Goal: Task Accomplishment & Management: Use online tool/utility

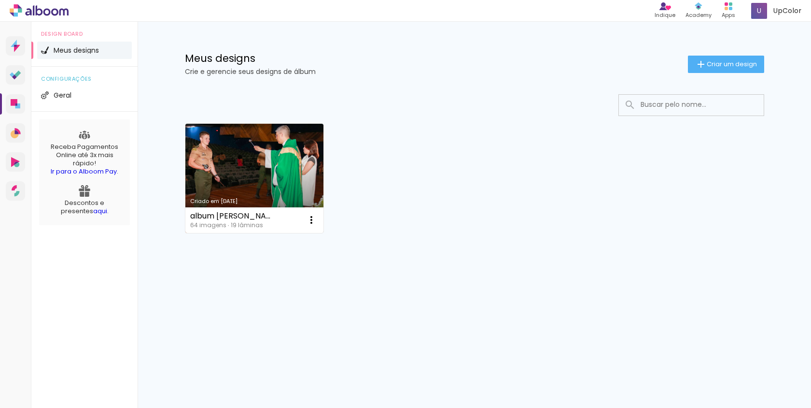
click at [280, 169] on link "Criado em [DATE]" at bounding box center [254, 178] width 139 height 109
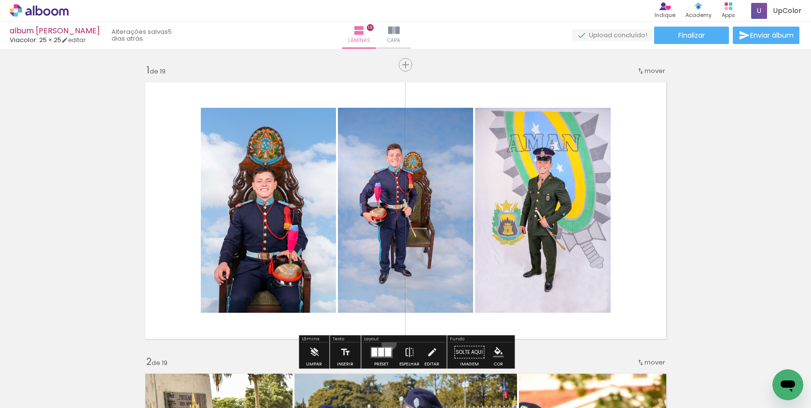
click at [387, 342] on div at bounding box center [381, 351] width 26 height 19
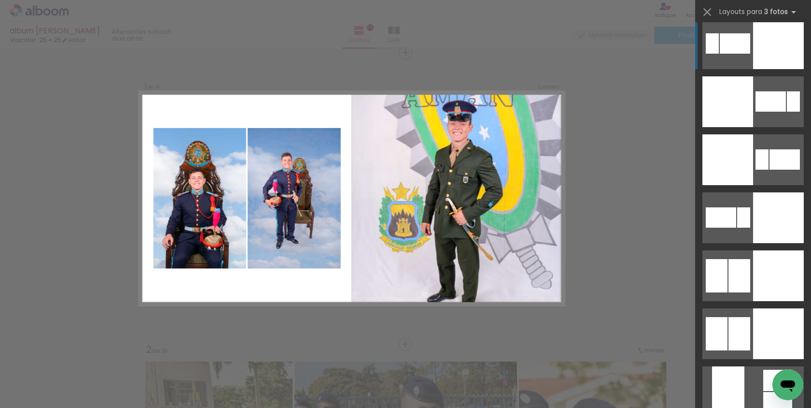
scroll to position [4131, 0]
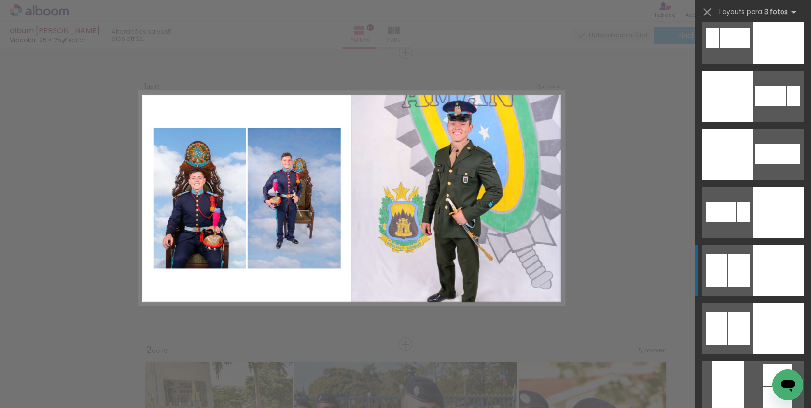
click at [761, 271] on div at bounding box center [778, 270] width 51 height 51
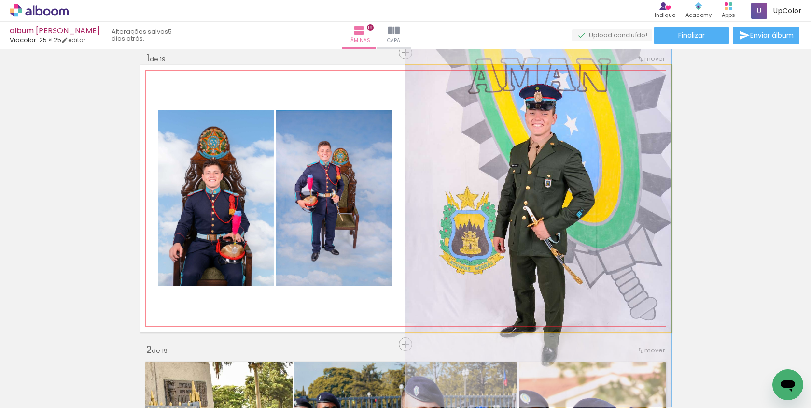
drag, startPoint x: 580, startPoint y: 209, endPoint x: 582, endPoint y: 217, distance: 8.4
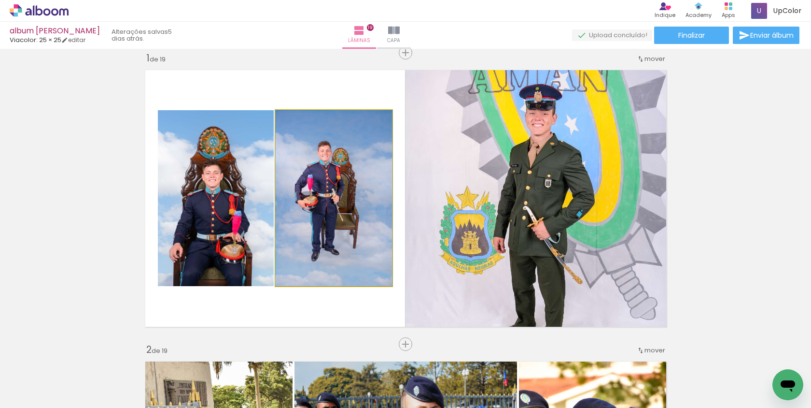
click at [375, 153] on quentale-photo at bounding box center [334, 198] width 116 height 176
click at [378, 145] on quentale-photo at bounding box center [334, 198] width 116 height 176
click at [344, 168] on quentale-photo at bounding box center [334, 198] width 116 height 176
click at [375, 269] on quentale-photo at bounding box center [334, 198] width 116 height 176
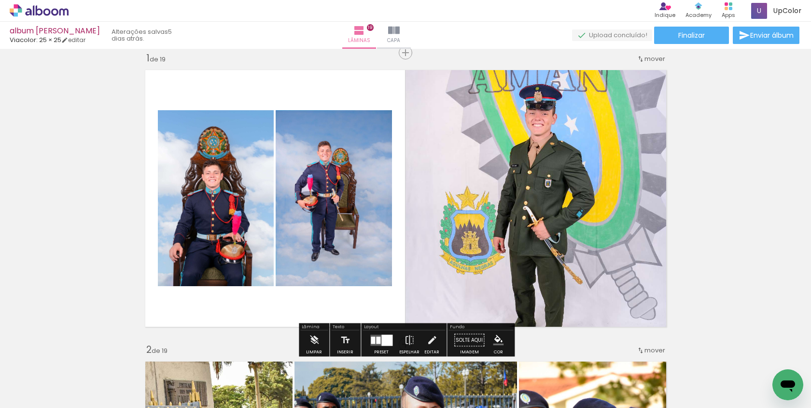
click at [377, 243] on quentale-photo at bounding box center [334, 198] width 116 height 176
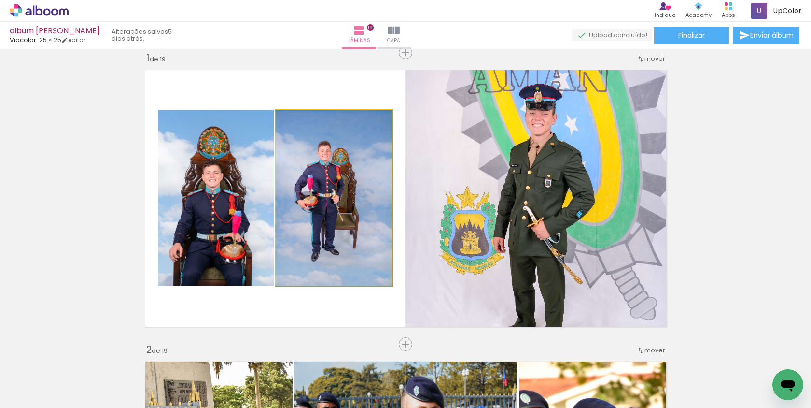
click at [378, 219] on quentale-photo at bounding box center [334, 198] width 116 height 176
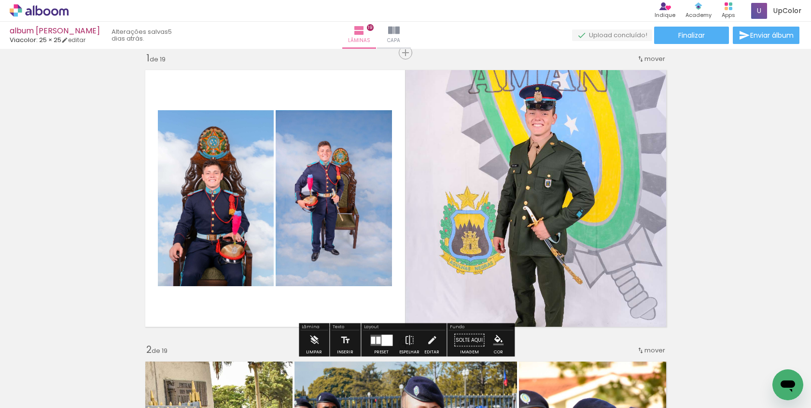
click at [386, 167] on quentale-photo at bounding box center [334, 198] width 116 height 176
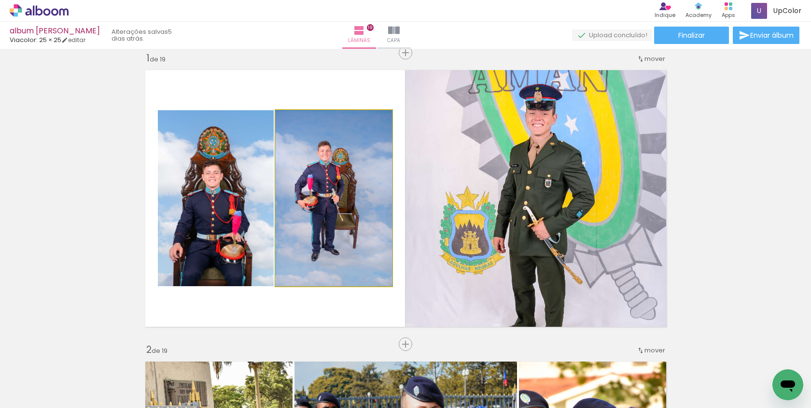
click at [386, 167] on quentale-photo at bounding box center [334, 198] width 116 height 176
click at [0, 0] on div at bounding box center [0, 0] width 0 height 0
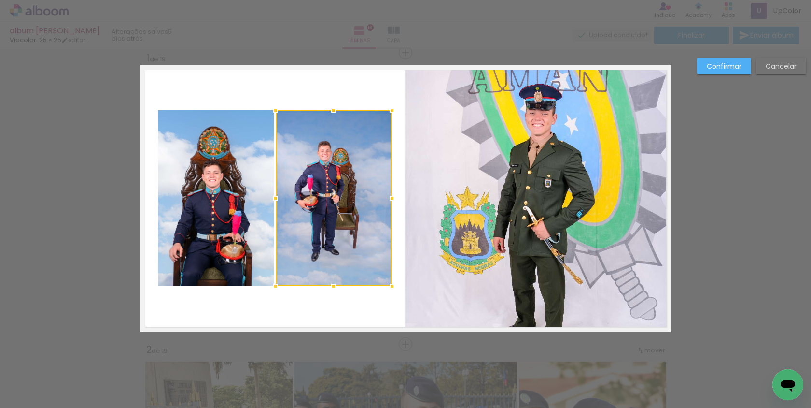
click at [386, 167] on div at bounding box center [334, 198] width 116 height 176
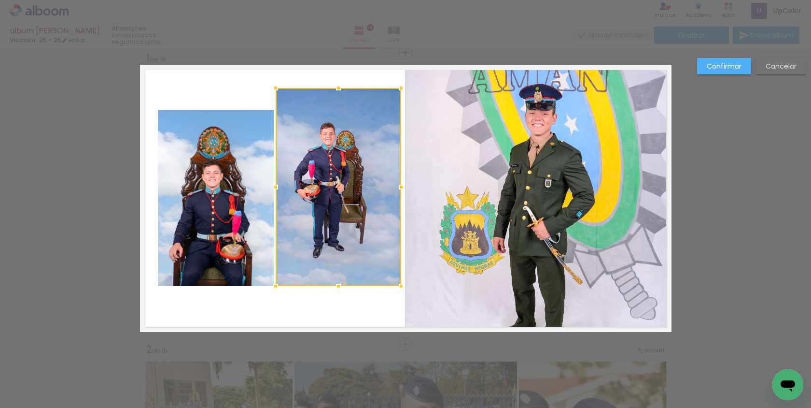
drag, startPoint x: 391, startPoint y: 110, endPoint x: 400, endPoint y: 88, distance: 24.0
click at [400, 88] on div at bounding box center [401, 87] width 19 height 19
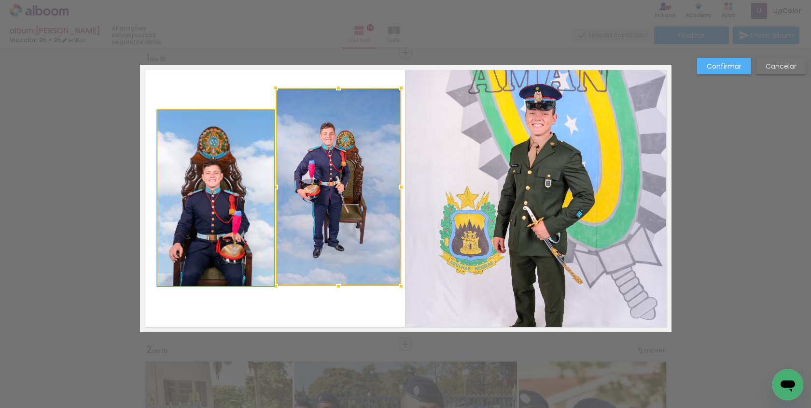
click at [225, 145] on quentale-photo at bounding box center [216, 198] width 116 height 176
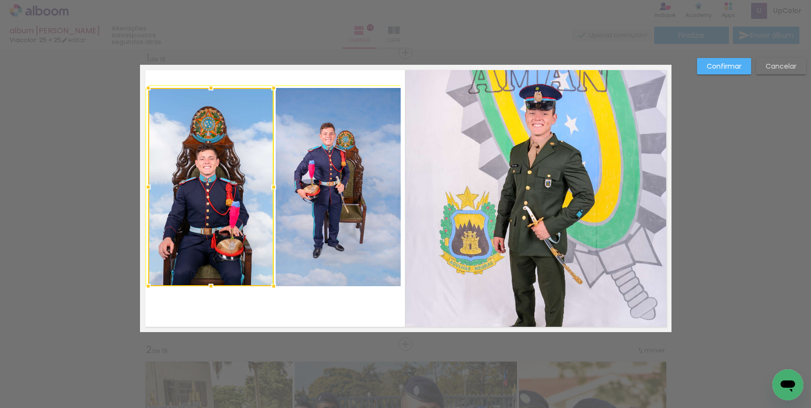
drag, startPoint x: 156, startPoint y: 108, endPoint x: 149, endPoint y: 90, distance: 18.8
click at [149, 90] on div at bounding box center [148, 87] width 19 height 19
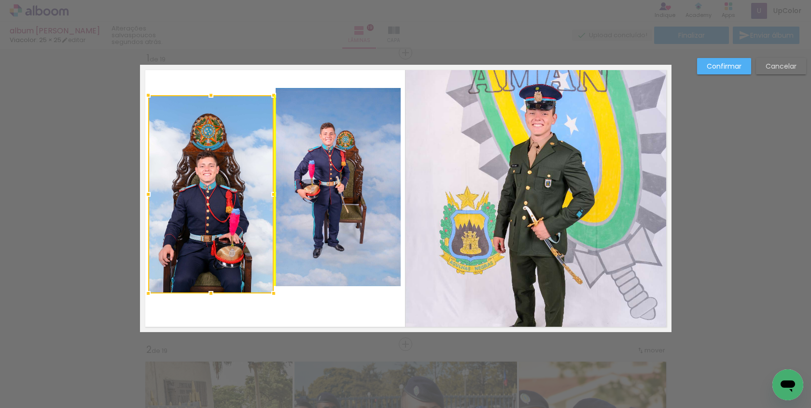
drag, startPoint x: 203, startPoint y: 242, endPoint x: 203, endPoint y: 250, distance: 7.2
click at [203, 250] on div at bounding box center [211, 194] width 126 height 198
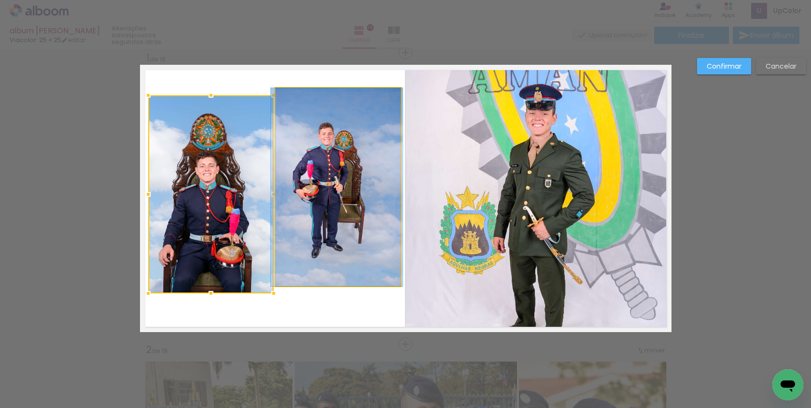
drag, startPoint x: 311, startPoint y: 226, endPoint x: 310, endPoint y: 239, distance: 13.6
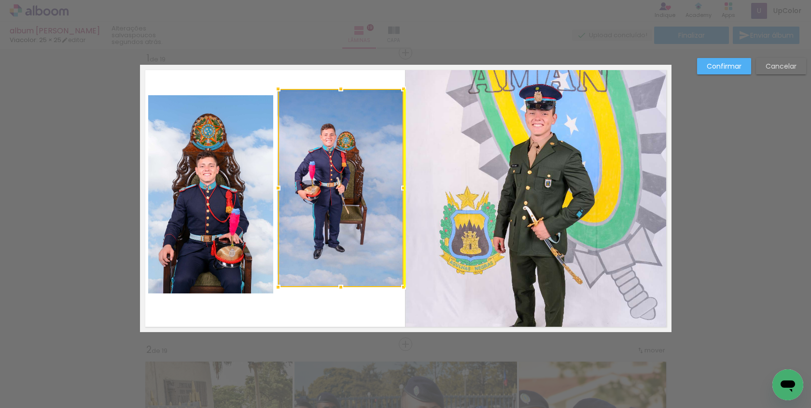
scroll to position [4131, 0]
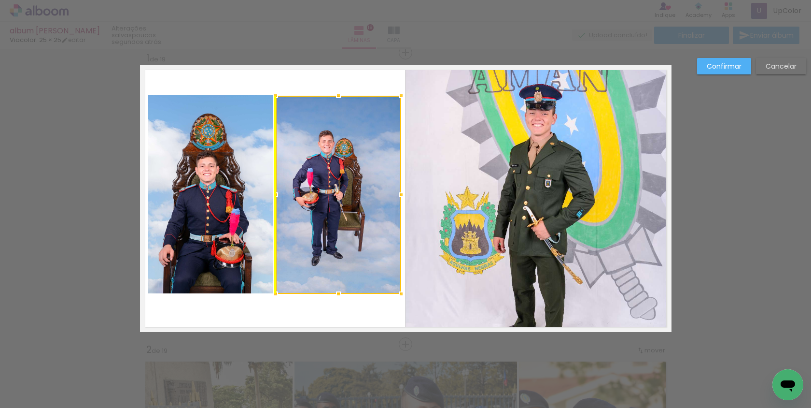
drag, startPoint x: 336, startPoint y: 236, endPoint x: 335, endPoint y: 244, distance: 8.3
click at [335, 244] on div at bounding box center [339, 195] width 126 height 198
click at [358, 80] on quentale-layouter at bounding box center [406, 198] width 532 height 267
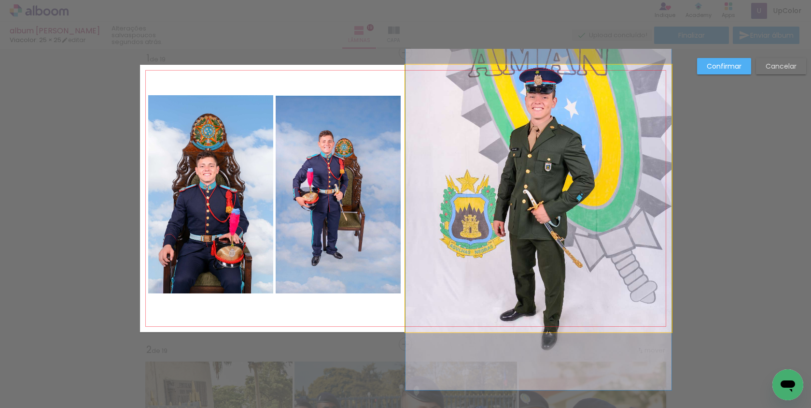
drag, startPoint x: 559, startPoint y: 160, endPoint x: 557, endPoint y: 144, distance: 16.0
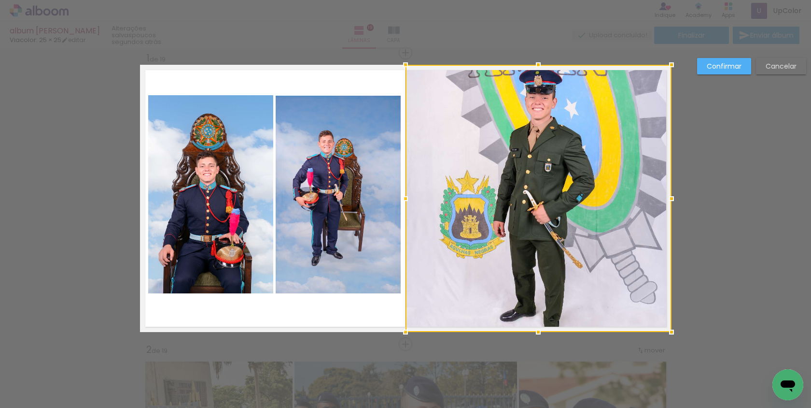
click at [0, 0] on slot "Cancelar" at bounding box center [0, 0] width 0 height 0
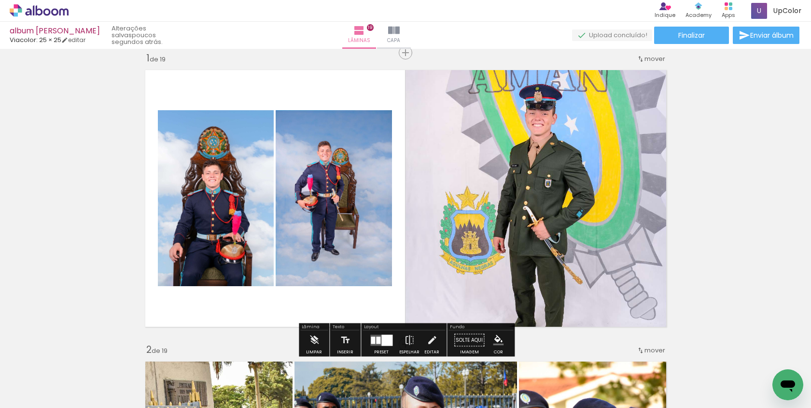
click at [376, 347] on div at bounding box center [381, 339] width 26 height 19
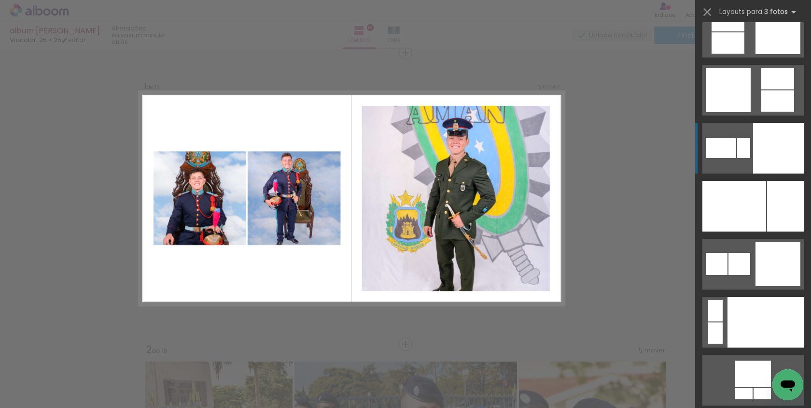
scroll to position [7441, 0]
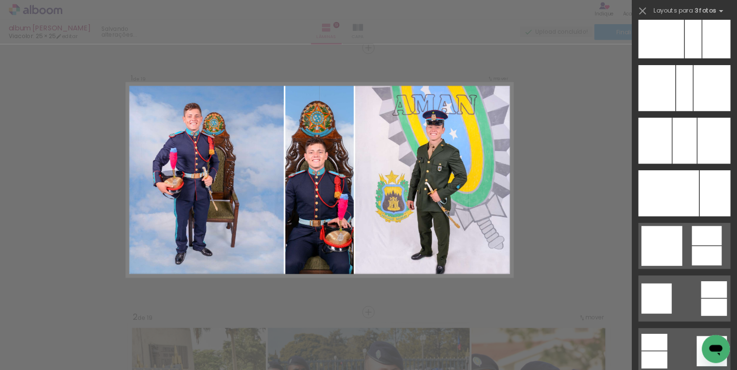
scroll to position [6955, 0]
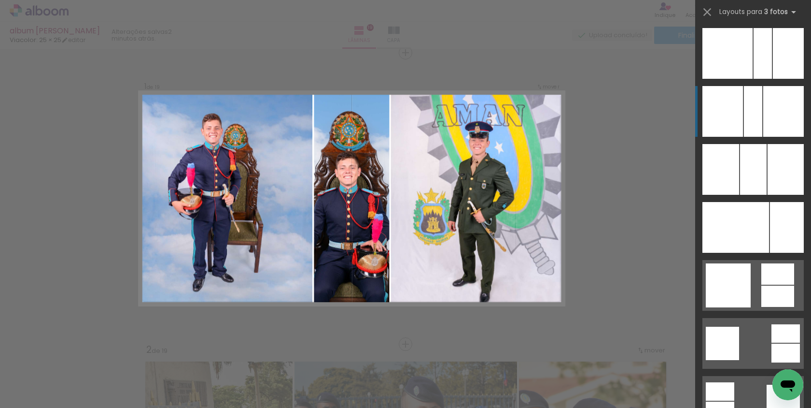
click at [759, 94] on div at bounding box center [753, 111] width 18 height 51
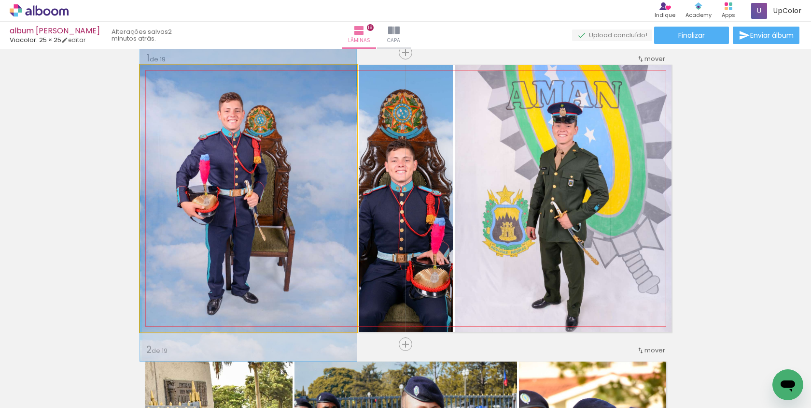
click at [301, 196] on quentale-photo at bounding box center [248, 198] width 217 height 267
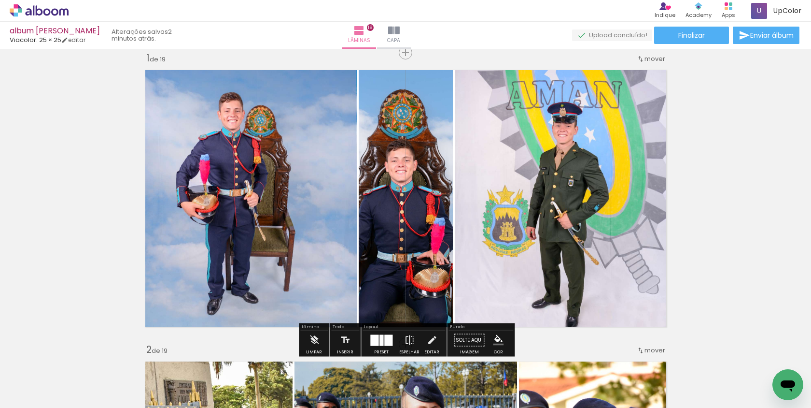
click at [301, 196] on quentale-photo at bounding box center [248, 198] width 217 height 267
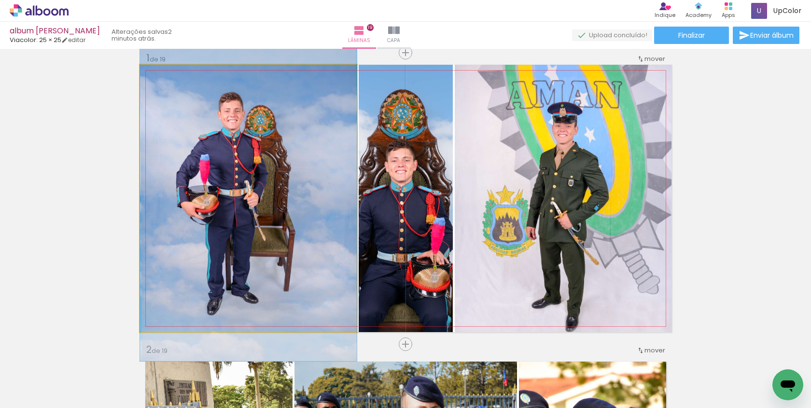
click at [301, 196] on quentale-photo at bounding box center [248, 198] width 217 height 267
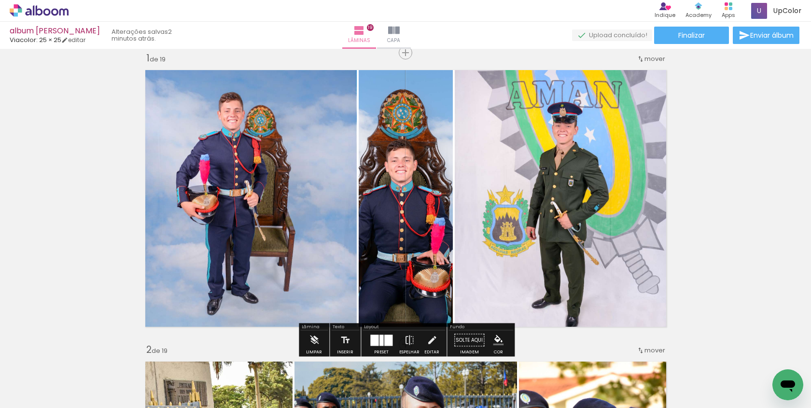
click at [301, 196] on quentale-photo at bounding box center [248, 198] width 217 height 267
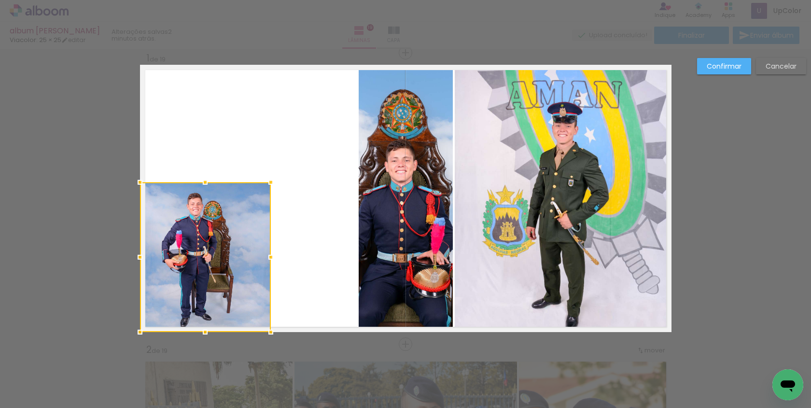
drag, startPoint x: 356, startPoint y: 63, endPoint x: 272, endPoint y: 179, distance: 143.0
click at [271, 180] on div at bounding box center [270, 181] width 19 height 19
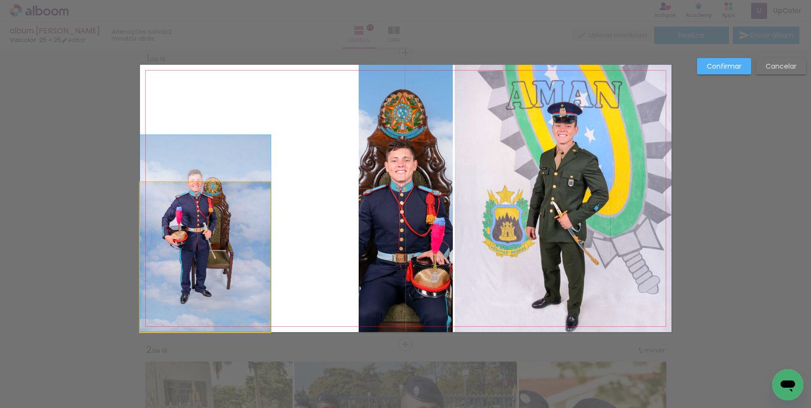
drag, startPoint x: 233, startPoint y: 249, endPoint x: 266, endPoint y: 182, distance: 74.1
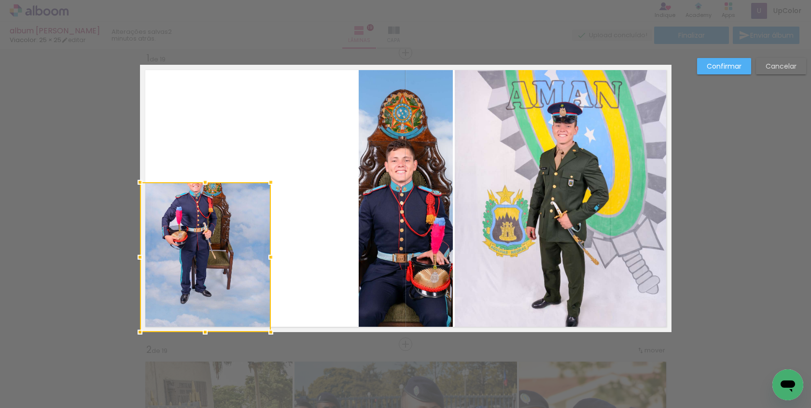
drag, startPoint x: 258, startPoint y: 207, endPoint x: 258, endPoint y: 237, distance: 29.9
click at [258, 237] on div at bounding box center [205, 257] width 131 height 150
drag, startPoint x: 243, startPoint y: 243, endPoint x: 243, endPoint y: 268, distance: 25.6
click at [243, 269] on div at bounding box center [205, 257] width 131 height 150
click at [243, 268] on div at bounding box center [205, 257] width 131 height 150
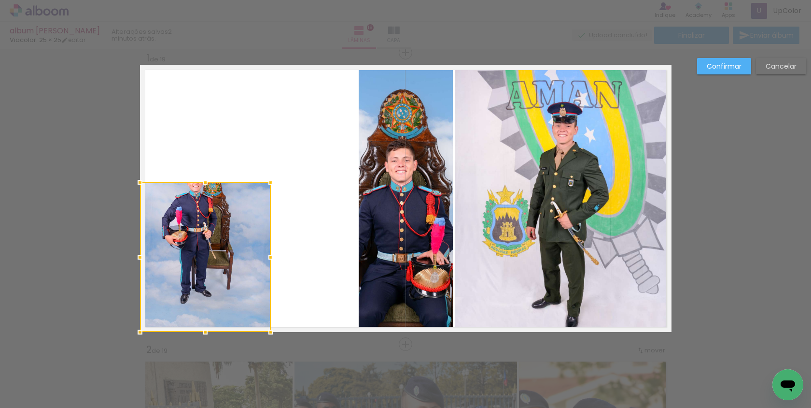
click at [328, 242] on quentale-layouter at bounding box center [406, 198] width 532 height 267
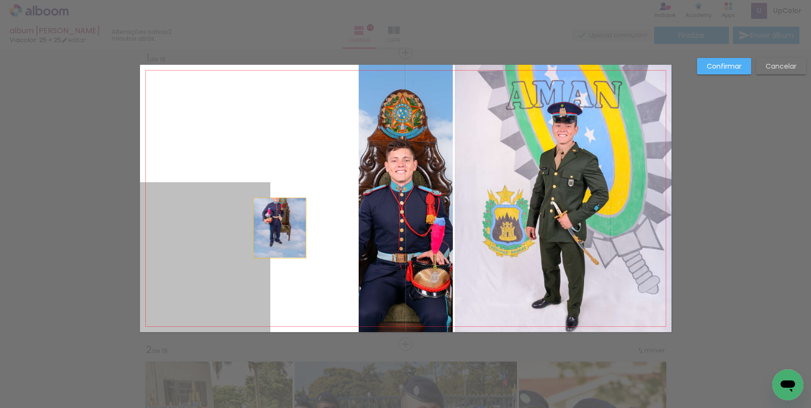
drag, startPoint x: 256, startPoint y: 256, endPoint x: 280, endPoint y: 227, distance: 37.4
click at [280, 227] on quentale-layouter at bounding box center [406, 198] width 532 height 267
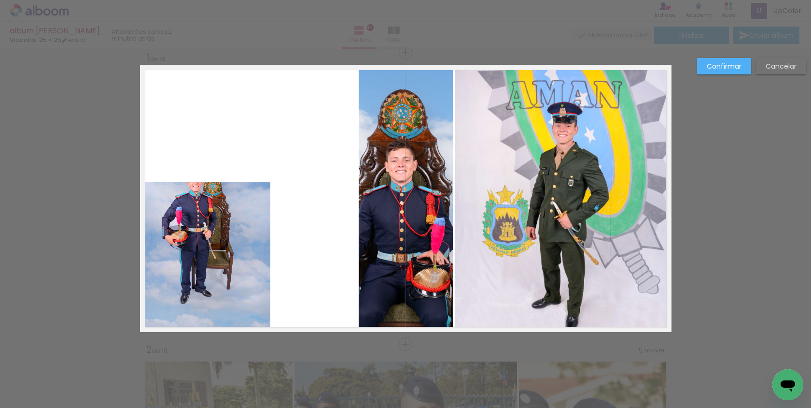
click at [254, 242] on quentale-photo at bounding box center [205, 257] width 131 height 150
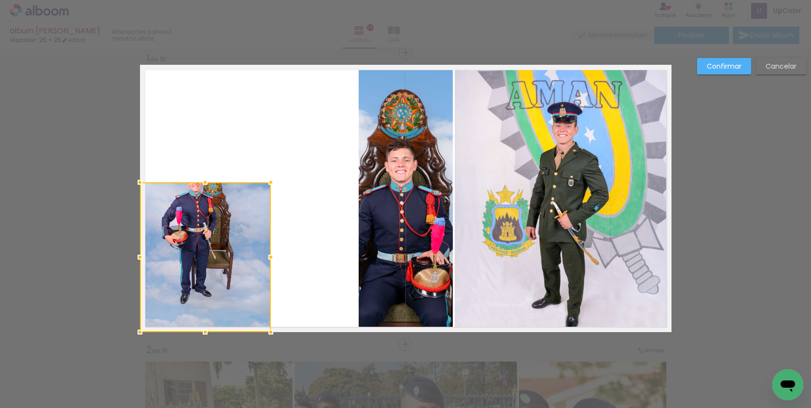
click at [254, 242] on div at bounding box center [205, 257] width 131 height 150
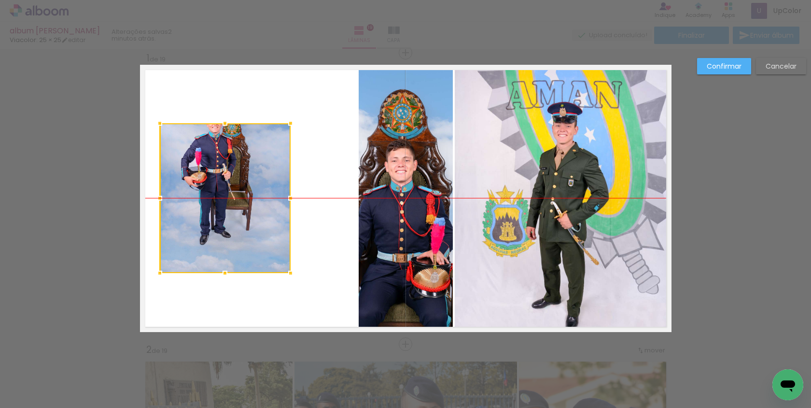
drag, startPoint x: 254, startPoint y: 242, endPoint x: 275, endPoint y: 175, distance: 69.9
click at [274, 176] on div at bounding box center [225, 198] width 131 height 150
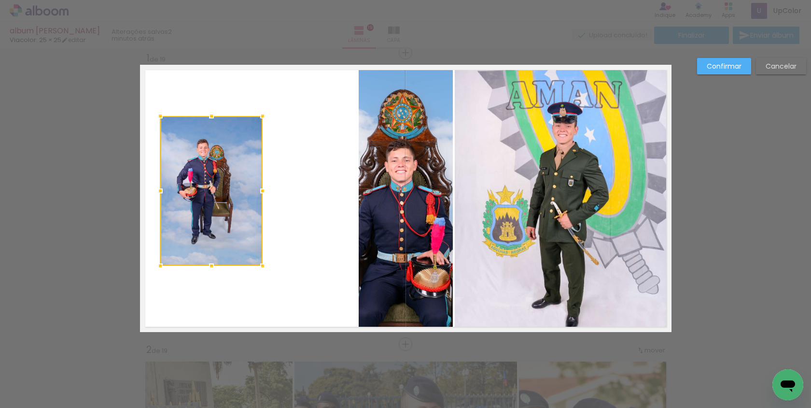
drag, startPoint x: 289, startPoint y: 189, endPoint x: 260, endPoint y: 195, distance: 29.0
click at [260, 195] on div at bounding box center [262, 190] width 19 height 19
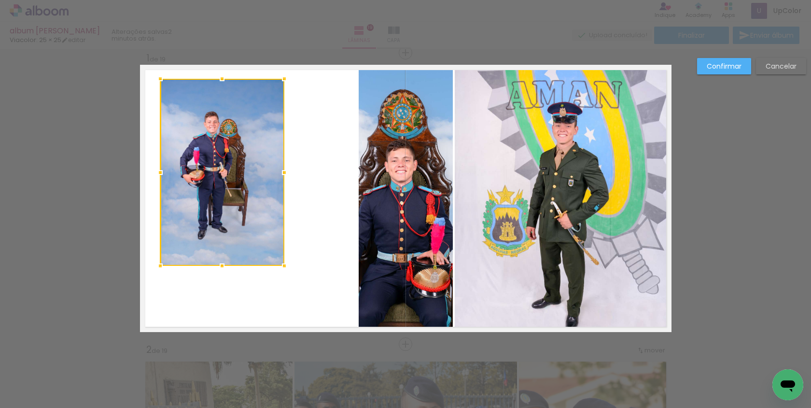
drag, startPoint x: 260, startPoint y: 117, endPoint x: 282, endPoint y: 80, distance: 43.1
click at [282, 80] on div at bounding box center [284, 78] width 19 height 19
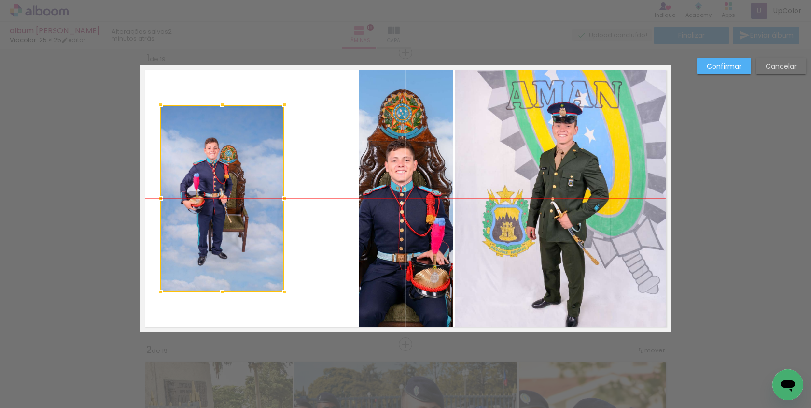
drag, startPoint x: 266, startPoint y: 176, endPoint x: 266, endPoint y: 201, distance: 25.1
click at [266, 201] on div at bounding box center [222, 198] width 124 height 187
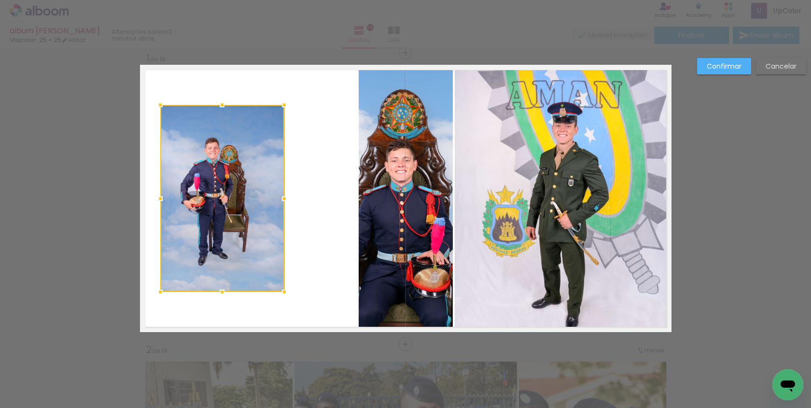
click at [405, 196] on quentale-photo at bounding box center [406, 198] width 94 height 267
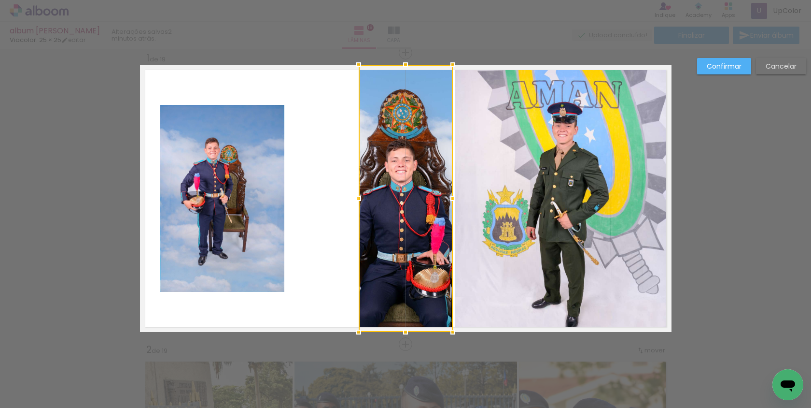
click at [405, 196] on div at bounding box center [406, 198] width 94 height 267
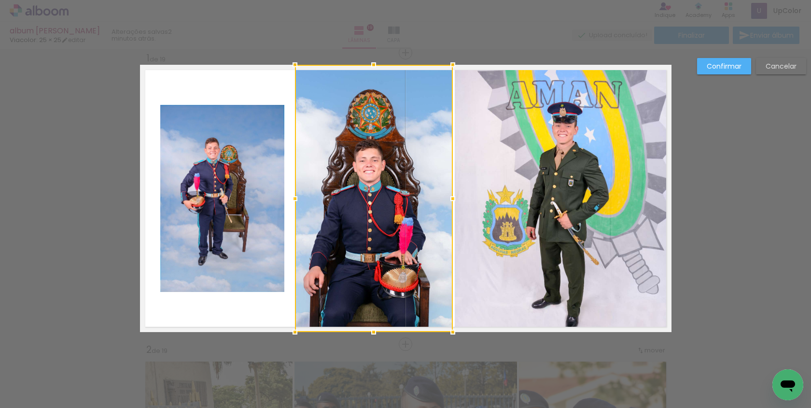
drag, startPoint x: 357, startPoint y: 198, endPoint x: 294, endPoint y: 200, distance: 63.3
click at [294, 200] on div at bounding box center [294, 198] width 19 height 19
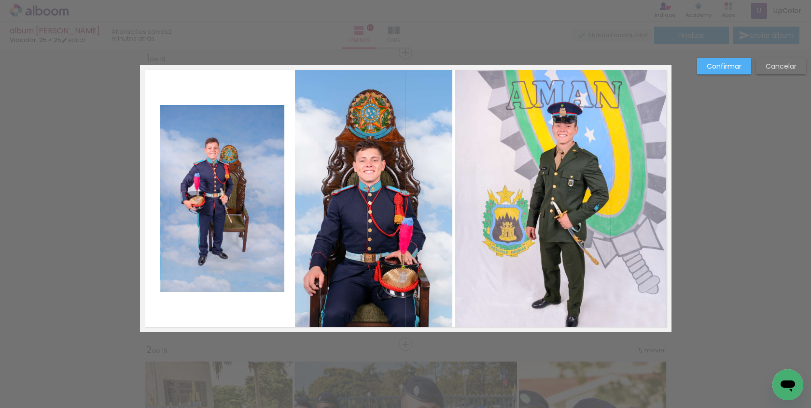
click at [423, 127] on quentale-photo at bounding box center [374, 198] width 158 height 267
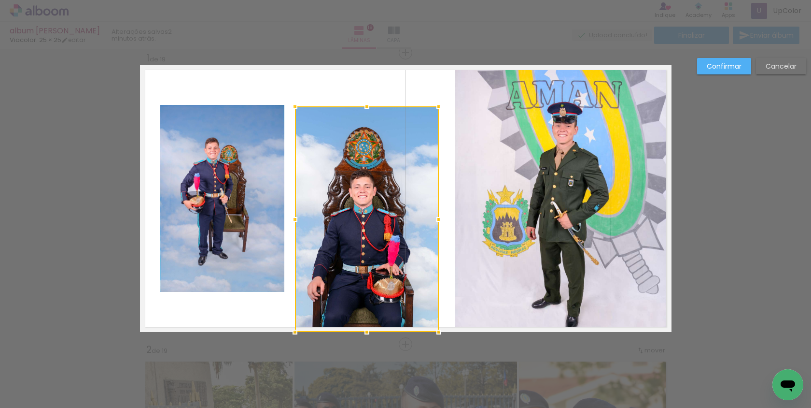
drag, startPoint x: 453, startPoint y: 61, endPoint x: 439, endPoint y: 102, distance: 43.7
click at [439, 102] on div at bounding box center [438, 106] width 19 height 19
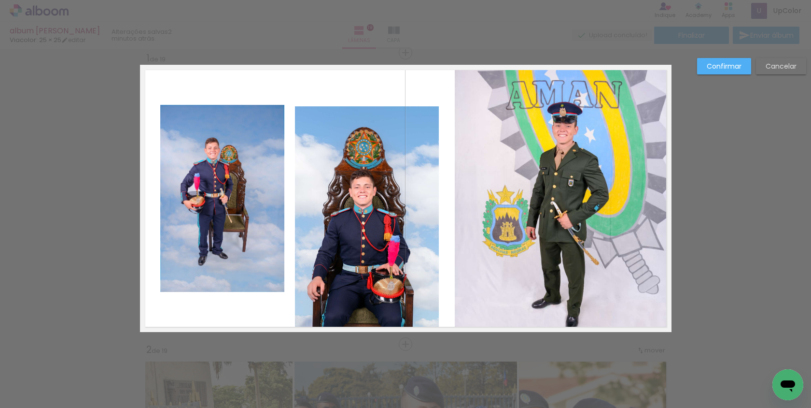
click at [434, 317] on quentale-photo at bounding box center [367, 219] width 144 height 226
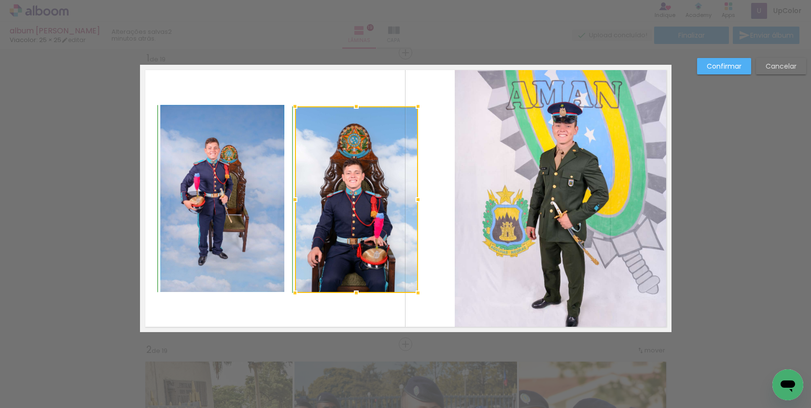
drag, startPoint x: 438, startPoint y: 332, endPoint x: 418, endPoint y: 293, distance: 44.1
click at [417, 293] on div at bounding box center [418, 292] width 19 height 19
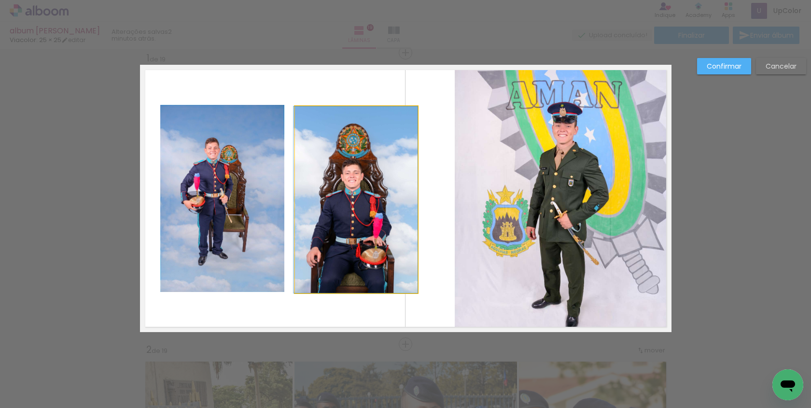
drag, startPoint x: 374, startPoint y: 199, endPoint x: 370, endPoint y: 196, distance: 5.5
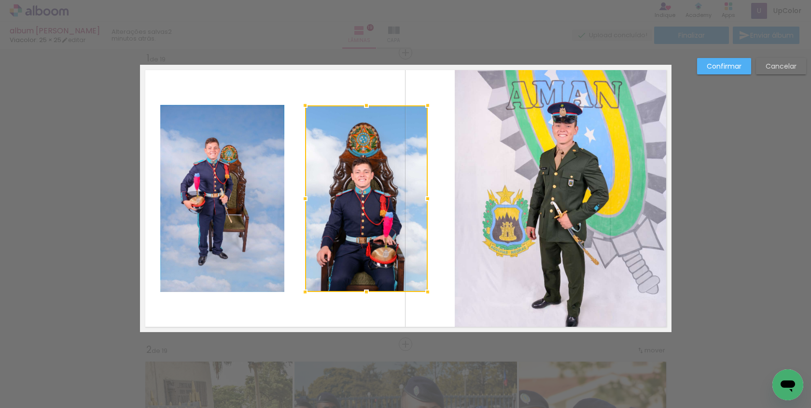
drag, startPoint x: 370, startPoint y: 192, endPoint x: 380, endPoint y: 189, distance: 10.4
click at [380, 189] on div at bounding box center [366, 198] width 123 height 186
click at [385, 197] on div at bounding box center [366, 198] width 123 height 186
drag, startPoint x: 267, startPoint y: 195, endPoint x: 256, endPoint y: 199, distance: 12.1
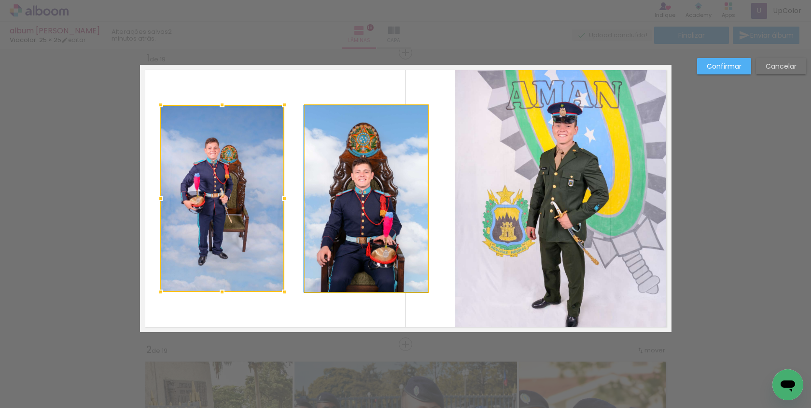
click at [348, 119] on quentale-photo at bounding box center [366, 198] width 123 height 186
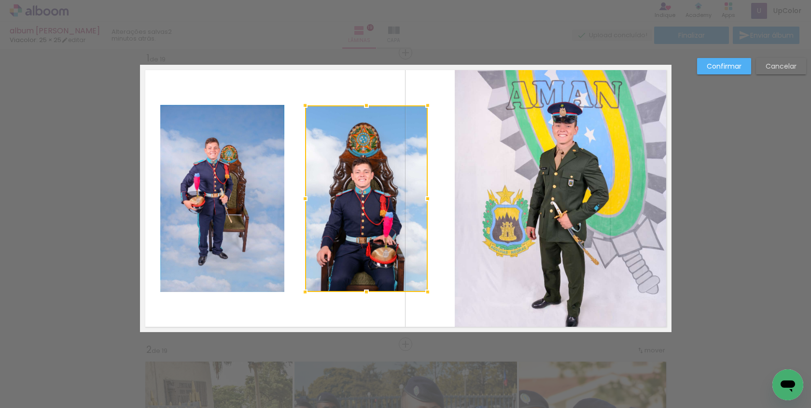
click at [347, 120] on div at bounding box center [366, 198] width 123 height 186
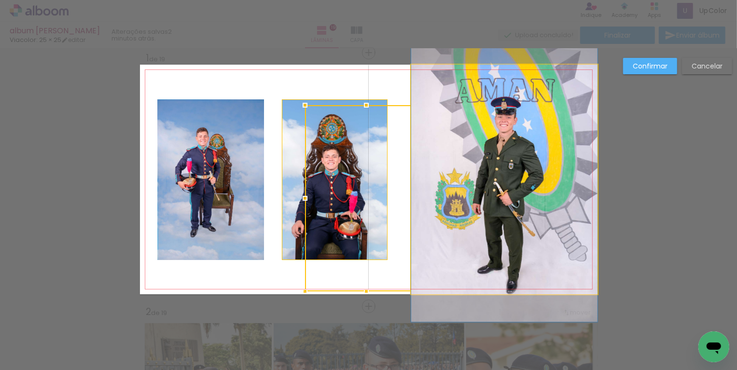
click at [474, 147] on quentale-photo at bounding box center [504, 180] width 186 height 230
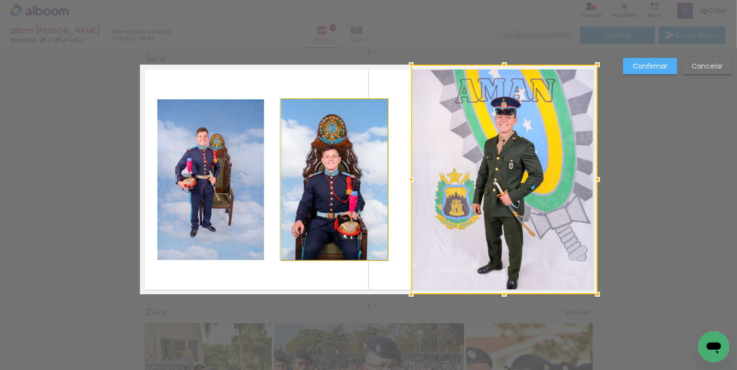
click at [354, 166] on quentale-photo at bounding box center [335, 179] width 106 height 161
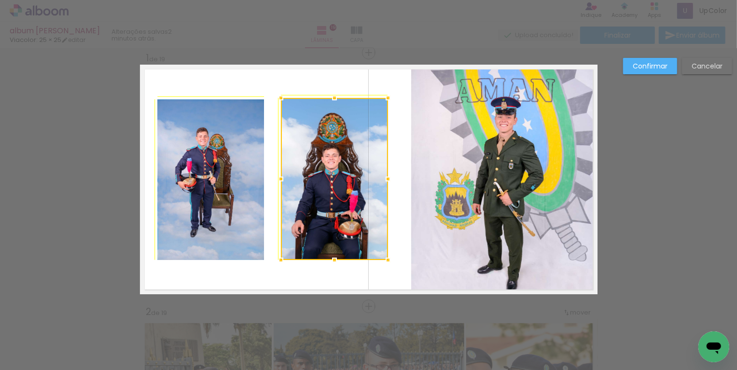
click at [282, 97] on div at bounding box center [280, 97] width 19 height 19
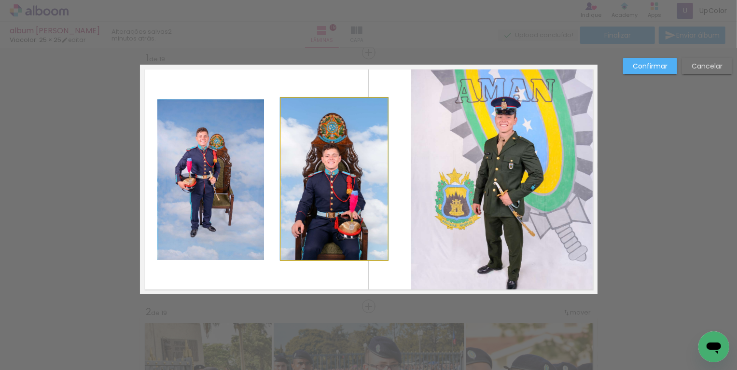
click at [302, 247] on quentale-photo at bounding box center [334, 179] width 107 height 162
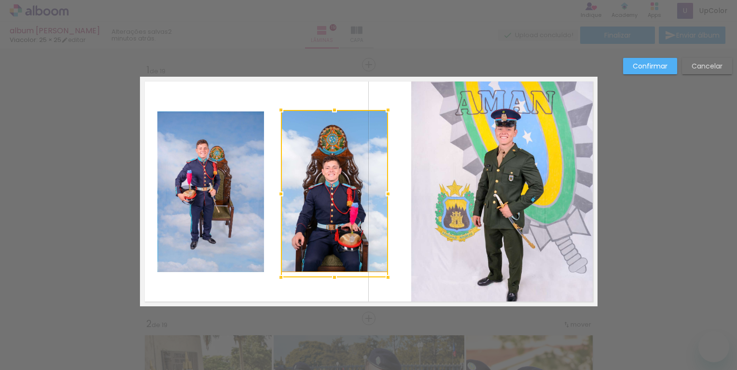
click at [337, 268] on div at bounding box center [334, 277] width 19 height 19
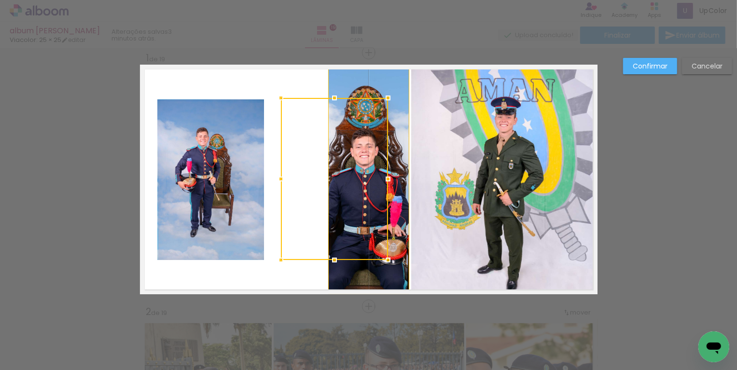
scroll to position [6955, 0]
click at [268, 171] on quentale-layouter at bounding box center [369, 180] width 458 height 230
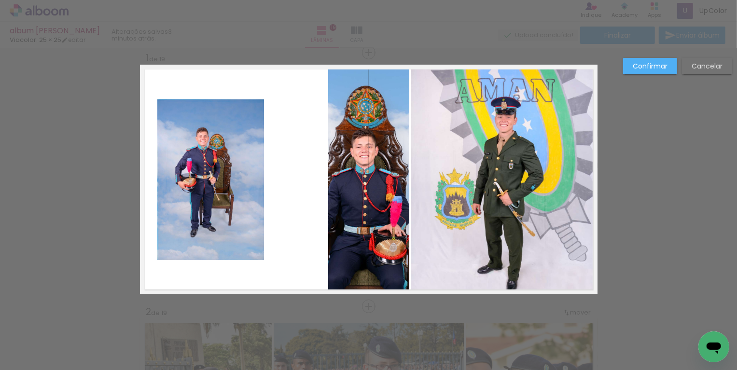
click at [360, 188] on quentale-photo at bounding box center [368, 180] width 81 height 230
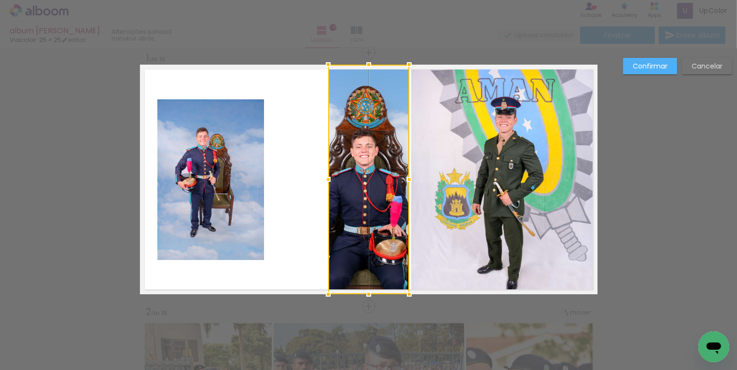
click at [377, 168] on div at bounding box center [368, 180] width 81 height 230
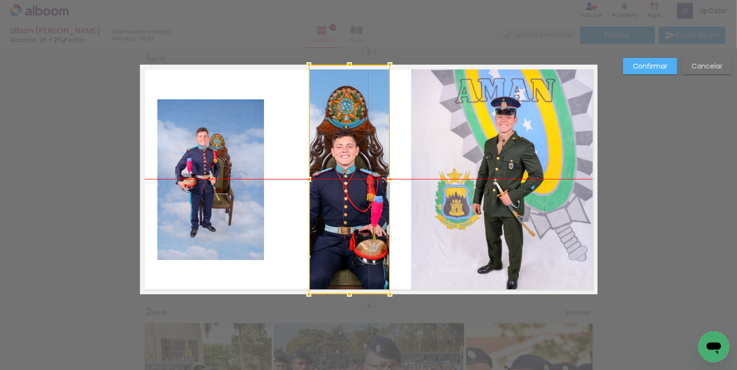
drag, startPoint x: 377, startPoint y: 168, endPoint x: 353, endPoint y: 168, distance: 24.1
click at [353, 168] on div at bounding box center [349, 180] width 81 height 230
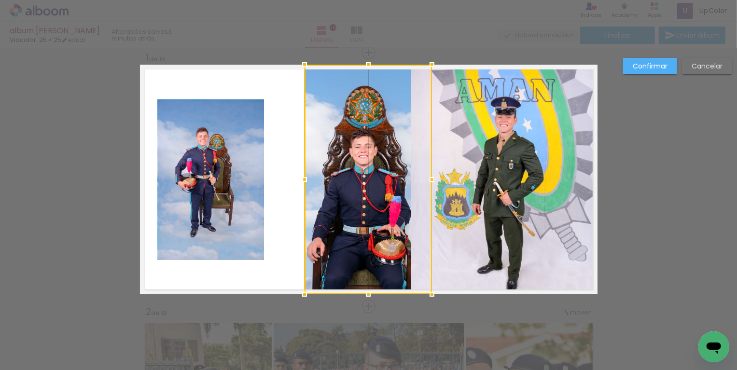
drag, startPoint x: 385, startPoint y: 176, endPoint x: 427, endPoint y: 177, distance: 42.0
click at [427, 177] on div at bounding box center [432, 179] width 19 height 19
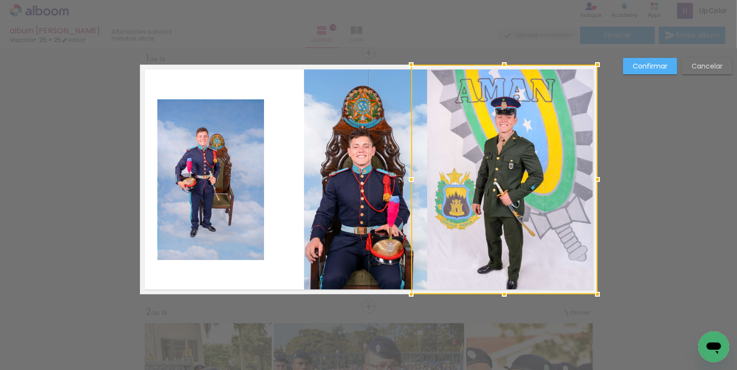
click at [379, 109] on quentale-photo at bounding box center [365, 180] width 123 height 230
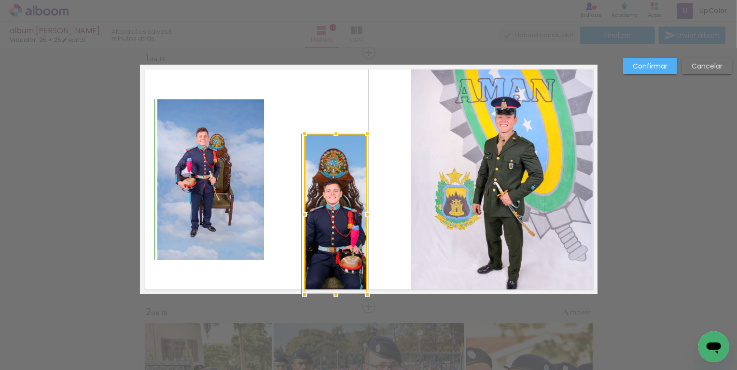
drag, startPoint x: 426, startPoint y: 63, endPoint x: 363, endPoint y: 133, distance: 94.4
click at [363, 133] on div at bounding box center [367, 133] width 19 height 19
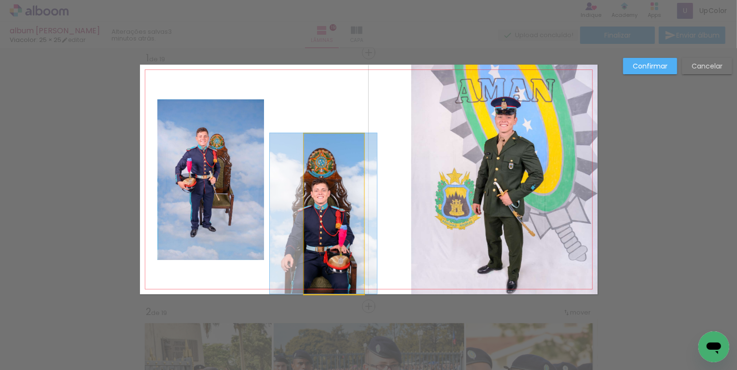
drag, startPoint x: 345, startPoint y: 195, endPoint x: 335, endPoint y: 140, distance: 56.0
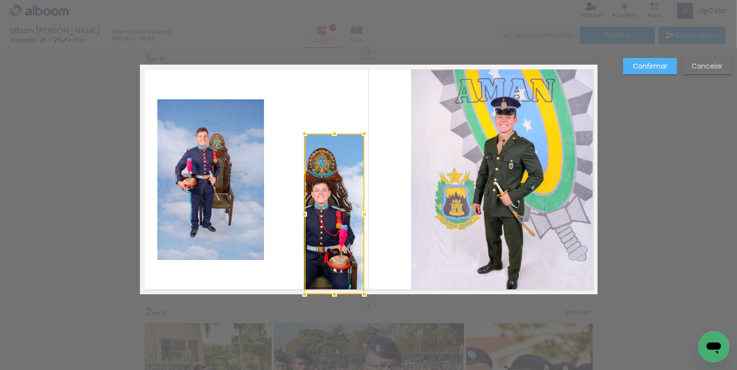
click at [333, 192] on div at bounding box center [335, 214] width 60 height 161
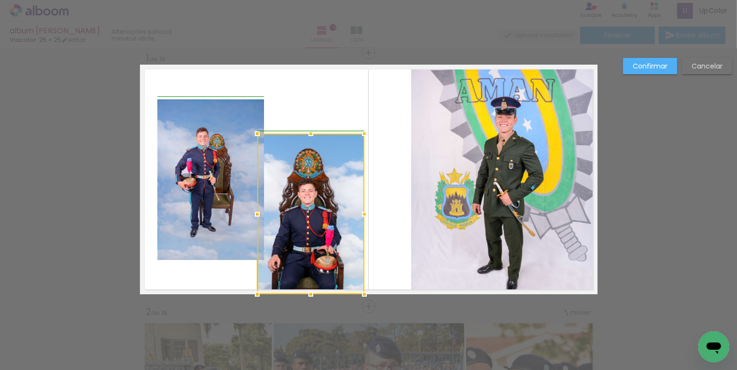
drag, startPoint x: 305, startPoint y: 212, endPoint x: 258, endPoint y: 213, distance: 46.9
click at [258, 213] on div at bounding box center [257, 214] width 19 height 19
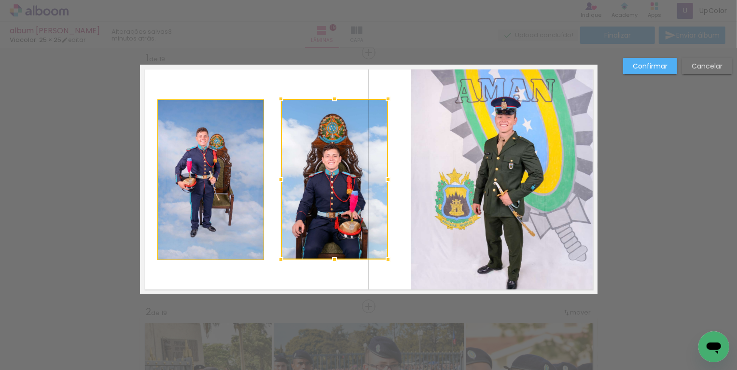
drag, startPoint x: 318, startPoint y: 207, endPoint x: 341, endPoint y: 169, distance: 44.5
click at [341, 169] on div at bounding box center [334, 179] width 107 height 161
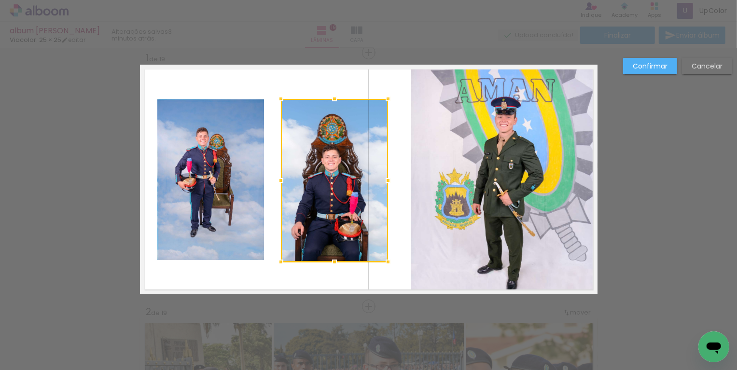
click at [333, 264] on div at bounding box center [334, 262] width 19 height 19
click at [410, 143] on quentale-layouter at bounding box center [369, 180] width 458 height 230
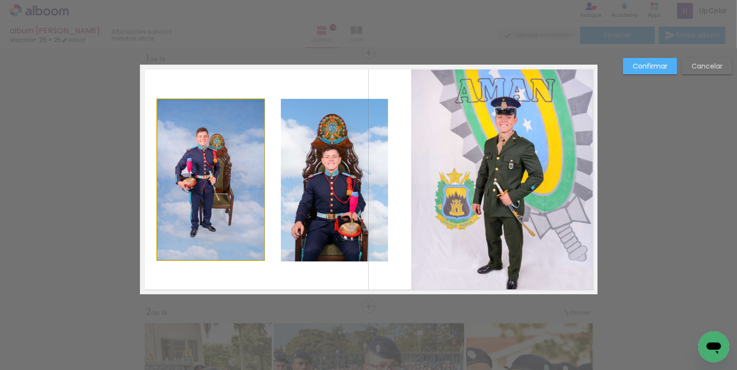
click at [239, 143] on quentale-photo at bounding box center [210, 179] width 107 height 161
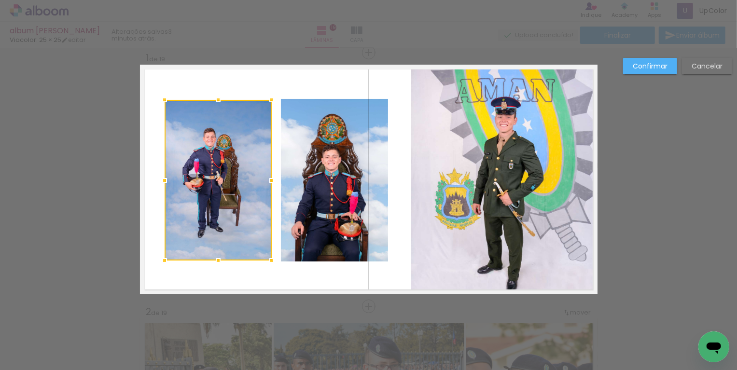
drag, startPoint x: 239, startPoint y: 143, endPoint x: 246, endPoint y: 144, distance: 7.3
click at [246, 144] on div at bounding box center [218, 180] width 107 height 161
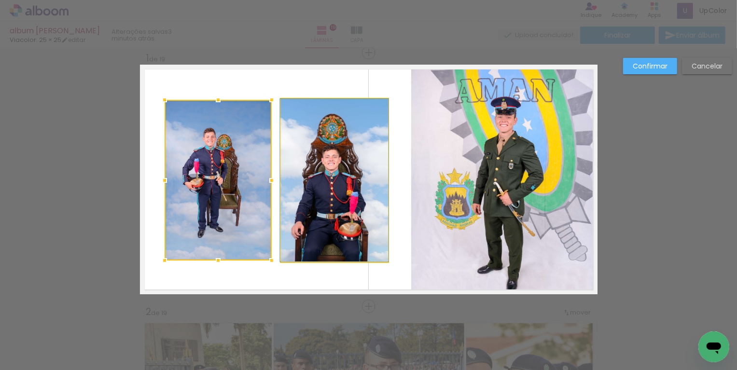
click at [301, 178] on quentale-photo at bounding box center [334, 180] width 107 height 163
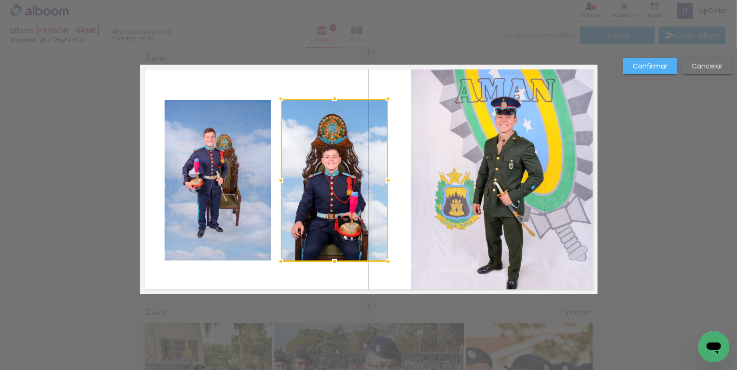
click at [333, 165] on div at bounding box center [334, 180] width 107 height 163
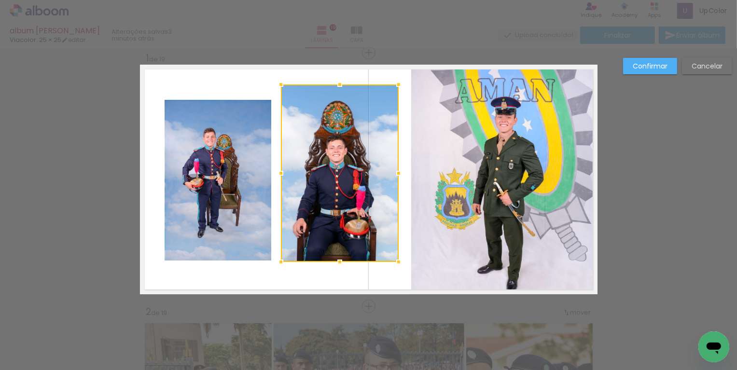
drag, startPoint x: 387, startPoint y: 99, endPoint x: 397, endPoint y: 86, distance: 15.8
click at [397, 85] on div at bounding box center [398, 84] width 19 height 19
click at [248, 150] on quentale-photo at bounding box center [218, 180] width 107 height 161
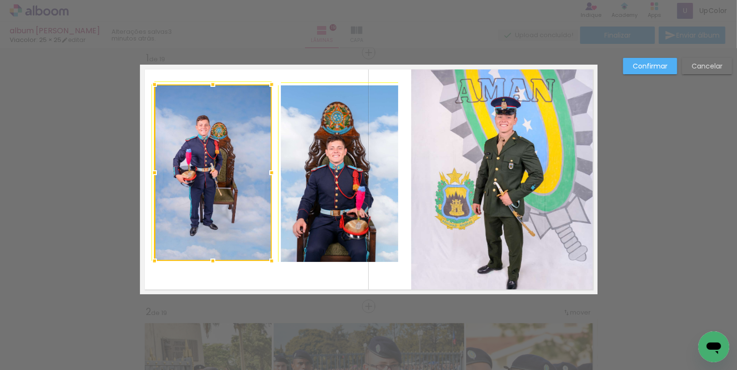
drag, startPoint x: 162, startPoint y: 97, endPoint x: 155, endPoint y: 89, distance: 10.3
click at [155, 89] on div at bounding box center [154, 84] width 19 height 19
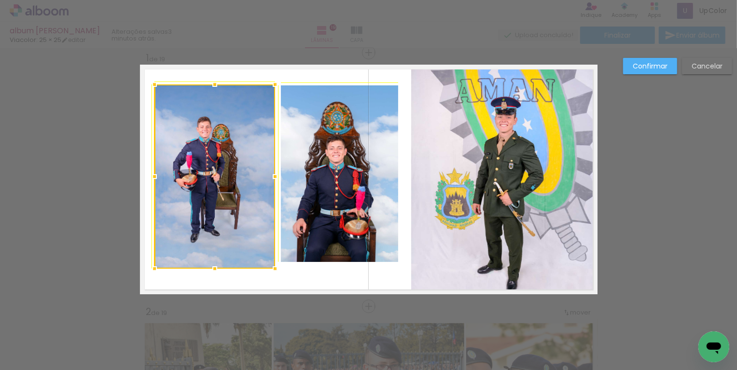
drag, startPoint x: 270, startPoint y: 258, endPoint x: 264, endPoint y: 250, distance: 10.3
click at [264, 250] on div at bounding box center [215, 177] width 121 height 184
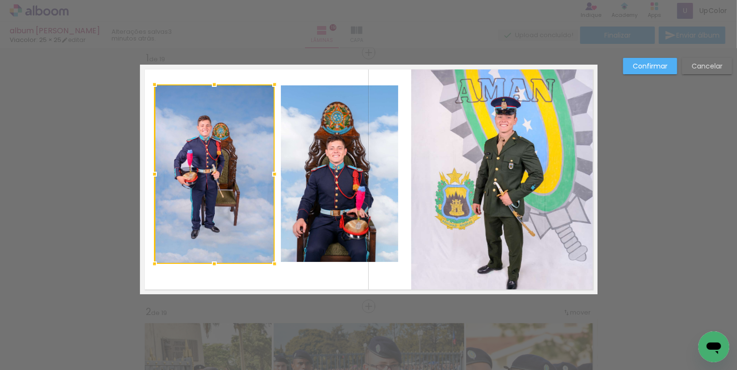
drag, startPoint x: 276, startPoint y: 269, endPoint x: 281, endPoint y: 272, distance: 6.3
click at [281, 272] on div at bounding box center [274, 263] width 19 height 19
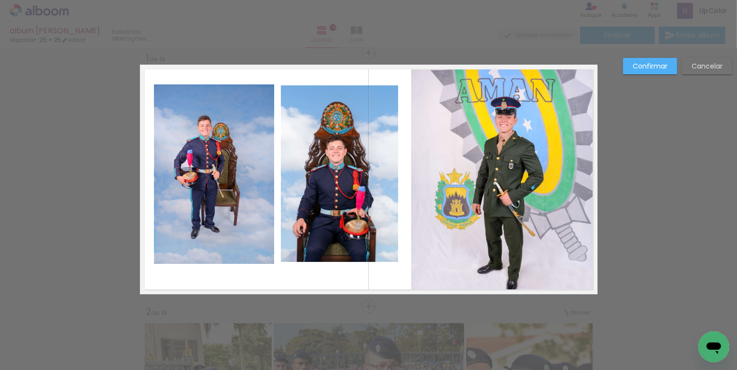
click at [332, 255] on quentale-photo at bounding box center [339, 173] width 117 height 177
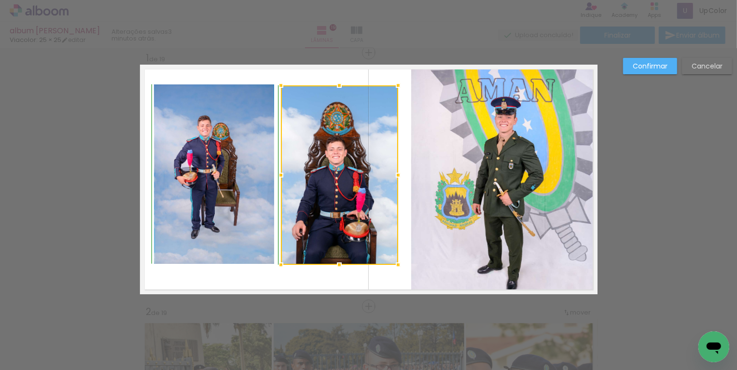
click at [339, 265] on div at bounding box center [339, 264] width 19 height 19
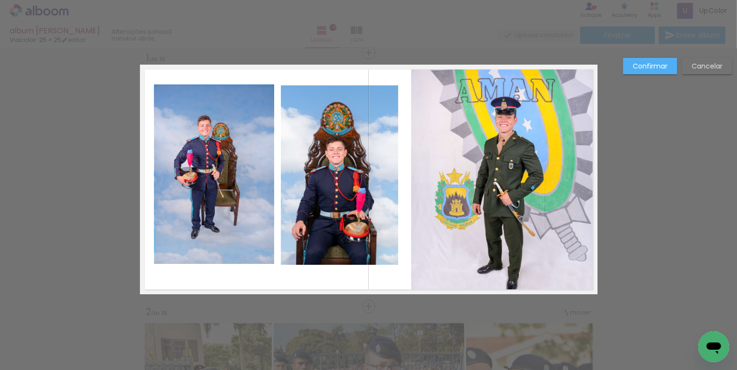
click at [364, 110] on quentale-photo at bounding box center [339, 175] width 117 height 180
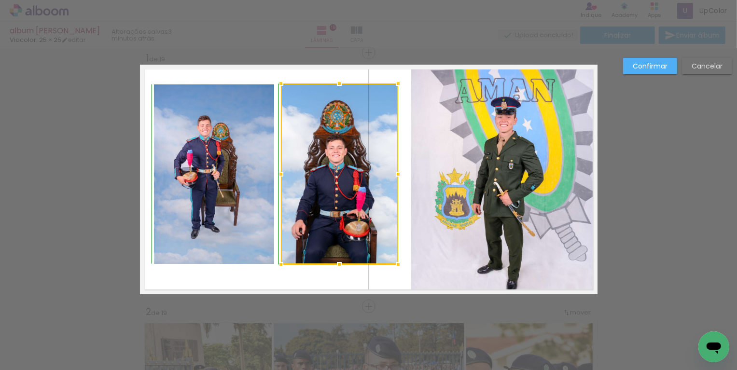
click at [339, 83] on div at bounding box center [339, 83] width 19 height 19
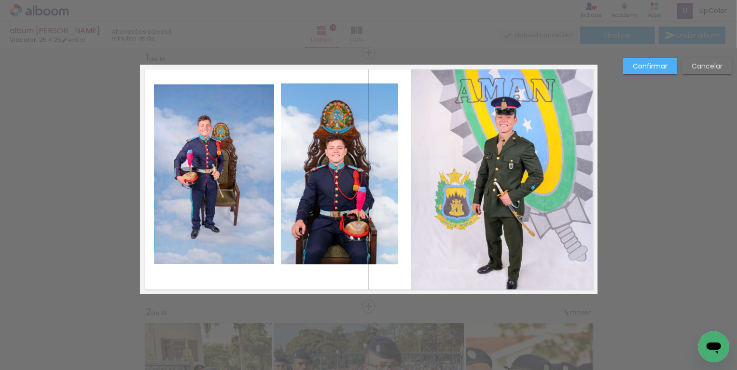
click at [406, 119] on quentale-layouter at bounding box center [369, 180] width 458 height 230
click at [451, 112] on quentale-photo at bounding box center [504, 180] width 186 height 230
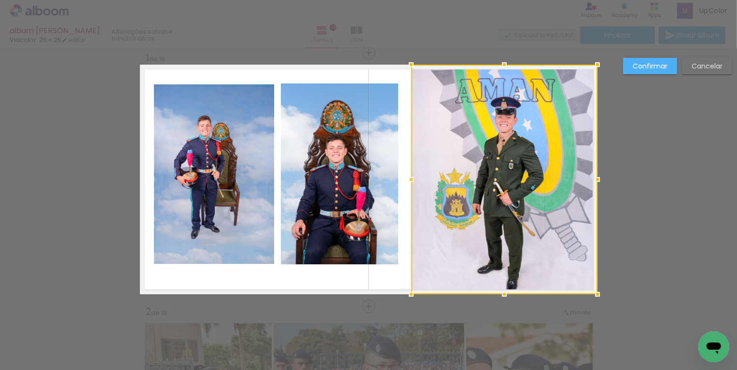
click at [451, 111] on div at bounding box center [504, 180] width 186 height 230
click at [0, 0] on slot "Confirmar" at bounding box center [0, 0] width 0 height 0
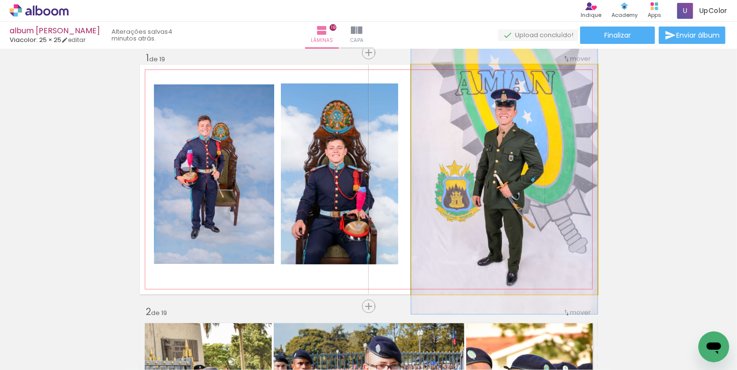
drag, startPoint x: 575, startPoint y: 158, endPoint x: 573, endPoint y: 150, distance: 7.9
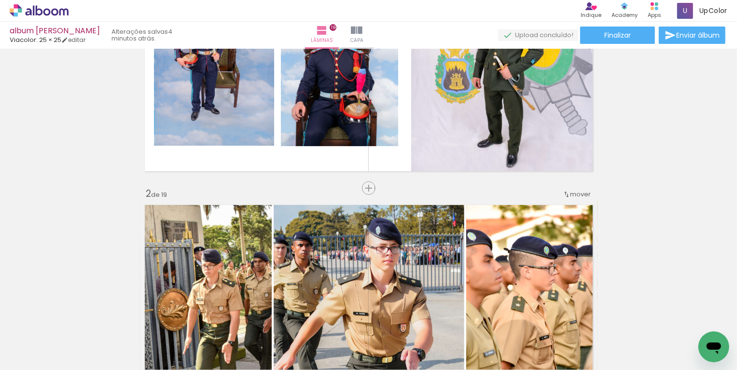
scroll to position [133, 0]
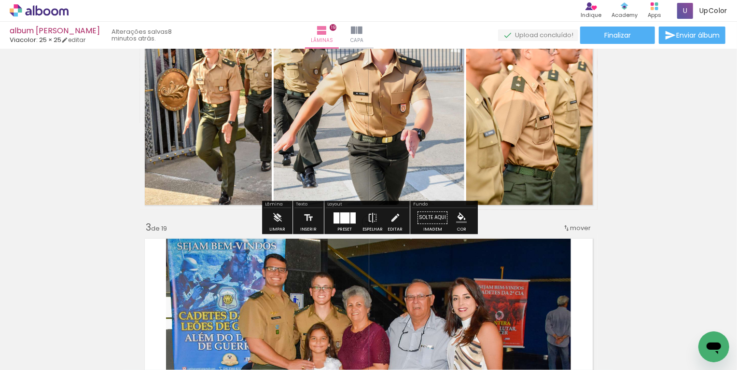
scroll to position [352, 0]
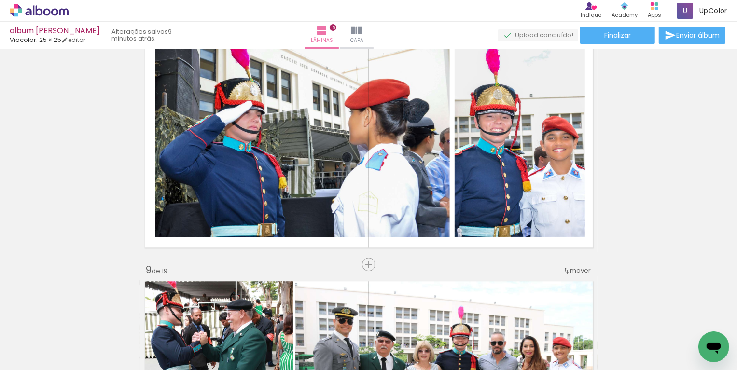
scroll to position [1859, 0]
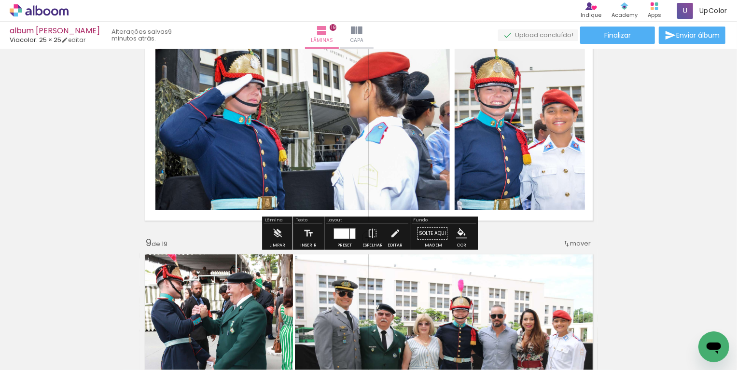
click at [413, 138] on quentale-photo at bounding box center [302, 110] width 295 height 199
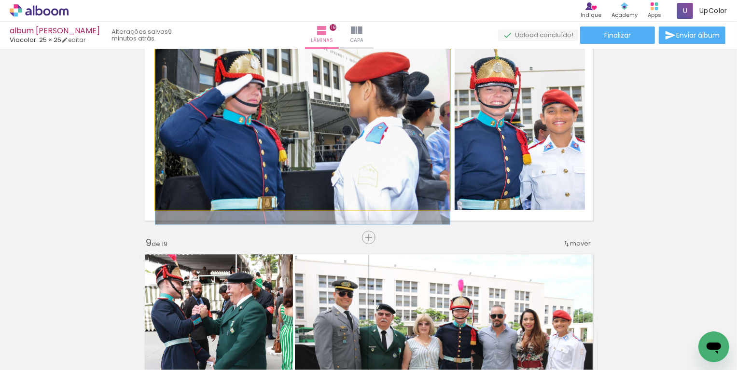
click at [411, 138] on quentale-photo at bounding box center [302, 110] width 295 height 199
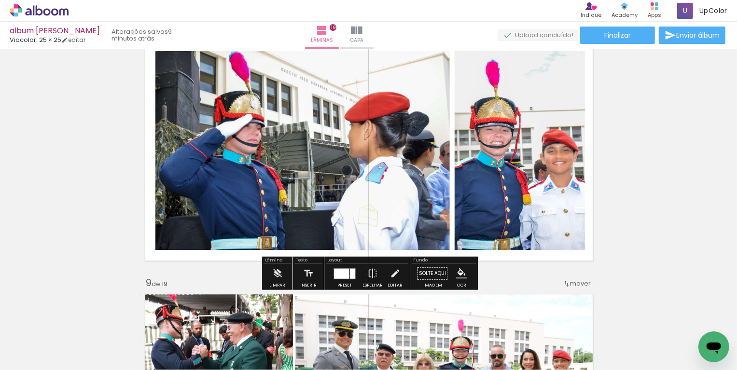
click at [411, 137] on quentale-photo at bounding box center [302, 150] width 295 height 199
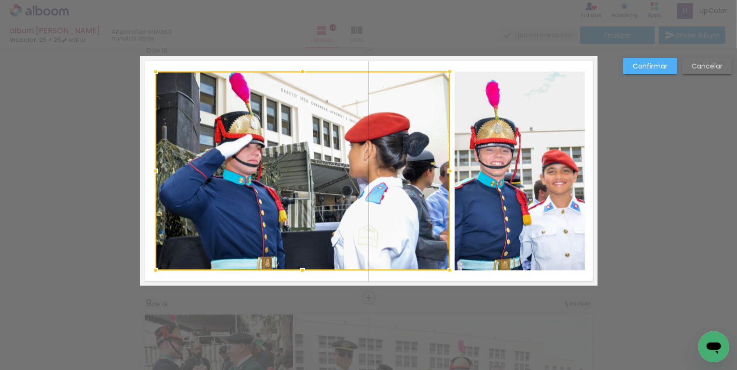
scroll to position [1790, 0]
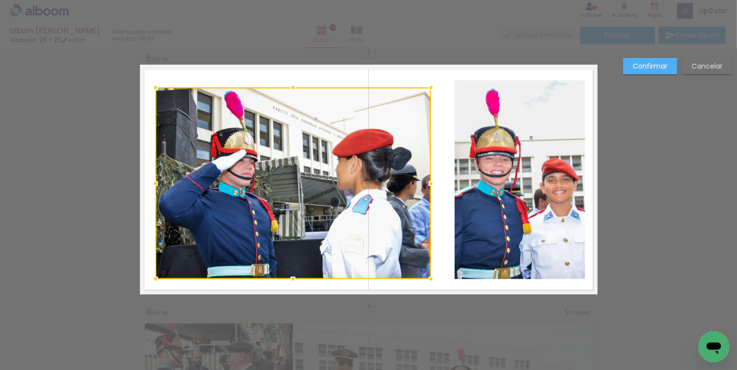
drag, startPoint x: 450, startPoint y: 80, endPoint x: 431, endPoint y: 87, distance: 20.4
click at [431, 87] on div at bounding box center [431, 87] width 19 height 19
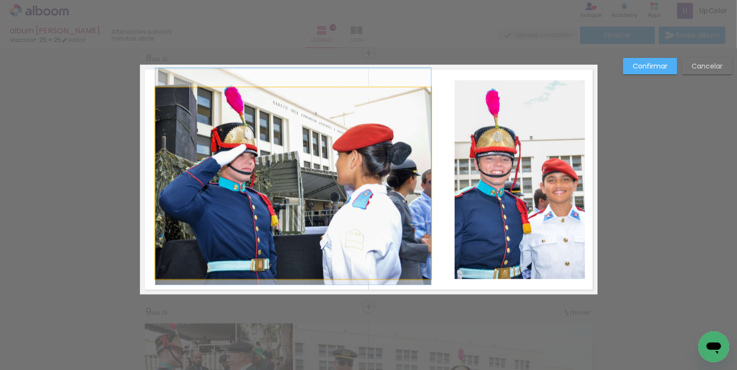
drag, startPoint x: 400, startPoint y: 194, endPoint x: 400, endPoint y: 189, distance: 5.3
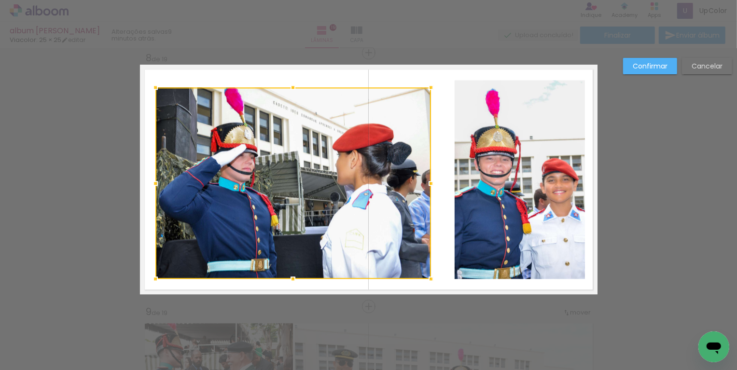
click at [498, 195] on quentale-photo at bounding box center [520, 179] width 130 height 199
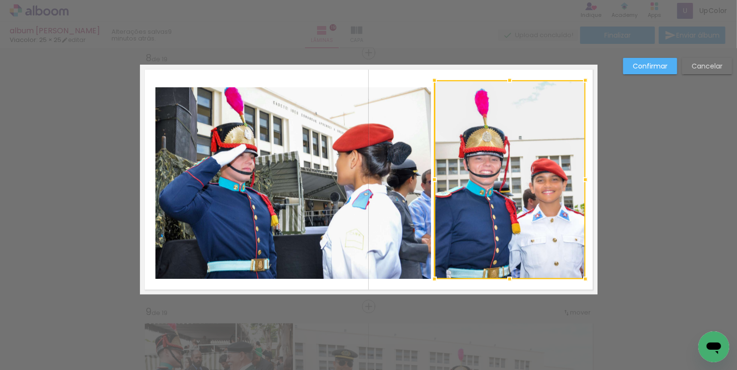
drag, startPoint x: 455, startPoint y: 180, endPoint x: 436, endPoint y: 183, distance: 19.5
click at [435, 184] on div at bounding box center [434, 179] width 19 height 19
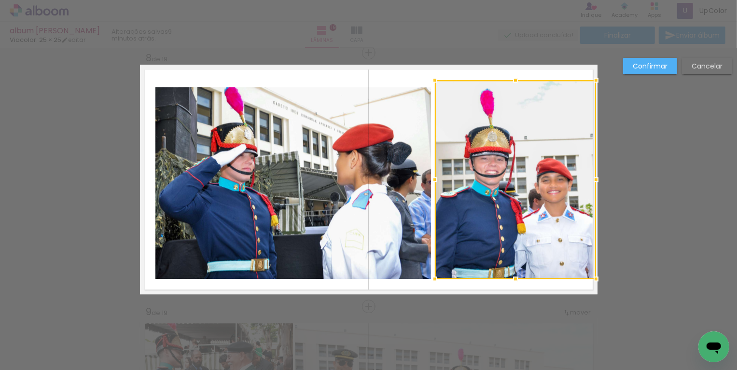
drag, startPoint x: 587, startPoint y: 175, endPoint x: 593, endPoint y: 176, distance: 5.8
click at [593, 176] on div at bounding box center [596, 179] width 19 height 19
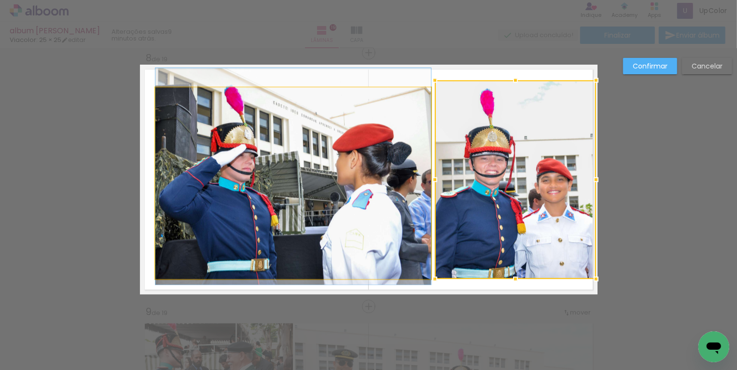
click at [349, 175] on quentale-photo at bounding box center [293, 183] width 276 height 192
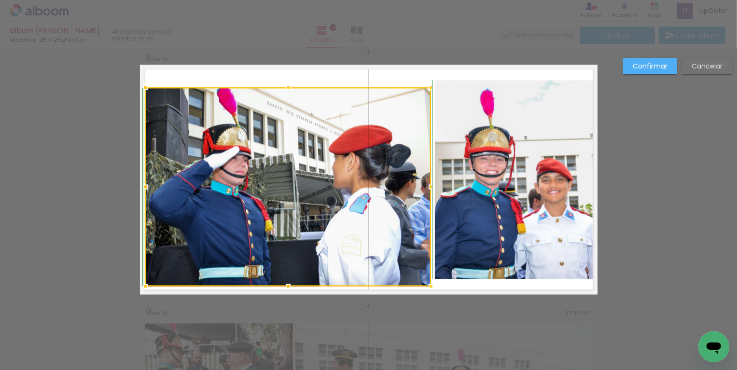
drag, startPoint x: 155, startPoint y: 280, endPoint x: 150, endPoint y: 288, distance: 9.5
click at [150, 288] on div at bounding box center [145, 286] width 19 height 19
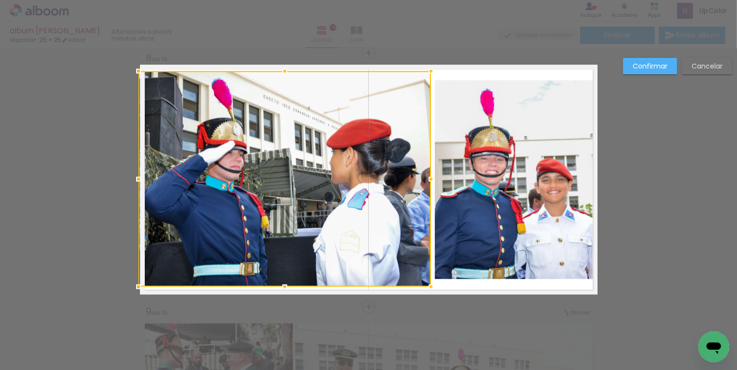
drag, startPoint x: 146, startPoint y: 85, endPoint x: 142, endPoint y: 68, distance: 17.3
click at [142, 68] on div at bounding box center [138, 70] width 19 height 19
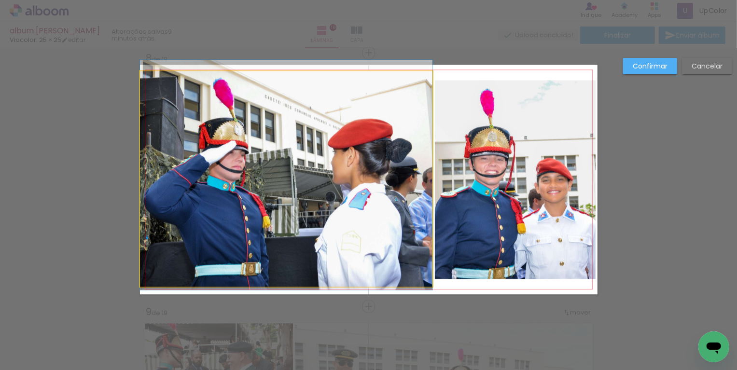
click at [356, 144] on quentale-photo at bounding box center [286, 179] width 293 height 216
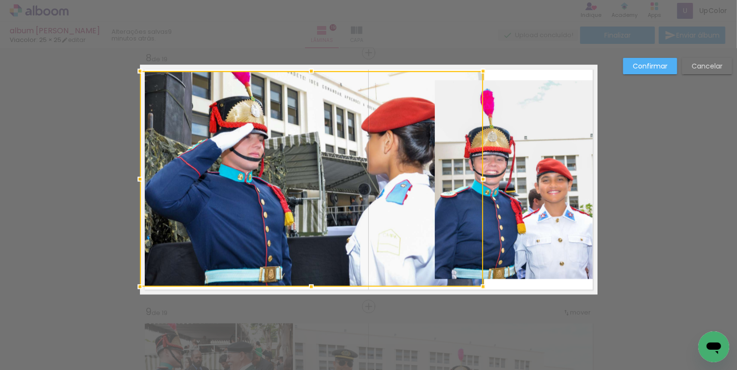
drag, startPoint x: 430, startPoint y: 178, endPoint x: 413, endPoint y: 175, distance: 17.1
click at [413, 175] on div at bounding box center [311, 179] width 343 height 216
click at [418, 144] on div at bounding box center [312, 179] width 345 height 216
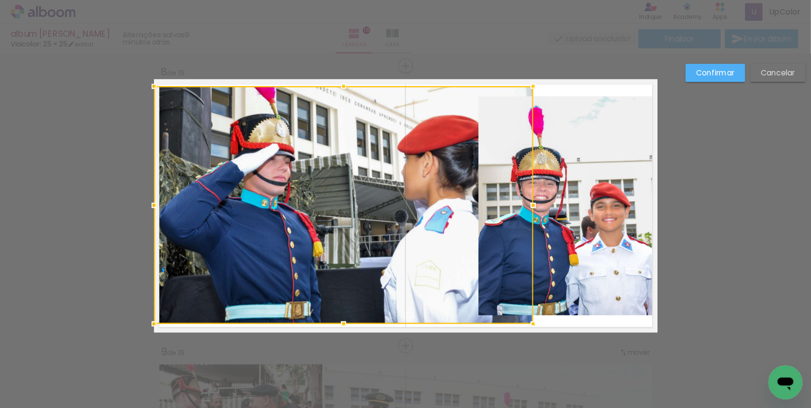
scroll to position [1782, 0]
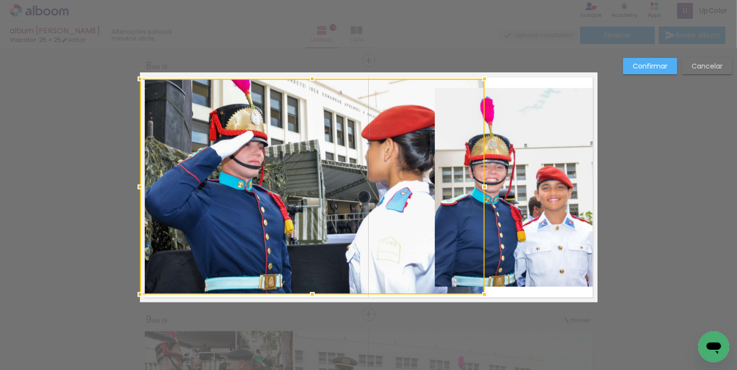
click at [414, 142] on div at bounding box center [312, 187] width 345 height 216
click at [461, 163] on div at bounding box center [312, 187] width 345 height 216
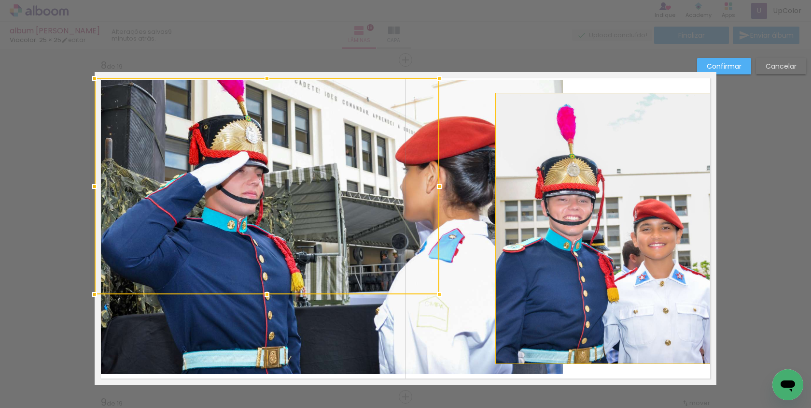
scroll to position [6955, 0]
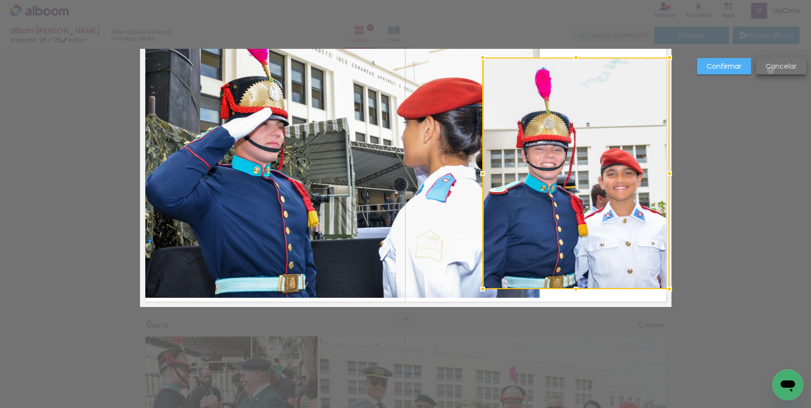
click at [0, 0] on slot "Cancelar" at bounding box center [0, 0] width 0 height 0
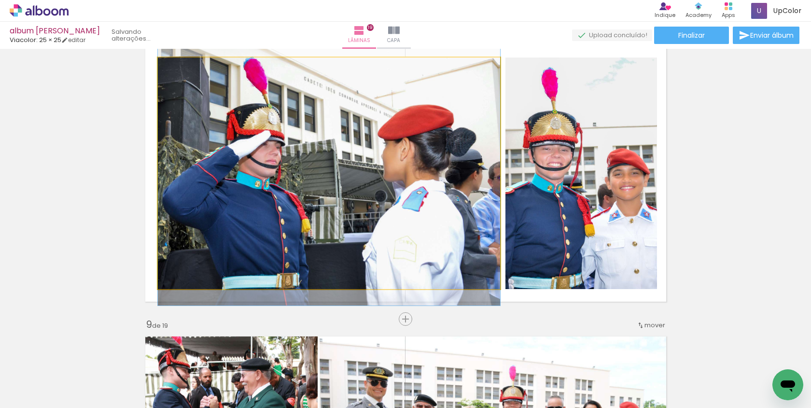
click at [412, 128] on quentale-photo at bounding box center [329, 172] width 342 height 231
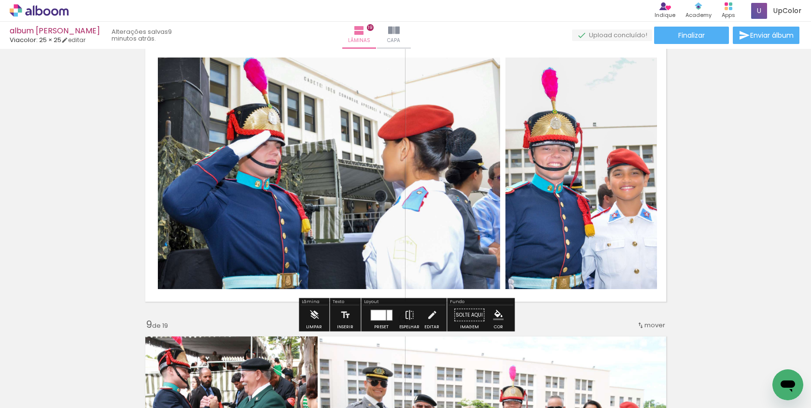
click at [412, 128] on quentale-photo at bounding box center [329, 172] width 342 height 231
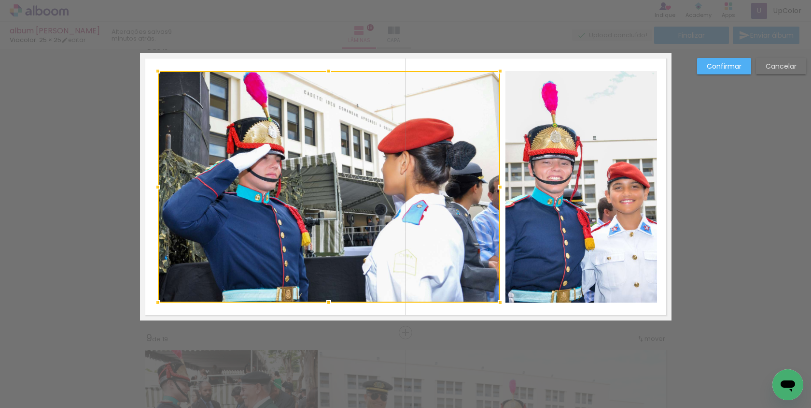
scroll to position [2050, 0]
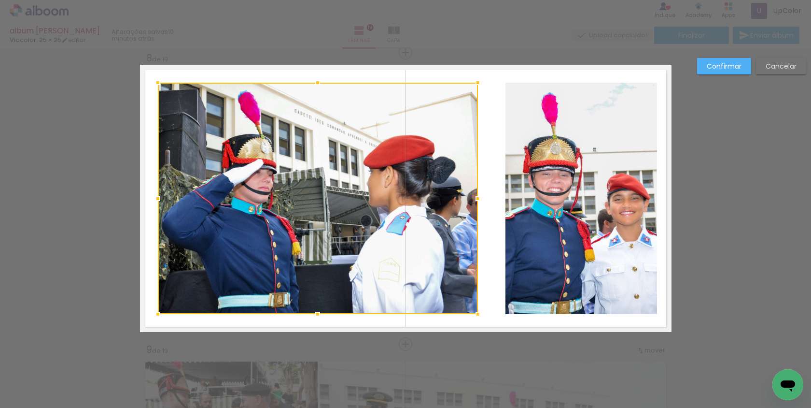
drag, startPoint x: 500, startPoint y: 199, endPoint x: 478, endPoint y: 204, distance: 22.7
click at [478, 204] on div at bounding box center [477, 198] width 19 height 19
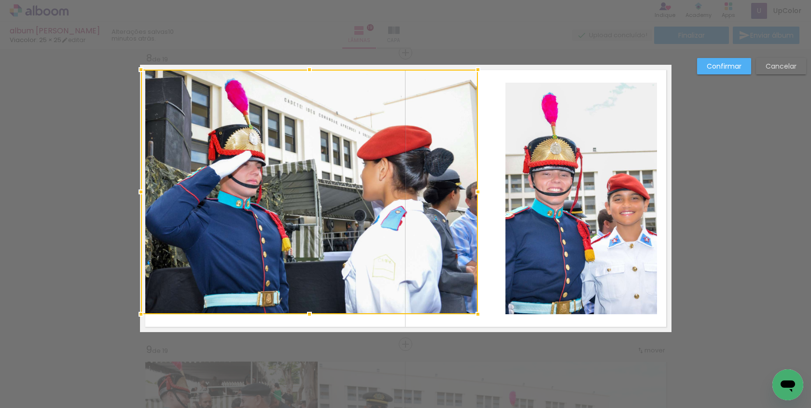
drag, startPoint x: 156, startPoint y: 82, endPoint x: 144, endPoint y: 70, distance: 17.4
click at [143, 70] on div at bounding box center [140, 69] width 19 height 19
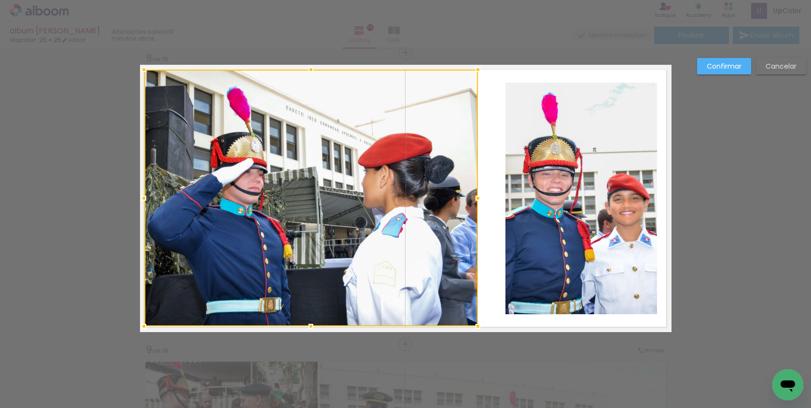
drag, startPoint x: 141, startPoint y: 312, endPoint x: 139, endPoint y: 325, distance: 12.2
click at [139, 325] on div at bounding box center [143, 325] width 19 height 19
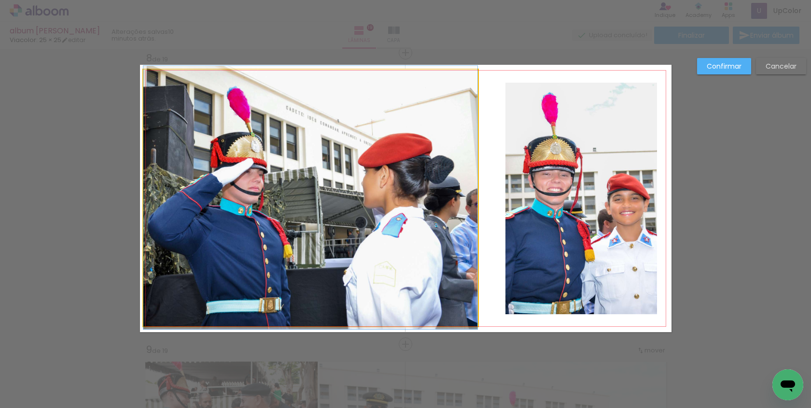
click at [477, 202] on quentale-photo at bounding box center [310, 198] width 334 height 256
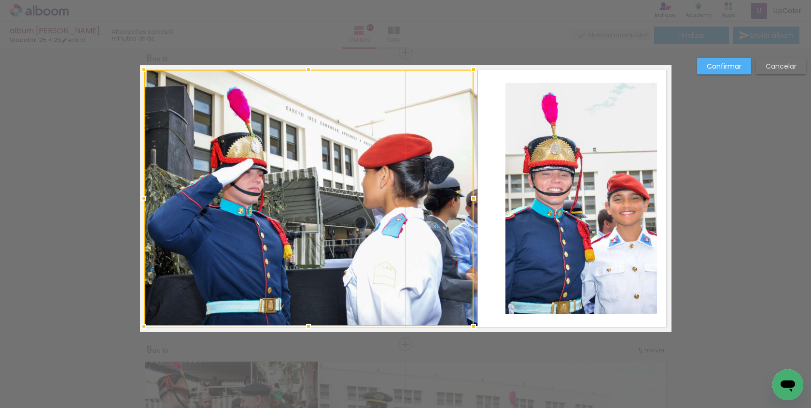
drag, startPoint x: 477, startPoint y: 196, endPoint x: 458, endPoint y: 200, distance: 19.3
click at [457, 200] on div at bounding box center [309, 198] width 330 height 256
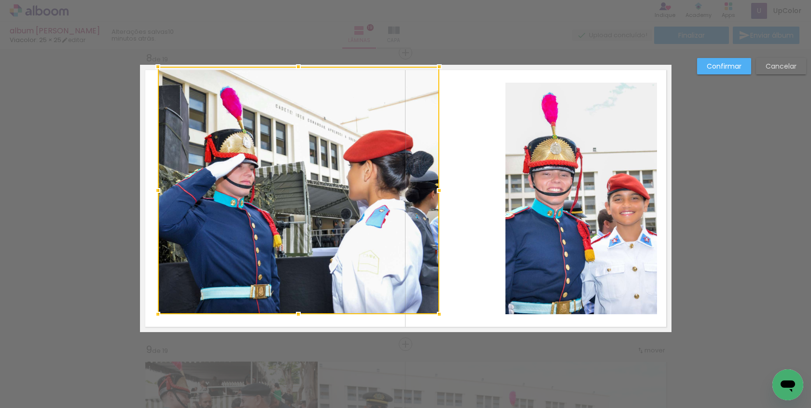
drag, startPoint x: 499, startPoint y: 80, endPoint x: 438, endPoint y: 69, distance: 61.9
click at [438, 69] on div at bounding box center [439, 66] width 19 height 19
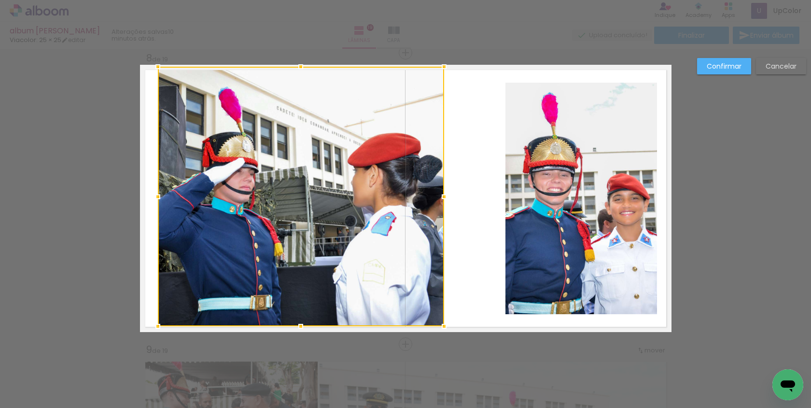
drag, startPoint x: 436, startPoint y: 313, endPoint x: 440, endPoint y: 320, distance: 7.4
click at [440, 321] on div at bounding box center [444, 325] width 19 height 19
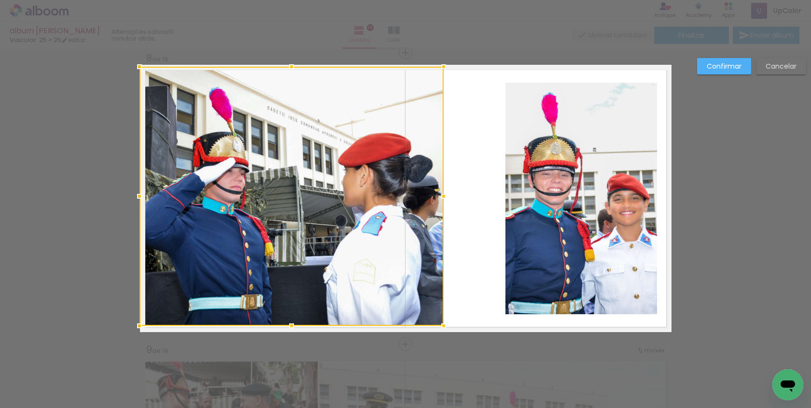
drag, startPoint x: 158, startPoint y: 196, endPoint x: 143, endPoint y: 197, distance: 14.6
click at [143, 197] on div at bounding box center [139, 195] width 19 height 19
click at [186, 196] on div at bounding box center [292, 196] width 304 height 259
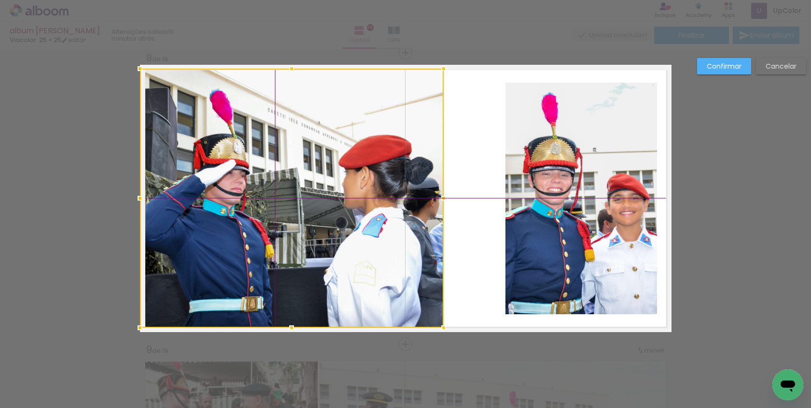
click at [189, 193] on div at bounding box center [292, 198] width 304 height 259
click at [288, 189] on div at bounding box center [292, 198] width 304 height 259
click at [523, 185] on quentale-photo at bounding box center [582, 198] width 152 height 231
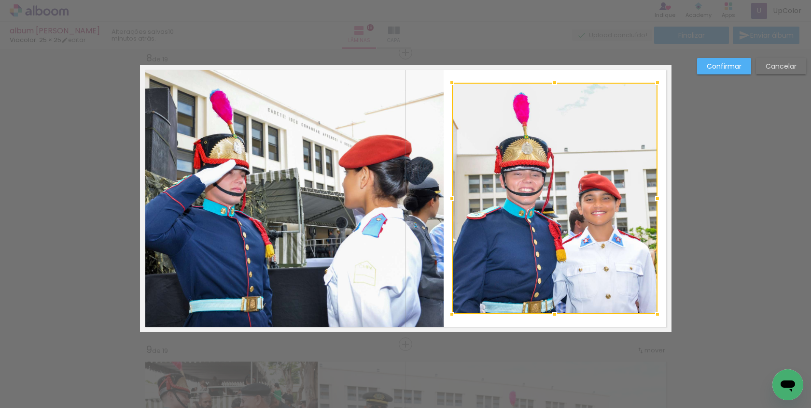
drag, startPoint x: 505, startPoint y: 197, endPoint x: 449, endPoint y: 204, distance: 56.5
click at [448, 204] on div at bounding box center [451, 198] width 19 height 19
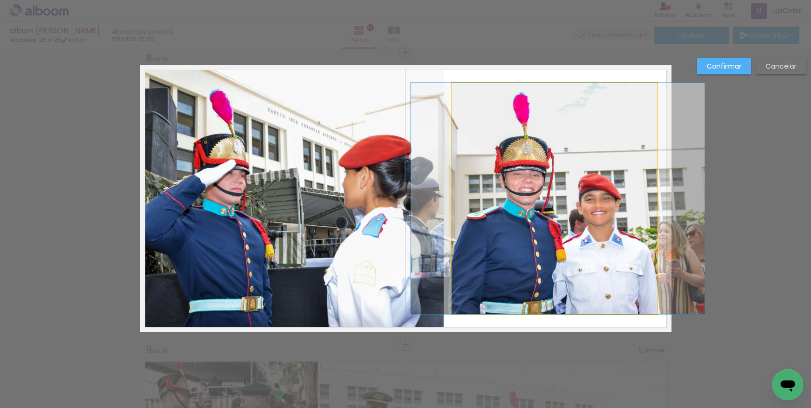
click at [649, 188] on quentale-photo at bounding box center [554, 198] width 205 height 231
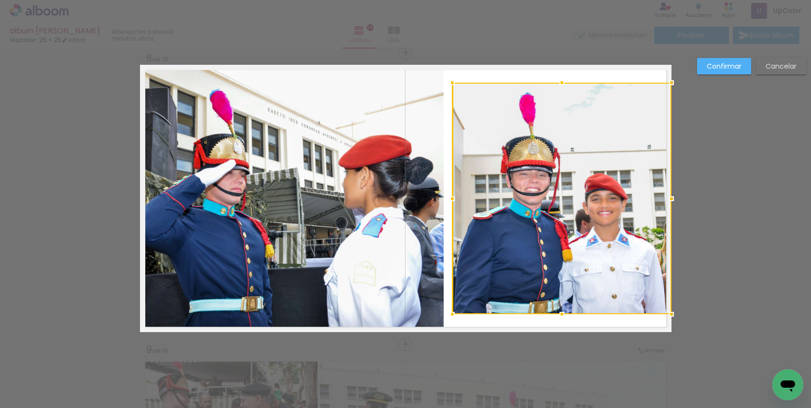
drag, startPoint x: 658, startPoint y: 196, endPoint x: 666, endPoint y: 195, distance: 8.2
click at [666, 196] on div at bounding box center [671, 198] width 19 height 19
click at [557, 81] on div at bounding box center [561, 82] width 19 height 19
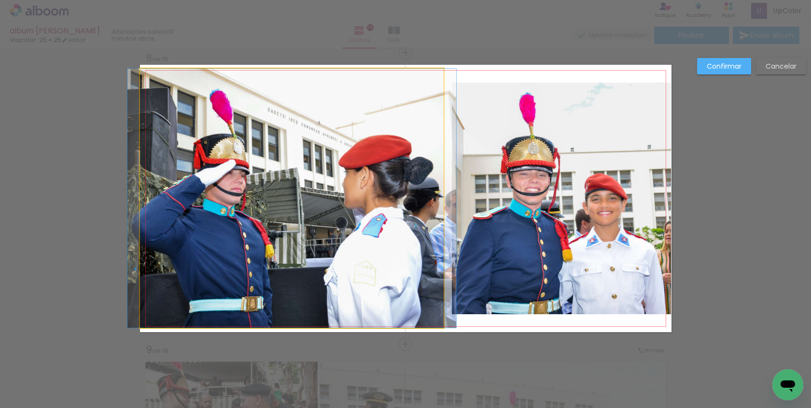
click at [413, 284] on quentale-photo at bounding box center [292, 198] width 304 height 259
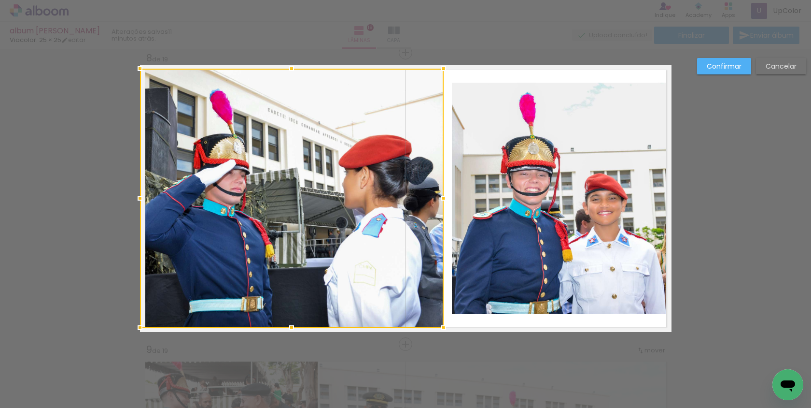
click at [0, 0] on slot "Confirmar" at bounding box center [0, 0] width 0 height 0
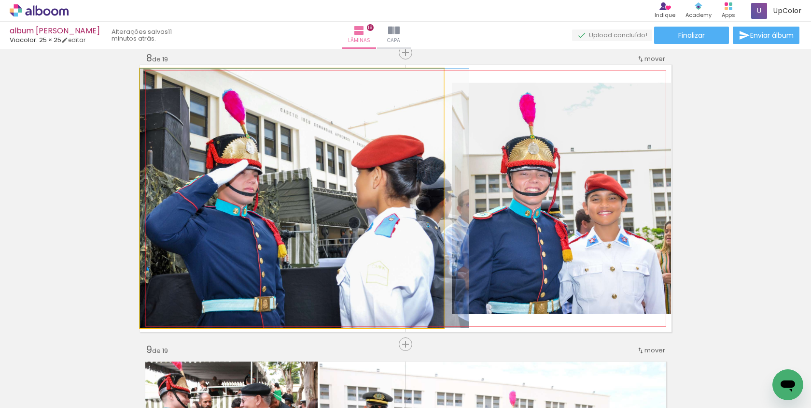
drag, startPoint x: 301, startPoint y: 181, endPoint x: 313, endPoint y: 182, distance: 12.1
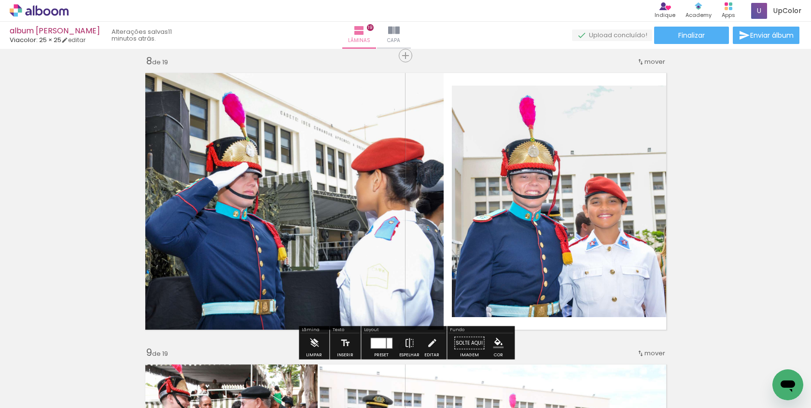
scroll to position [2048, 0]
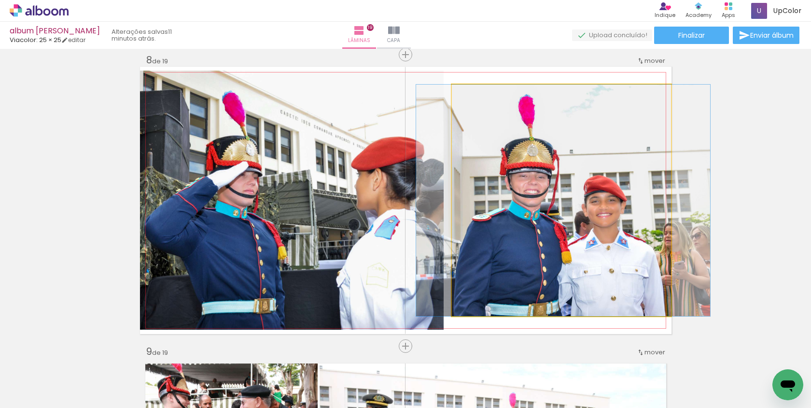
drag, startPoint x: 558, startPoint y: 162, endPoint x: 557, endPoint y: 169, distance: 7.9
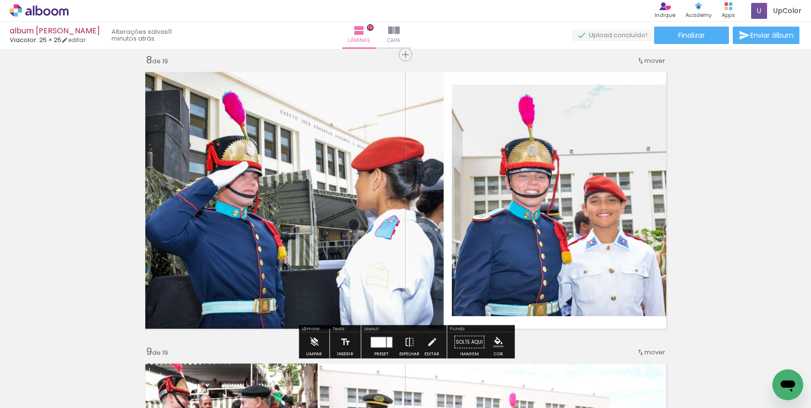
click at [557, 169] on quentale-photo at bounding box center [561, 200] width 219 height 231
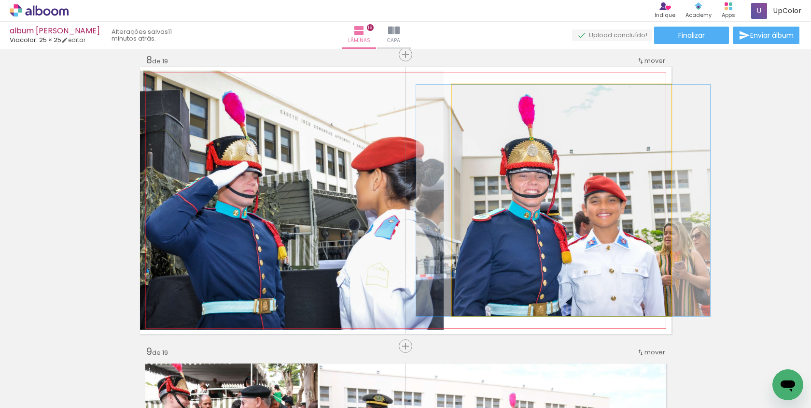
click at [557, 169] on quentale-photo at bounding box center [561, 200] width 219 height 231
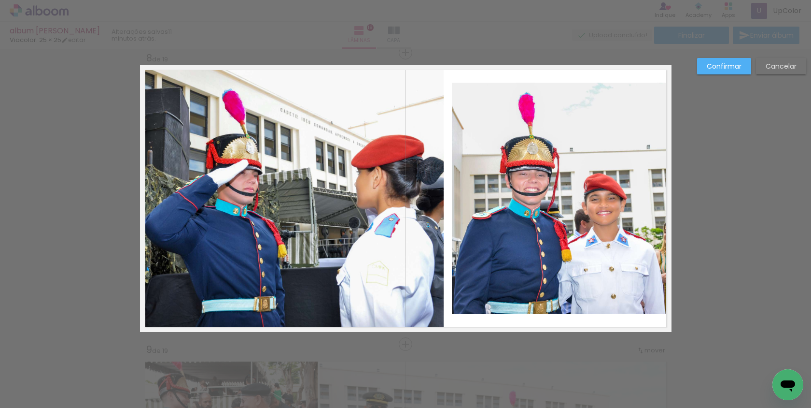
scroll to position [2050, 0]
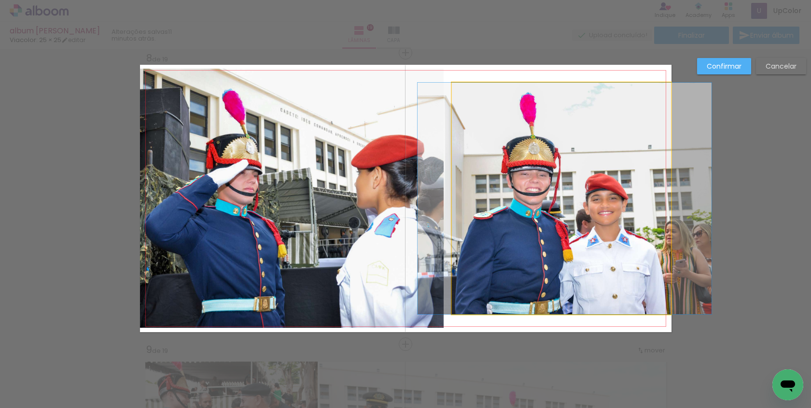
drag, startPoint x: 557, startPoint y: 169, endPoint x: 558, endPoint y: 175, distance: 5.5
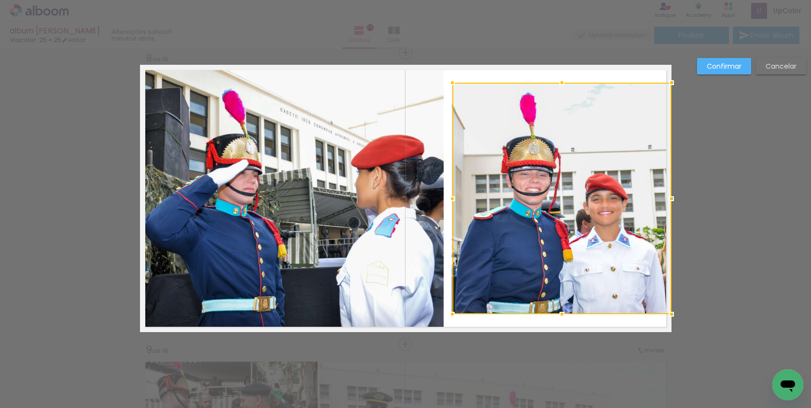
click at [0, 0] on slot "Confirmar" at bounding box center [0, 0] width 0 height 0
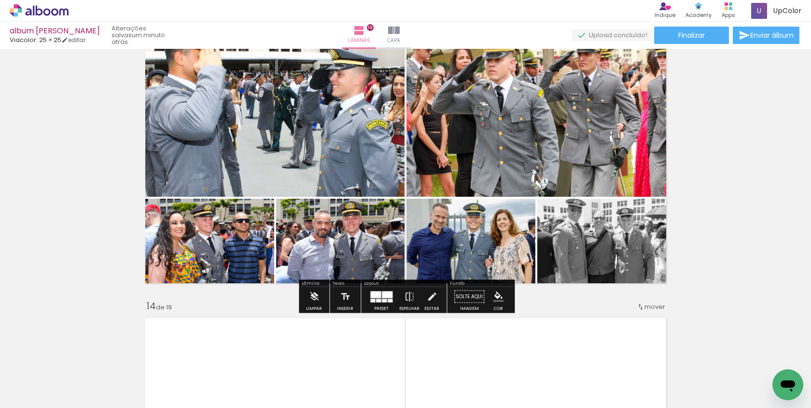
scroll to position [3542, 0]
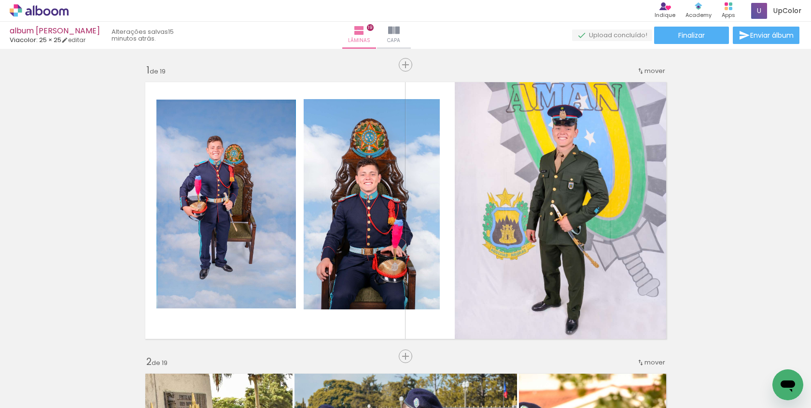
scroll to position [0, 2732]
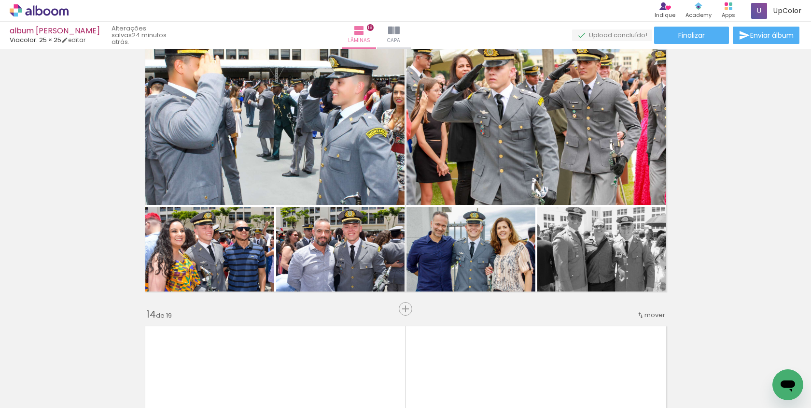
scroll to position [0, 2732]
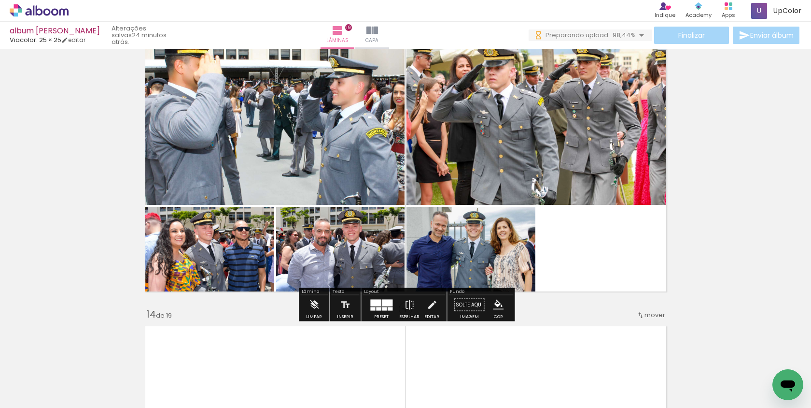
click at [652, 275] on quentale-photo at bounding box center [604, 252] width 134 height 90
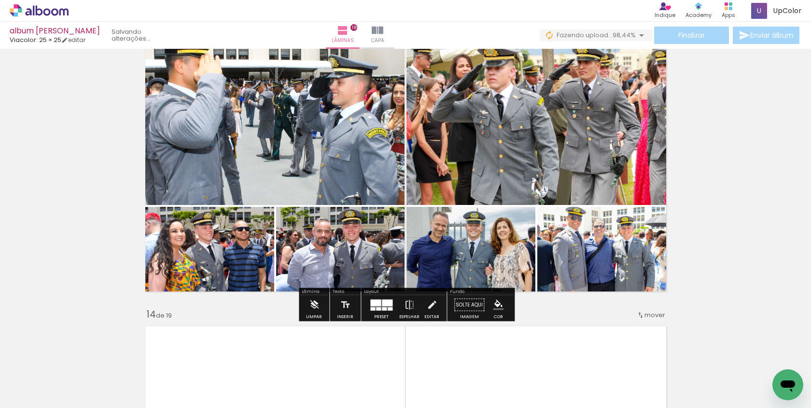
click at [607, 270] on quentale-photo at bounding box center [604, 252] width 134 height 90
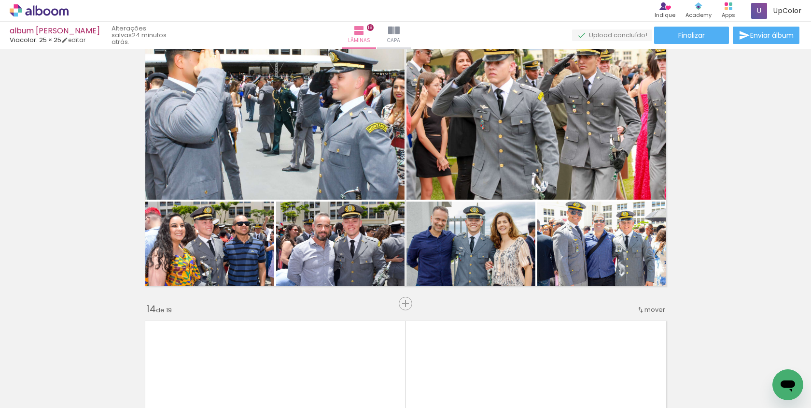
scroll to position [3545, 0]
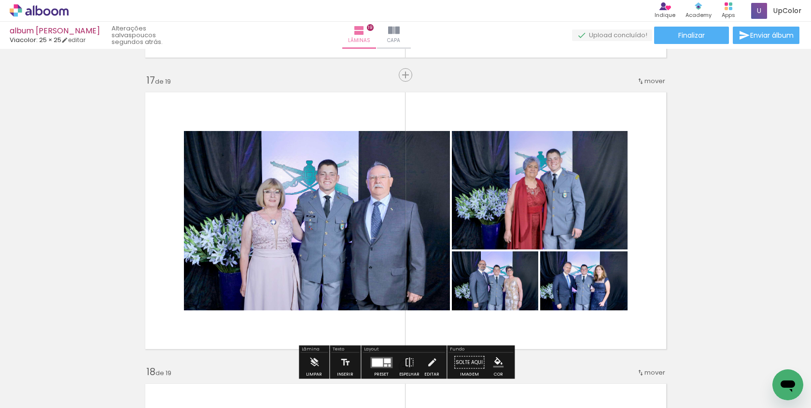
scroll to position [4699, 0]
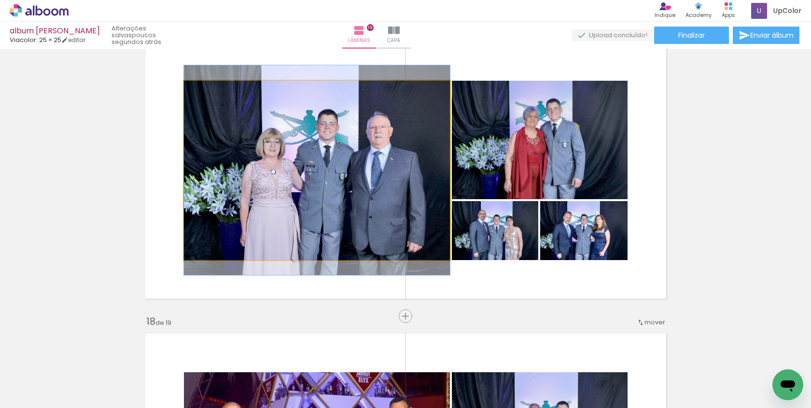
click at [396, 184] on quentale-photo at bounding box center [317, 170] width 266 height 179
click at [379, 133] on quentale-photo at bounding box center [317, 170] width 266 height 179
click at [380, 133] on quentale-photo at bounding box center [317, 170] width 266 height 179
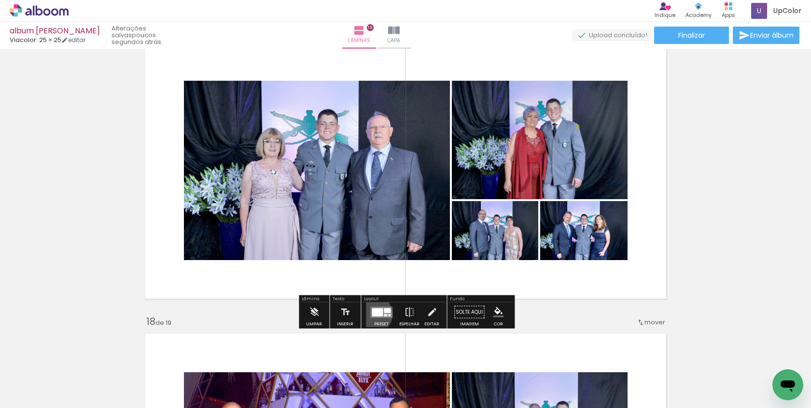
click at [372, 313] on div at bounding box center [377, 312] width 11 height 8
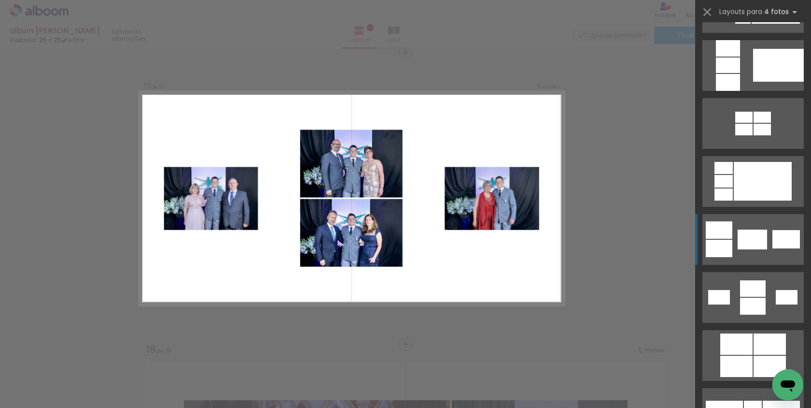
scroll to position [1584, 0]
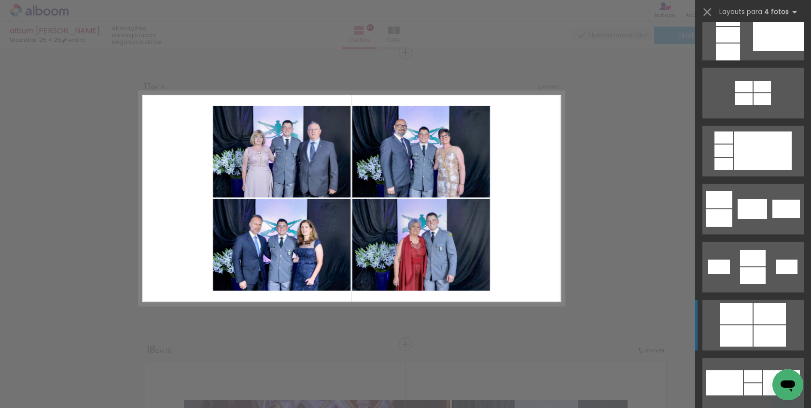
click at [751, 323] on div at bounding box center [736, 313] width 32 height 21
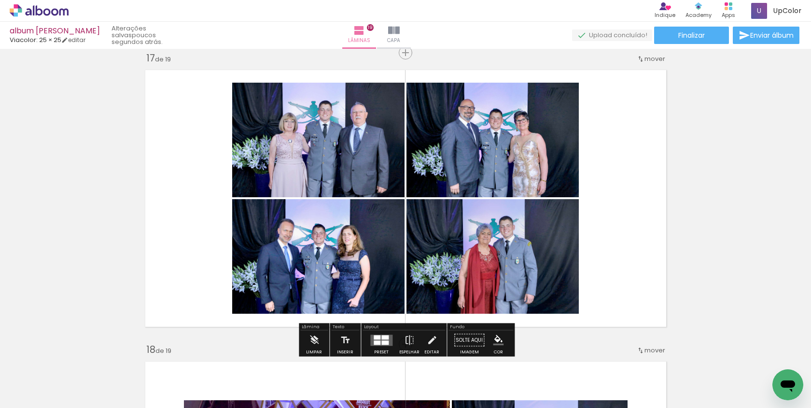
click at [533, 169] on quentale-photo at bounding box center [493, 140] width 172 height 114
click at [563, 126] on quentale-photo at bounding box center [493, 140] width 172 height 114
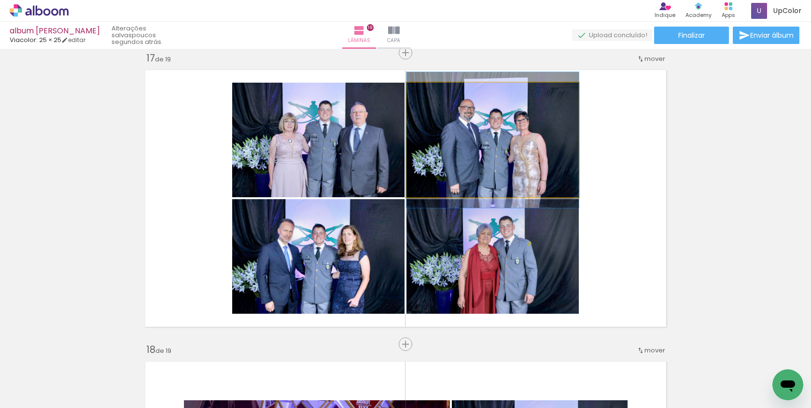
click at [563, 126] on quentale-photo at bounding box center [493, 140] width 172 height 114
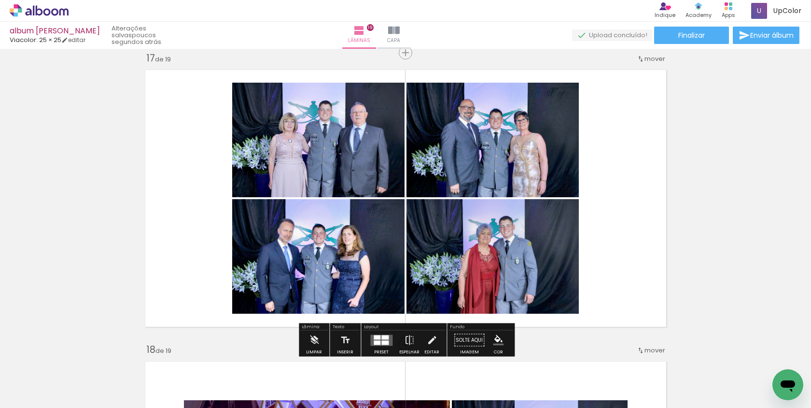
click at [563, 126] on quentale-photo at bounding box center [493, 140] width 172 height 114
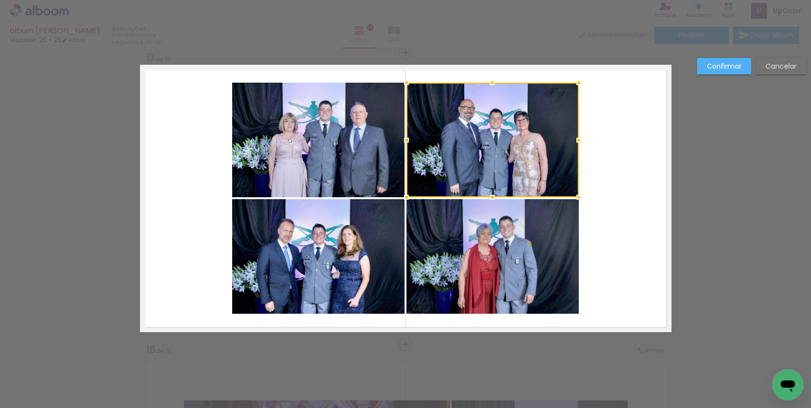
click at [563, 126] on div at bounding box center [493, 140] width 172 height 114
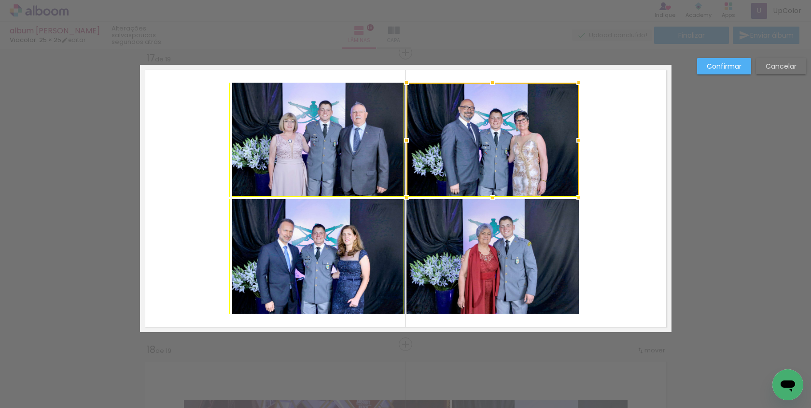
drag, startPoint x: 579, startPoint y: 81, endPoint x: 588, endPoint y: 77, distance: 9.3
click at [588, 77] on div at bounding box center [578, 82] width 19 height 19
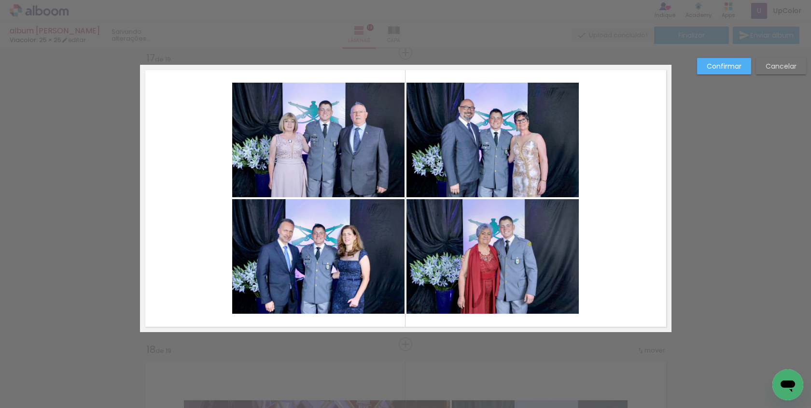
click at [576, 133] on quentale-photo at bounding box center [493, 140] width 172 height 114
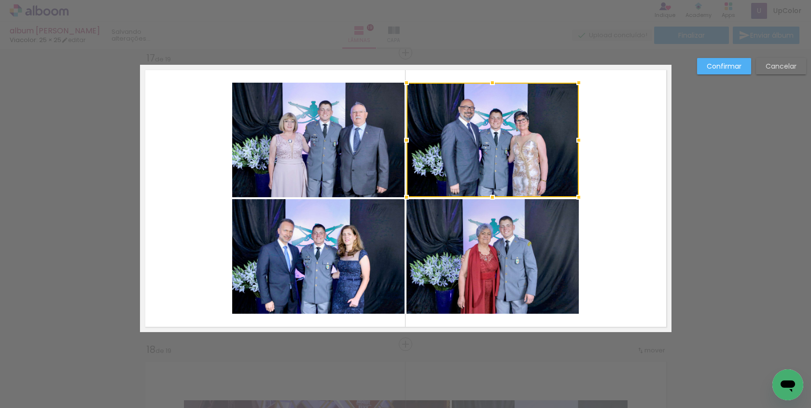
click at [576, 133] on div at bounding box center [578, 139] width 19 height 19
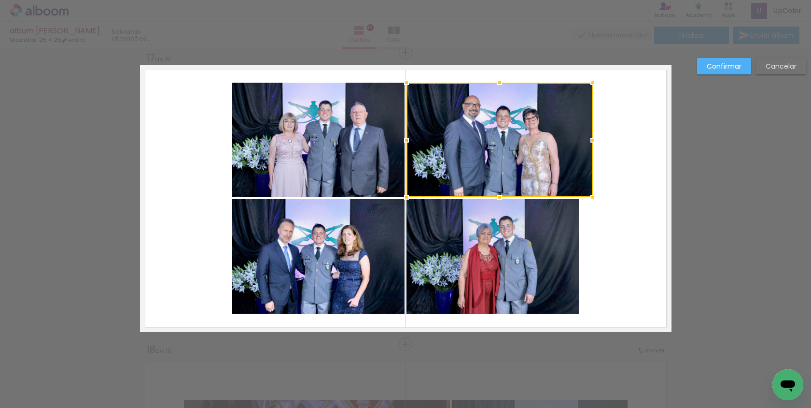
drag, startPoint x: 579, startPoint y: 139, endPoint x: 585, endPoint y: 137, distance: 5.7
click at [585, 137] on div at bounding box center [592, 139] width 19 height 19
click at [562, 232] on quentale-photo at bounding box center [493, 256] width 172 height 114
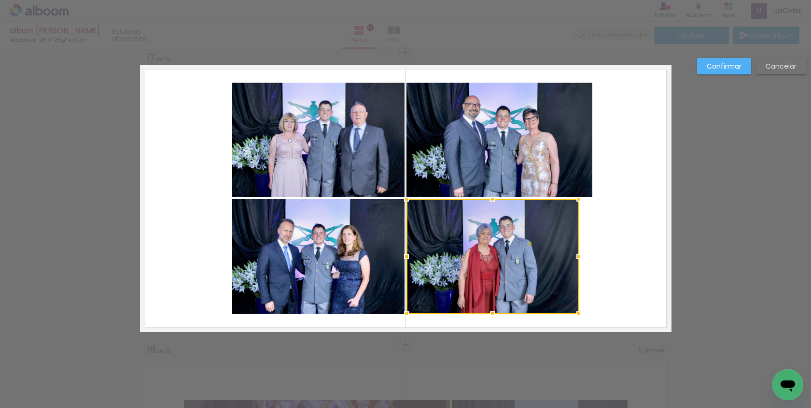
click at [562, 232] on div at bounding box center [493, 256] width 172 height 114
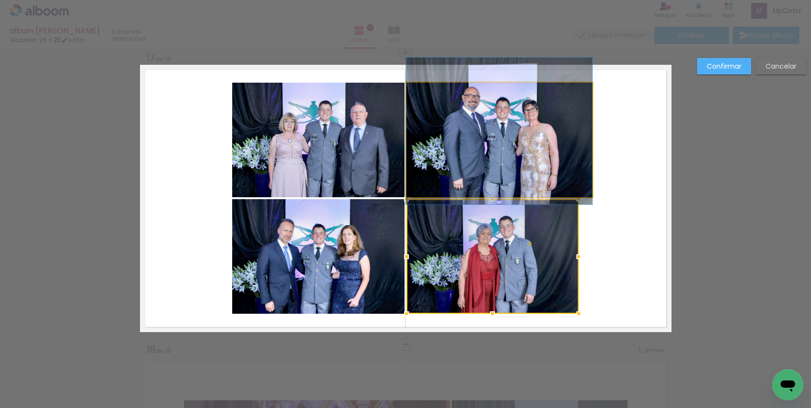
drag, startPoint x: 552, startPoint y: 117, endPoint x: 551, endPoint y: 108, distance: 8.8
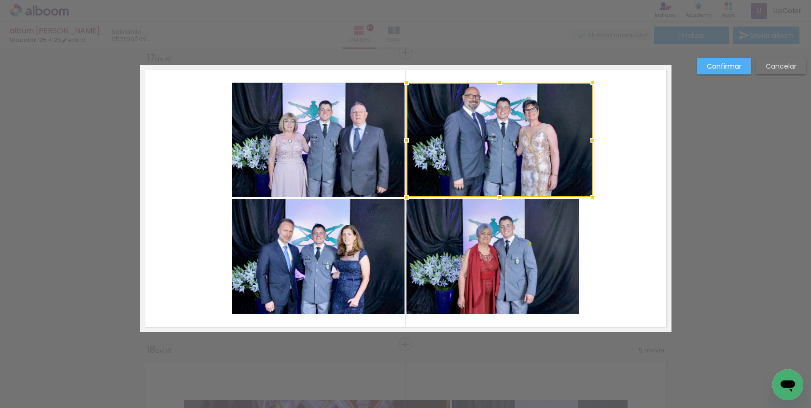
click at [621, 140] on quentale-layouter at bounding box center [406, 198] width 532 height 267
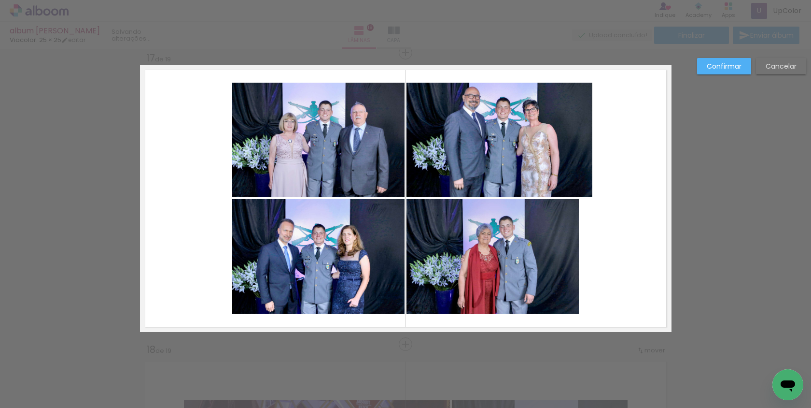
click at [552, 276] on quentale-photo at bounding box center [493, 256] width 172 height 114
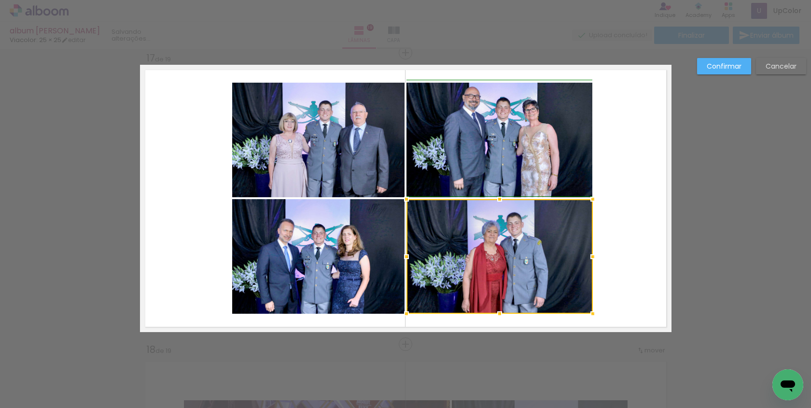
drag, startPoint x: 580, startPoint y: 256, endPoint x: 592, endPoint y: 254, distance: 11.8
click at [592, 254] on div at bounding box center [592, 256] width 19 height 19
click at [610, 254] on quentale-layouter at bounding box center [406, 198] width 532 height 267
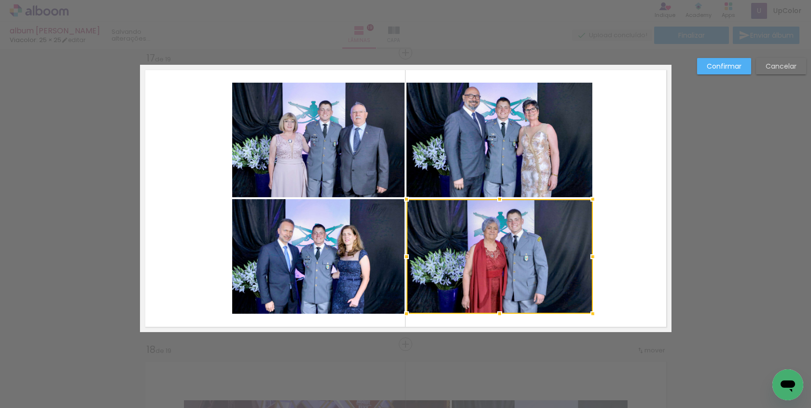
click at [609, 261] on quentale-layouter at bounding box center [406, 198] width 532 height 267
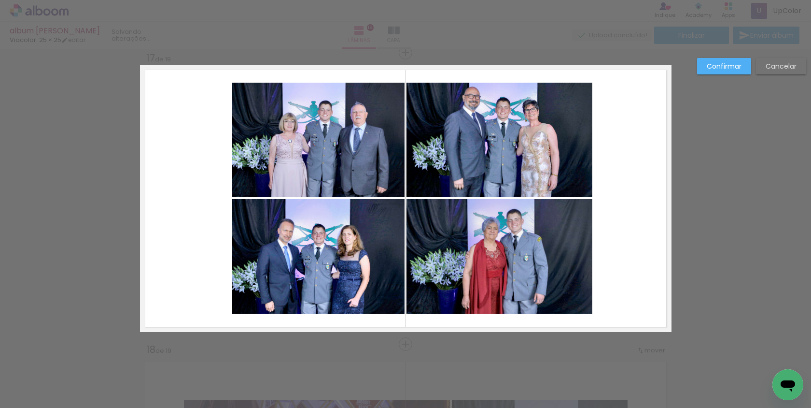
click at [367, 276] on quentale-photo at bounding box center [318, 256] width 172 height 114
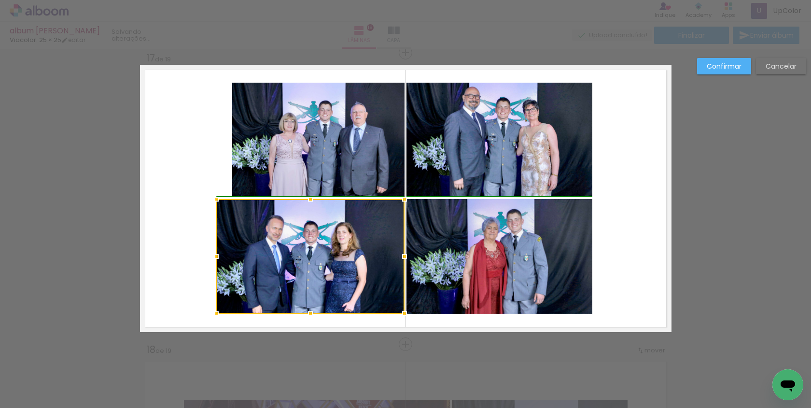
drag, startPoint x: 231, startPoint y: 257, endPoint x: 219, endPoint y: 259, distance: 12.8
click at [219, 259] on div at bounding box center [216, 256] width 19 height 19
click at [305, 279] on div at bounding box center [310, 256] width 188 height 114
click at [325, 265] on div at bounding box center [310, 256] width 188 height 114
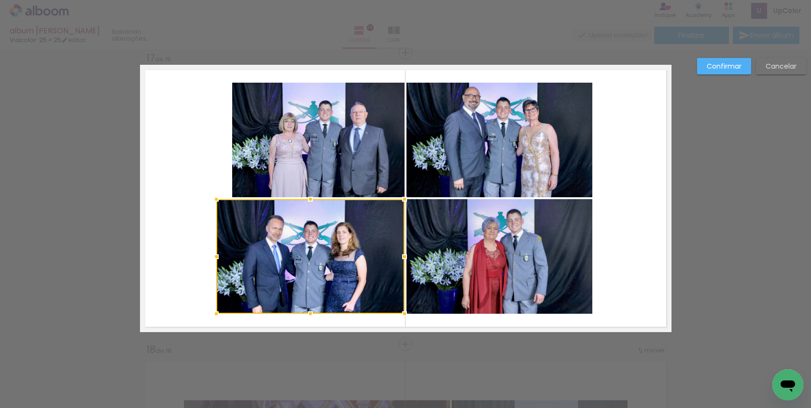
click at [325, 265] on div at bounding box center [310, 256] width 188 height 114
click at [323, 264] on div at bounding box center [310, 256] width 188 height 114
click at [362, 158] on quentale-photo at bounding box center [318, 140] width 172 height 114
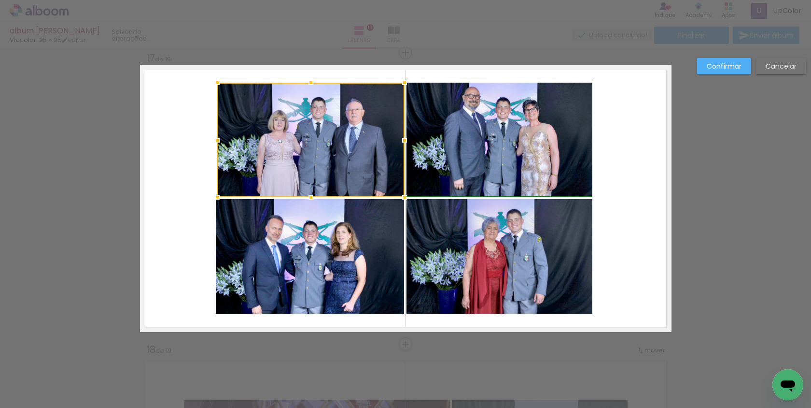
drag, startPoint x: 232, startPoint y: 139, endPoint x: 220, endPoint y: 139, distance: 12.6
click at [220, 139] on div at bounding box center [217, 139] width 19 height 19
click at [638, 220] on quentale-layouter at bounding box center [406, 198] width 532 height 267
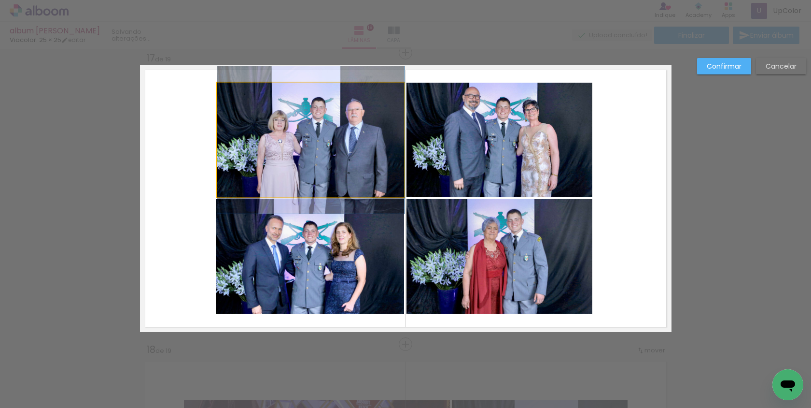
click at [343, 160] on quentale-photo at bounding box center [310, 140] width 187 height 114
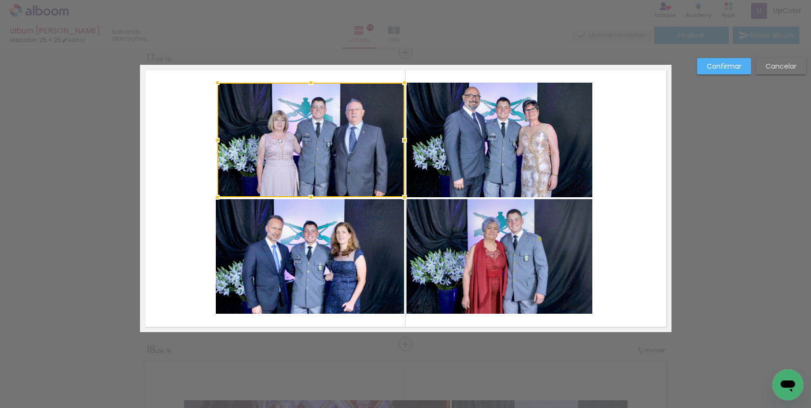
click at [343, 160] on div at bounding box center [310, 140] width 187 height 114
click at [717, 71] on paper-button "Confirmar" at bounding box center [724, 66] width 54 height 16
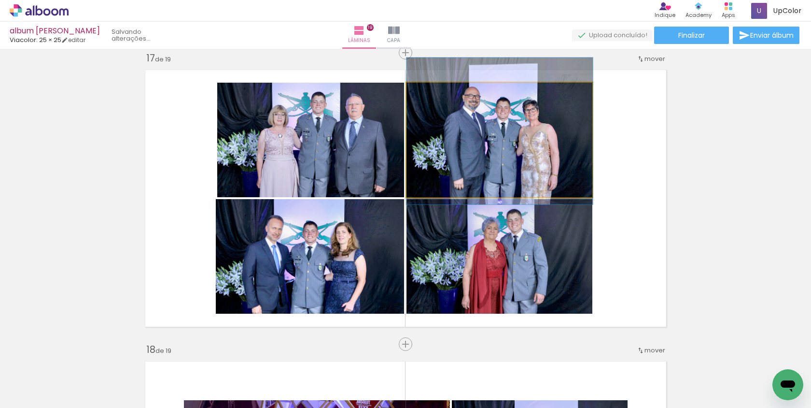
scroll to position [0, 2732]
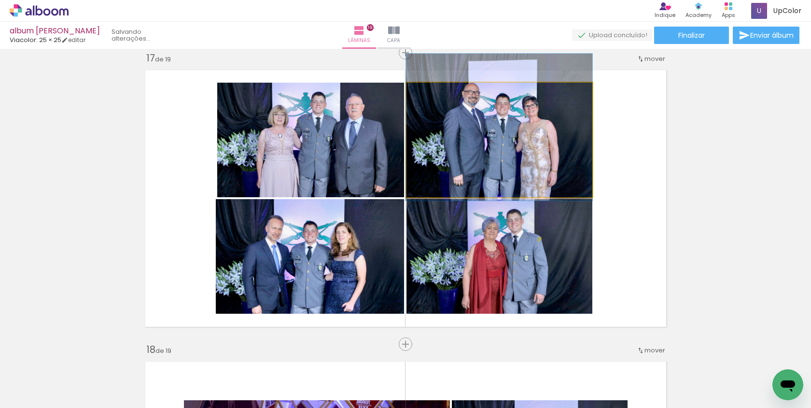
drag, startPoint x: 0, startPoint y: 0, endPoint x: 523, endPoint y: 155, distance: 545.8
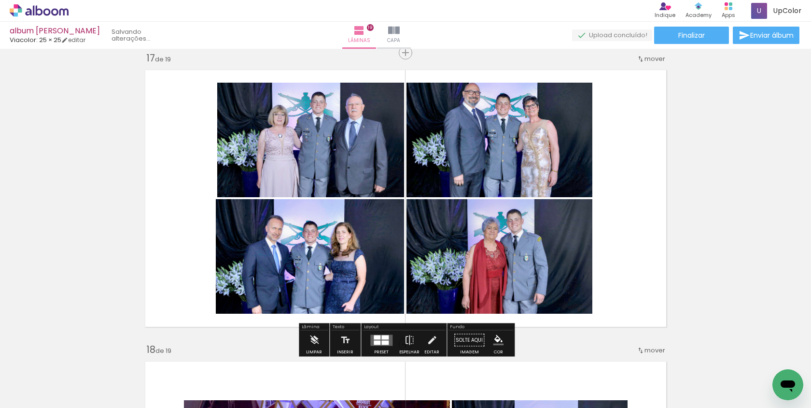
click at [644, 173] on quentale-layouter at bounding box center [406, 198] width 532 height 267
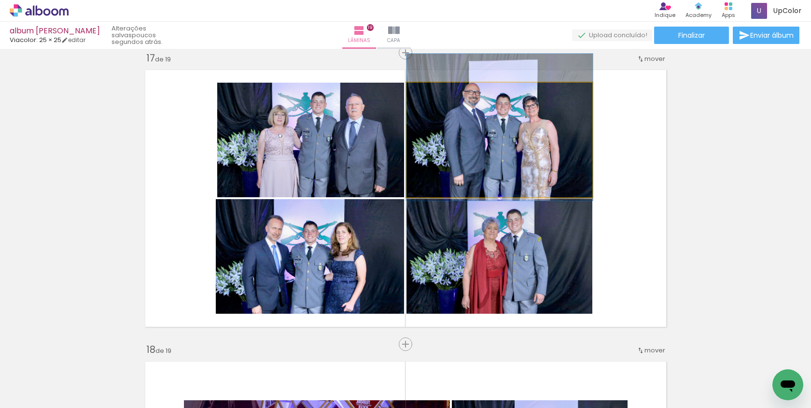
click at [564, 150] on quentale-photo at bounding box center [500, 140] width 186 height 114
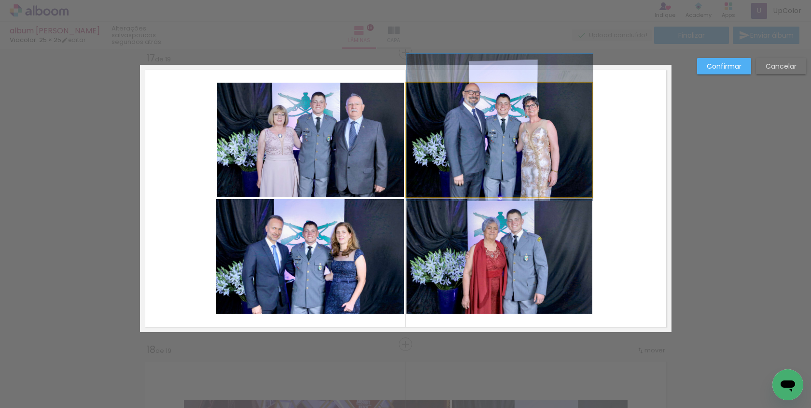
click at [564, 150] on quentale-photo at bounding box center [500, 140] width 186 height 114
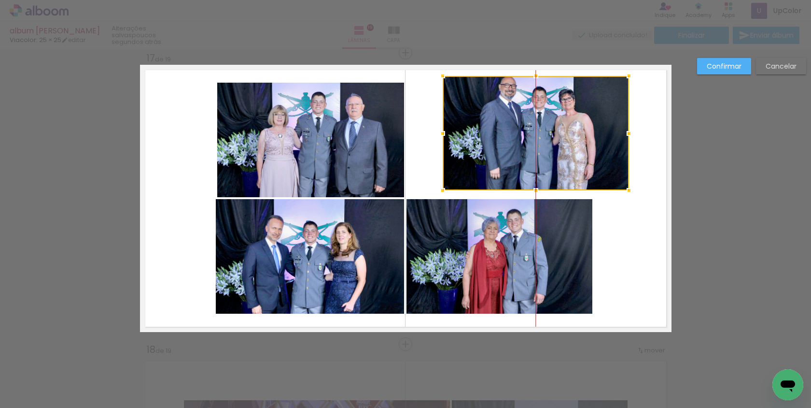
drag, startPoint x: 564, startPoint y: 150, endPoint x: 592, endPoint y: 144, distance: 29.2
click at [592, 144] on div at bounding box center [536, 133] width 186 height 114
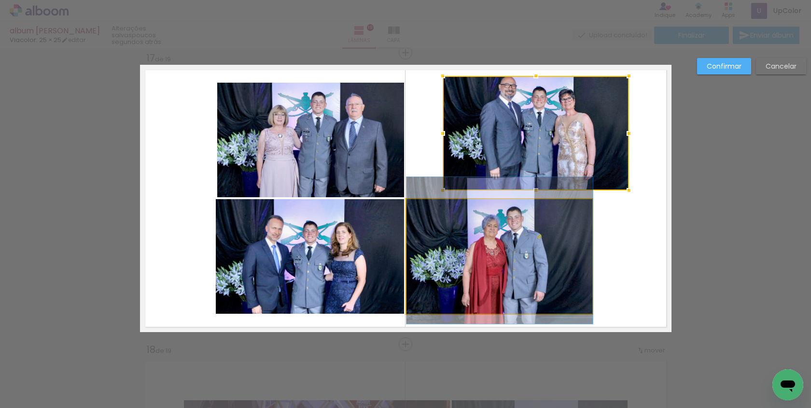
drag, startPoint x: 553, startPoint y: 255, endPoint x: 579, endPoint y: 255, distance: 26.1
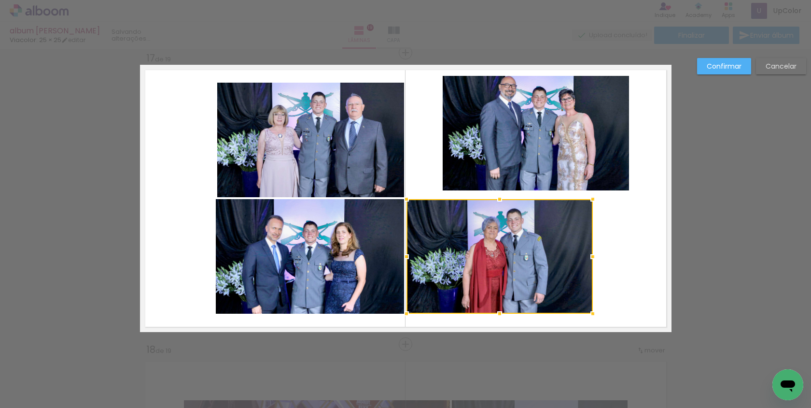
click at [552, 263] on div at bounding box center [500, 256] width 186 height 114
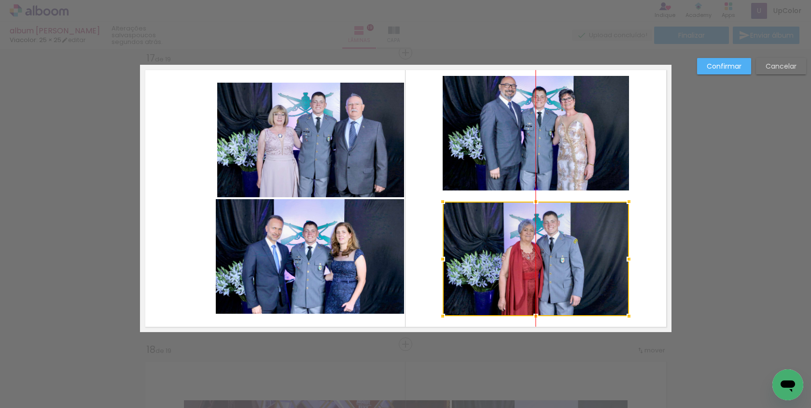
drag, startPoint x: 526, startPoint y: 248, endPoint x: 563, endPoint y: 250, distance: 37.2
click at [563, 250] on div at bounding box center [536, 258] width 186 height 114
click at [642, 237] on quentale-layouter at bounding box center [406, 198] width 532 height 267
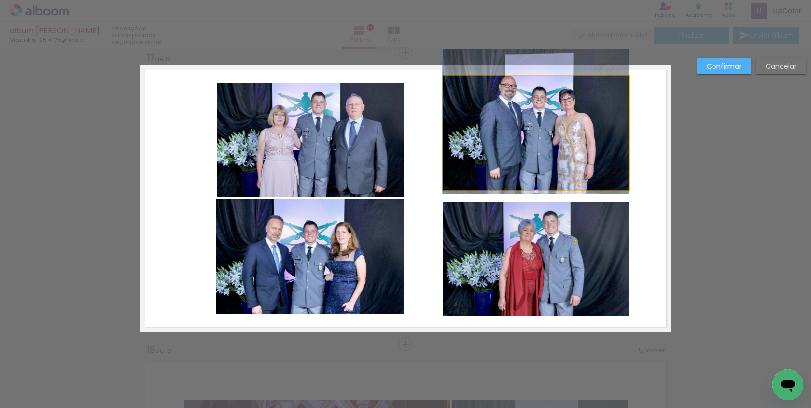
click at [489, 136] on quentale-photo at bounding box center [536, 133] width 186 height 114
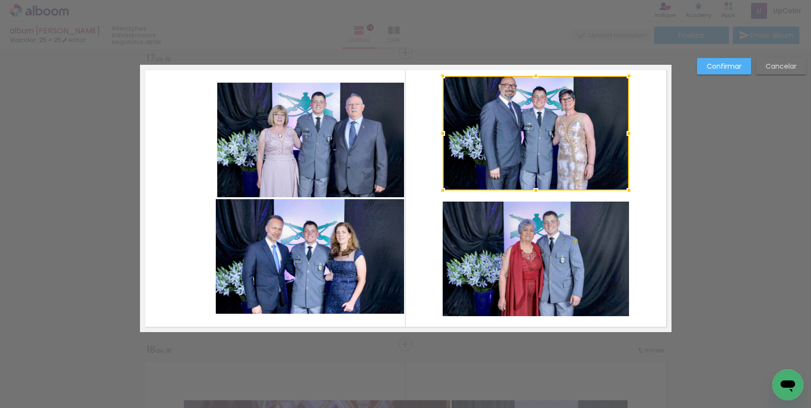
click at [539, 93] on div at bounding box center [536, 133] width 186 height 114
click at [537, 129] on div at bounding box center [536, 133] width 186 height 114
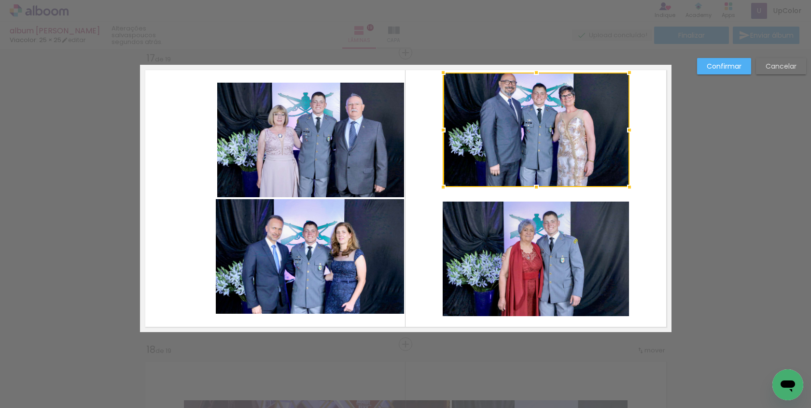
drag, startPoint x: 537, startPoint y: 129, endPoint x: 540, endPoint y: 124, distance: 5.6
click at [540, 125] on div at bounding box center [536, 129] width 186 height 114
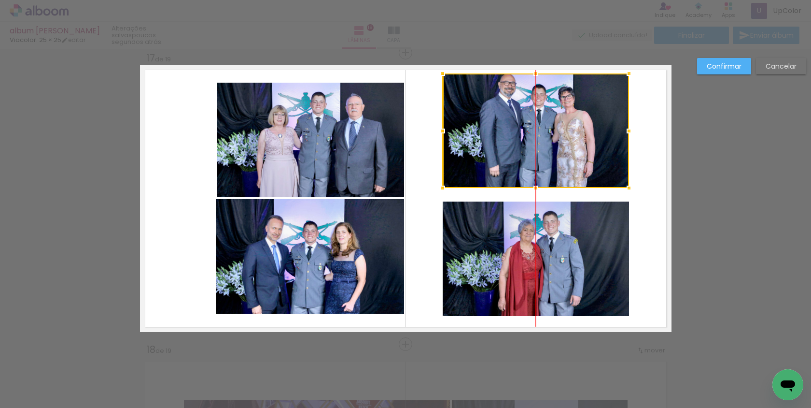
click at [542, 125] on div at bounding box center [536, 130] width 186 height 114
click at [639, 167] on quentale-layouter at bounding box center [406, 198] width 532 height 267
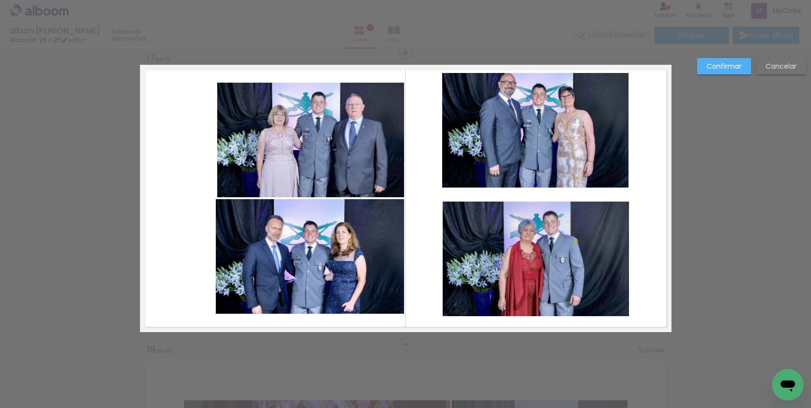
click at [590, 127] on quentale-photo at bounding box center [535, 130] width 186 height 114
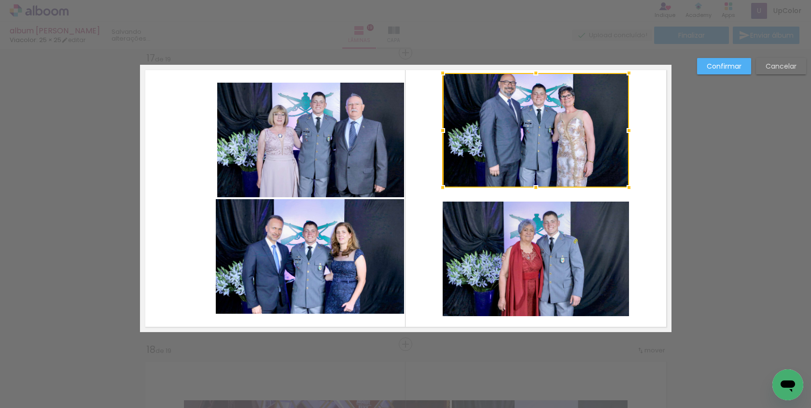
click at [590, 127] on div at bounding box center [536, 130] width 186 height 114
click at [661, 131] on quentale-layouter at bounding box center [406, 198] width 532 height 267
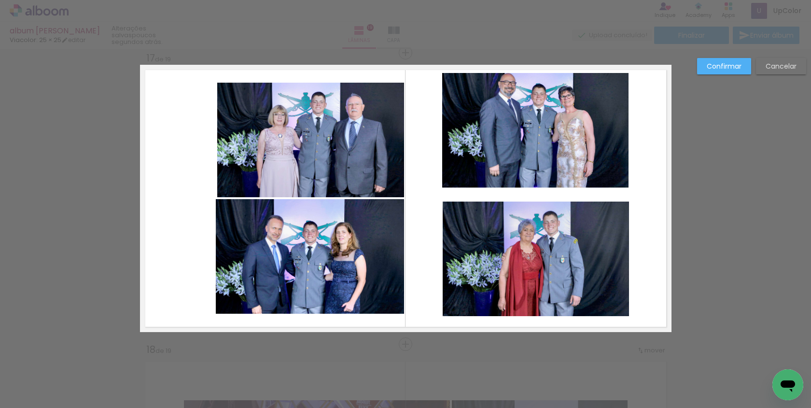
click at [622, 154] on quentale-photo at bounding box center [535, 130] width 186 height 114
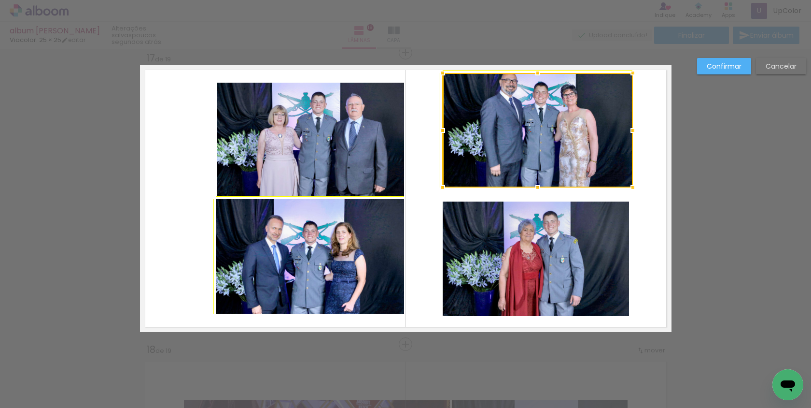
drag, startPoint x: 630, startPoint y: 188, endPoint x: 642, endPoint y: 193, distance: 13.2
click at [642, 193] on div at bounding box center [632, 187] width 19 height 19
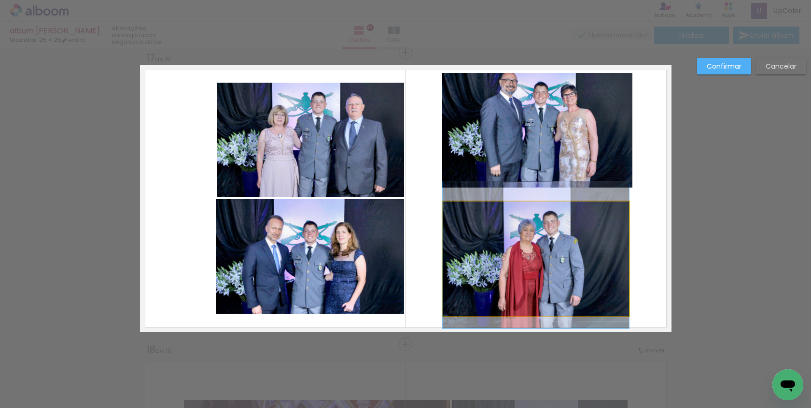
click at [524, 228] on quentale-photo at bounding box center [536, 258] width 186 height 114
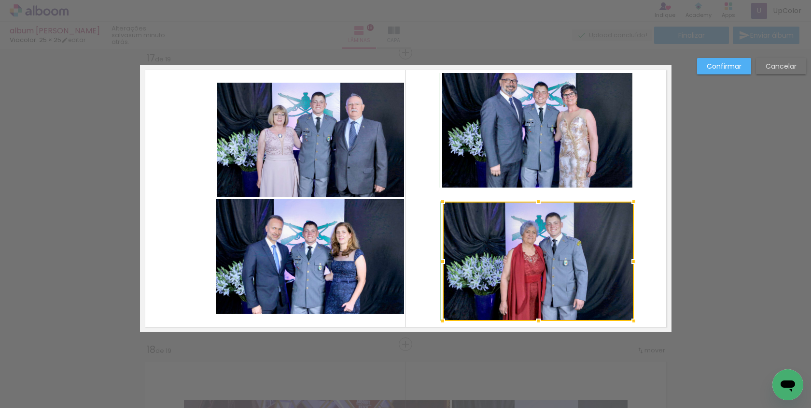
drag, startPoint x: 631, startPoint y: 313, endPoint x: 626, endPoint y: 312, distance: 5.4
click at [626, 312] on div at bounding box center [633, 320] width 19 height 19
click at [639, 205] on div at bounding box center [633, 201] width 19 height 19
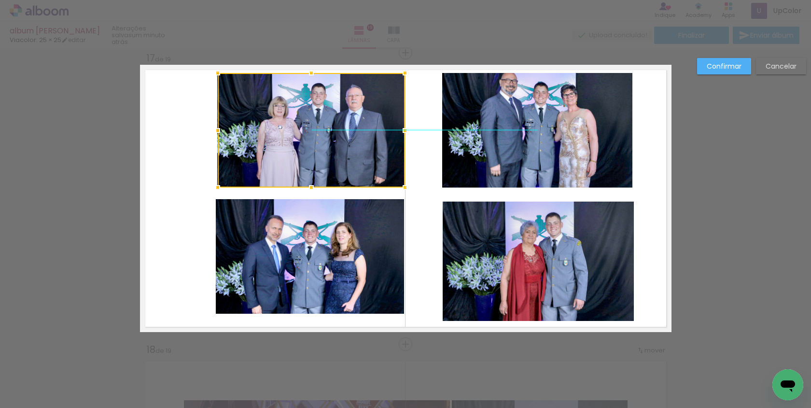
drag, startPoint x: 375, startPoint y: 110, endPoint x: 375, endPoint y: 99, distance: 10.1
click at [375, 99] on div at bounding box center [311, 130] width 187 height 114
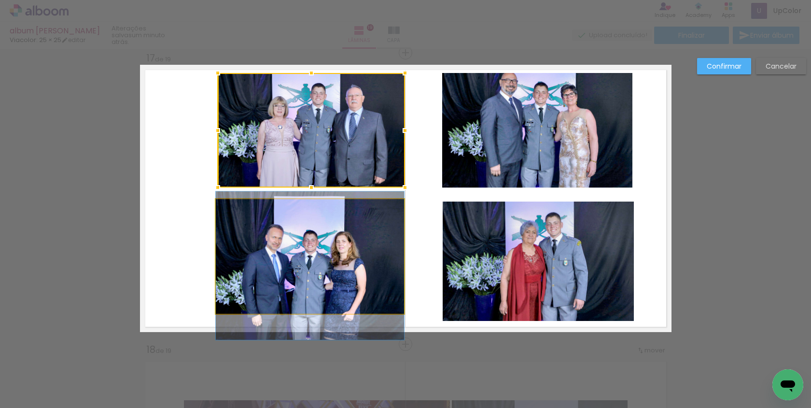
drag, startPoint x: 325, startPoint y: 260, endPoint x: 326, endPoint y: 267, distance: 6.8
click at [327, 268] on album-spread "17 de 19" at bounding box center [406, 198] width 532 height 267
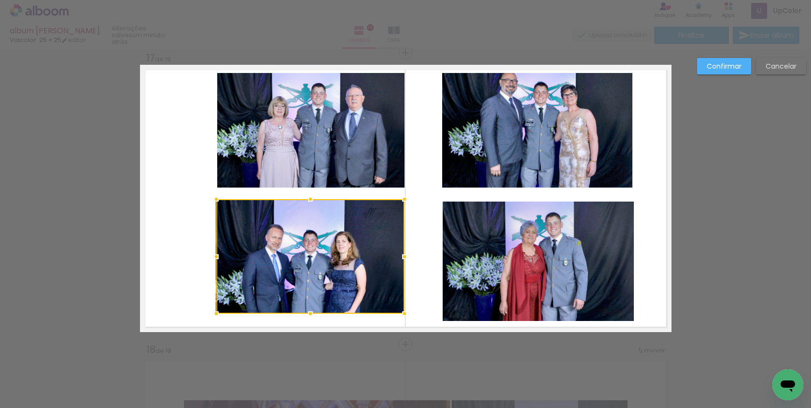
click at [330, 255] on div at bounding box center [310, 256] width 188 height 114
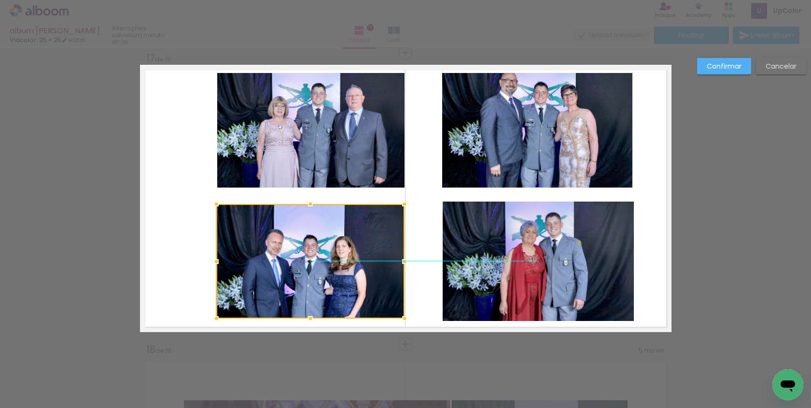
click at [333, 243] on div at bounding box center [310, 261] width 188 height 114
click at [427, 331] on quentale-layouter at bounding box center [406, 198] width 532 height 267
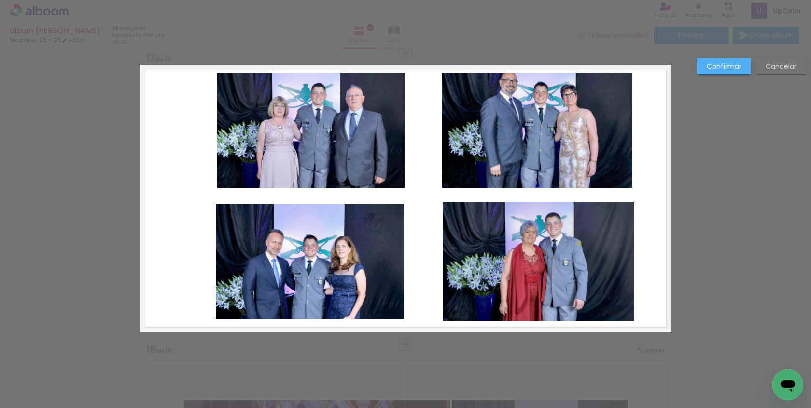
click at [340, 269] on quentale-photo at bounding box center [310, 261] width 188 height 114
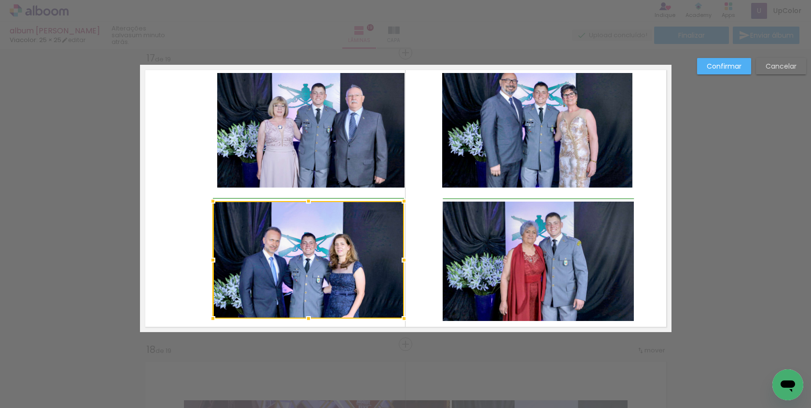
click at [212, 199] on div at bounding box center [212, 200] width 19 height 19
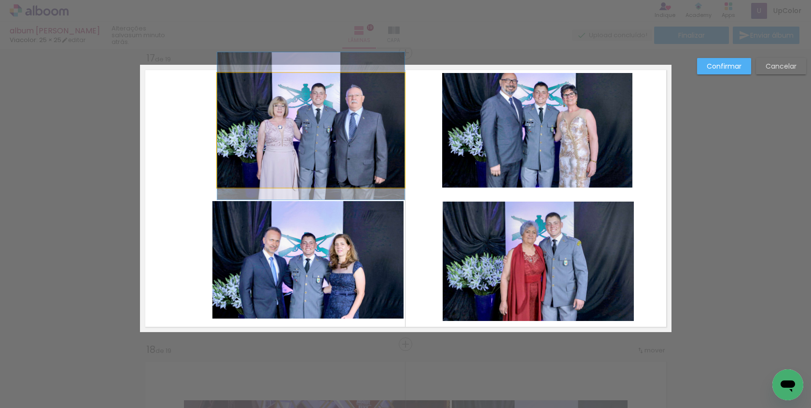
click at [268, 182] on quentale-photo at bounding box center [310, 130] width 187 height 114
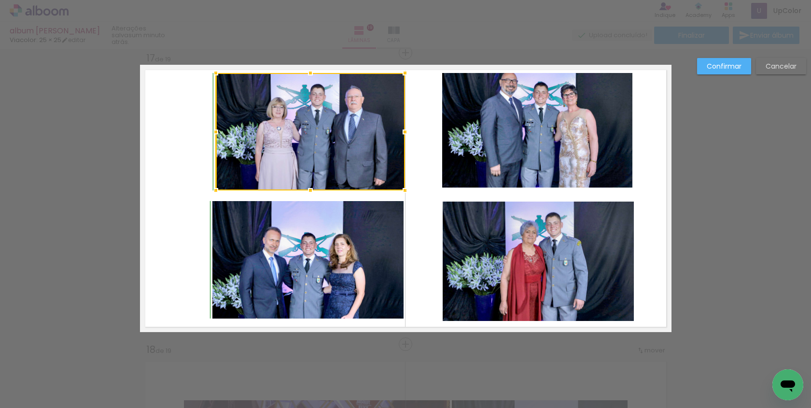
click at [217, 188] on div at bounding box center [215, 190] width 19 height 19
click at [419, 202] on quentale-layouter at bounding box center [406, 198] width 532 height 267
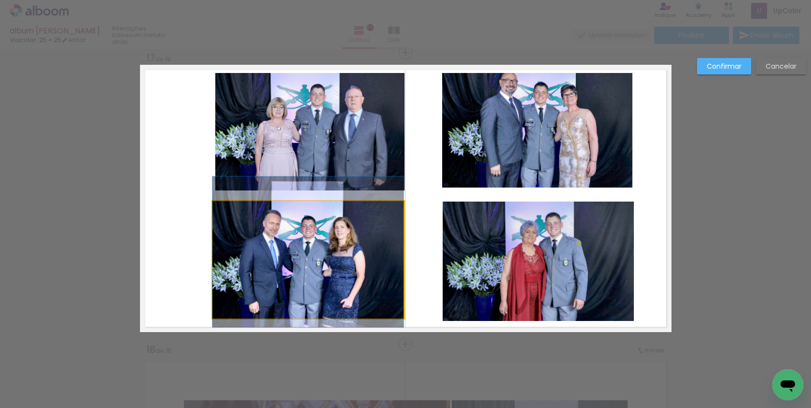
drag, startPoint x: 357, startPoint y: 240, endPoint x: 345, endPoint y: 222, distance: 21.2
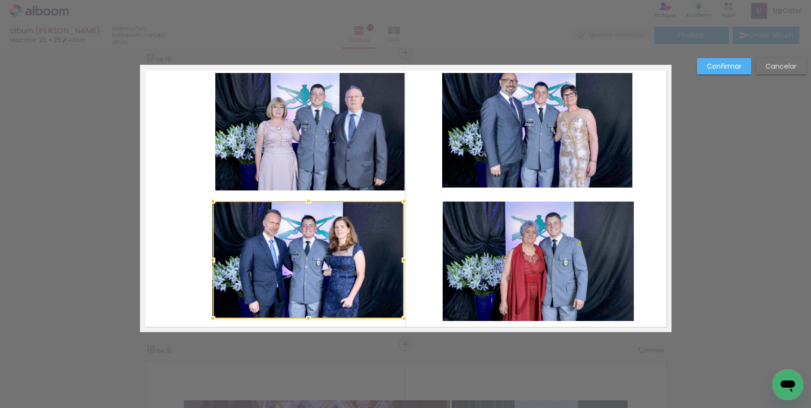
click at [376, 238] on div at bounding box center [308, 259] width 191 height 117
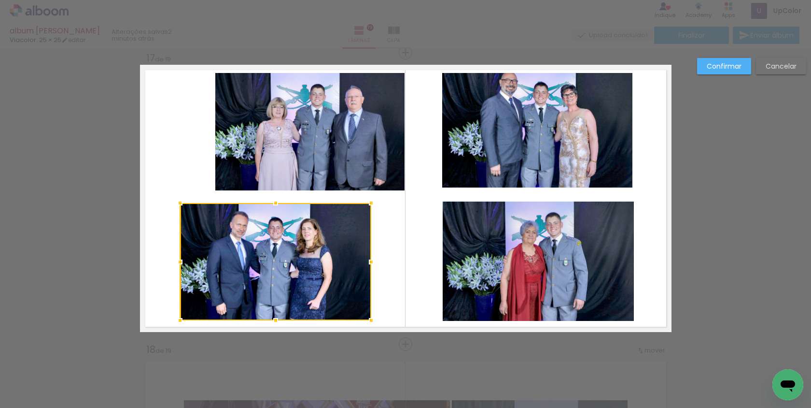
drag, startPoint x: 376, startPoint y: 238, endPoint x: 344, endPoint y: 240, distance: 32.4
click at [344, 240] on div at bounding box center [275, 261] width 191 height 117
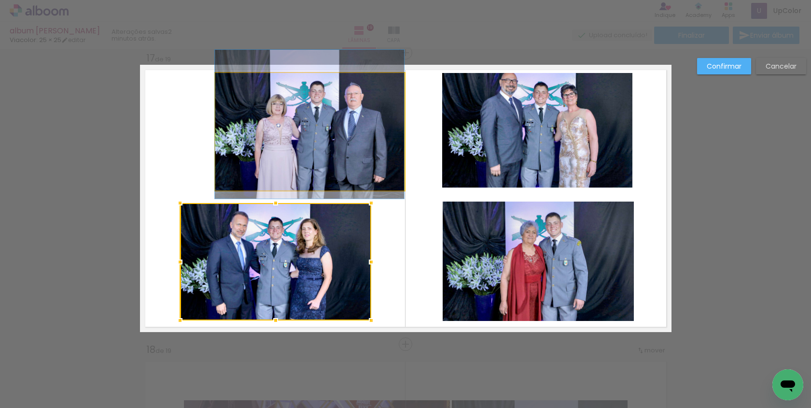
drag, startPoint x: 371, startPoint y: 154, endPoint x: 355, endPoint y: 151, distance: 16.2
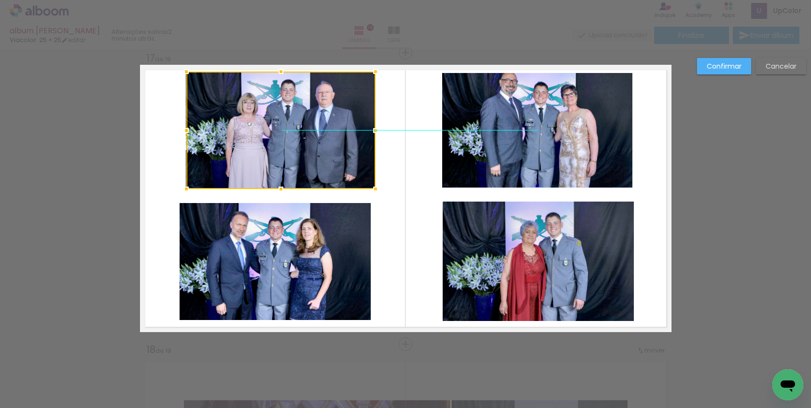
drag, startPoint x: 355, startPoint y: 151, endPoint x: 325, endPoint y: 150, distance: 29.5
click at [325, 150] on div at bounding box center [280, 129] width 189 height 117
click at [402, 180] on quentale-layouter at bounding box center [406, 198] width 532 height 267
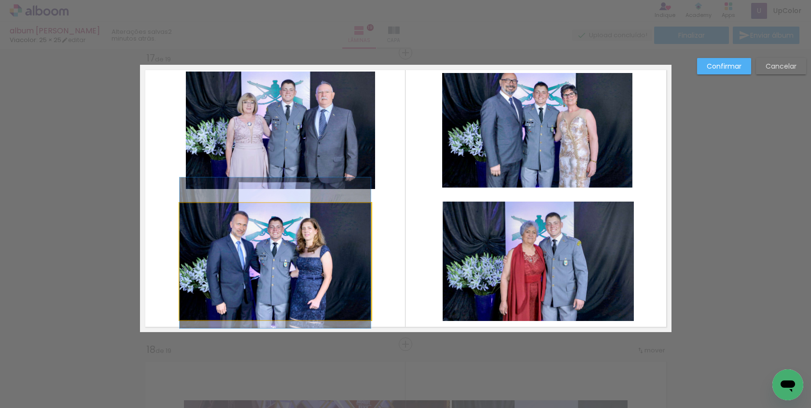
drag, startPoint x: 300, startPoint y: 266, endPoint x: 307, endPoint y: 265, distance: 6.8
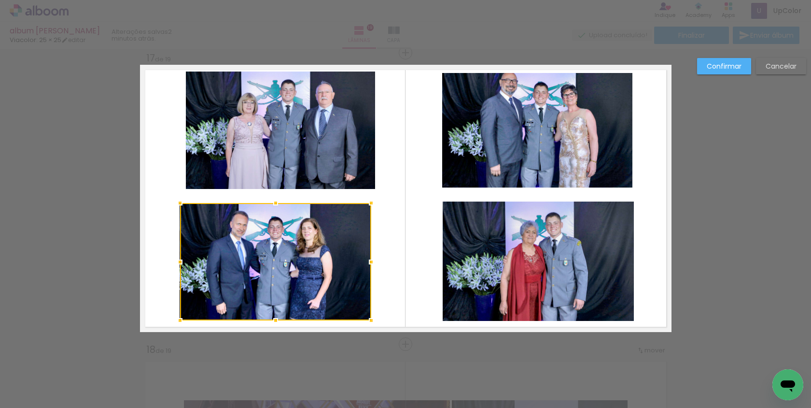
click at [382, 252] on quentale-layouter at bounding box center [406, 198] width 532 height 267
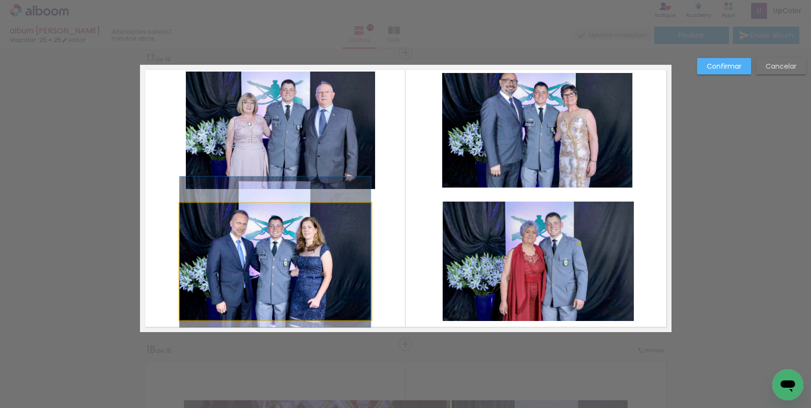
drag, startPoint x: 307, startPoint y: 257, endPoint x: 317, endPoint y: 256, distance: 9.8
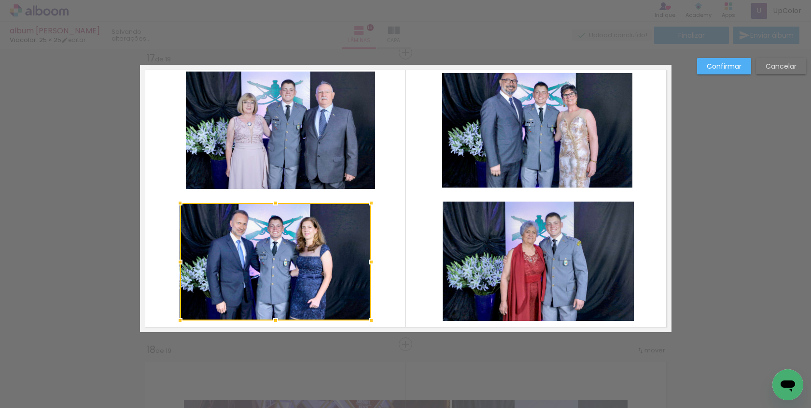
click at [401, 228] on quentale-layouter at bounding box center [406, 198] width 532 height 267
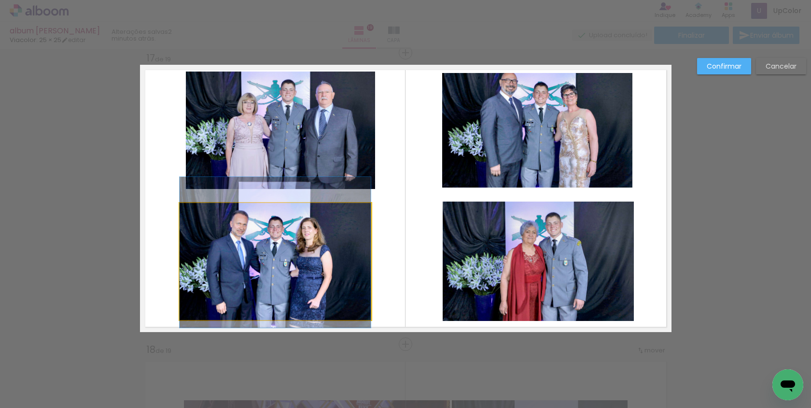
drag, startPoint x: 318, startPoint y: 239, endPoint x: 331, endPoint y: 239, distance: 13.5
click at [332, 239] on album-spread "17 de 19" at bounding box center [406, 198] width 532 height 267
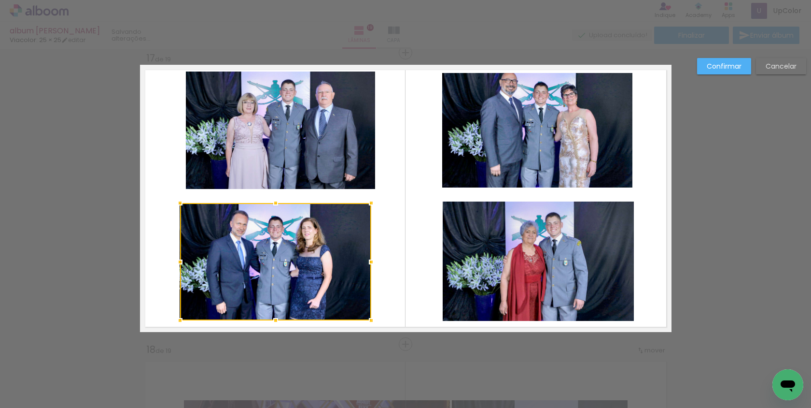
click at [331, 239] on div at bounding box center [275, 261] width 191 height 117
click at [316, 240] on div at bounding box center [275, 261] width 191 height 117
click at [317, 240] on div at bounding box center [275, 261] width 191 height 117
click at [384, 229] on quentale-layouter at bounding box center [406, 198] width 532 height 267
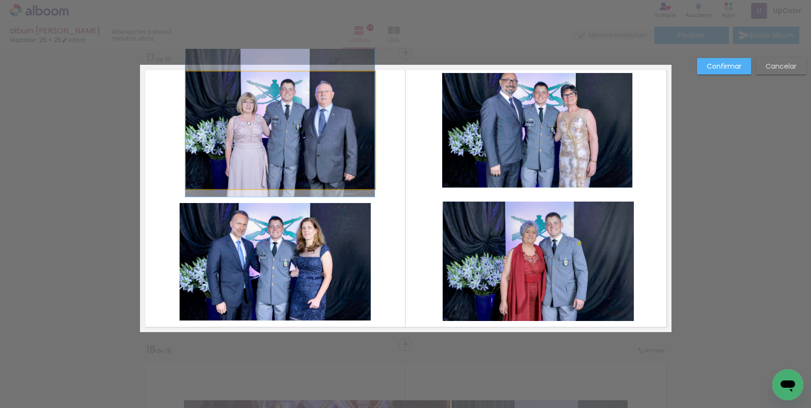
drag, startPoint x: 321, startPoint y: 146, endPoint x: 314, endPoint y: 146, distance: 7.3
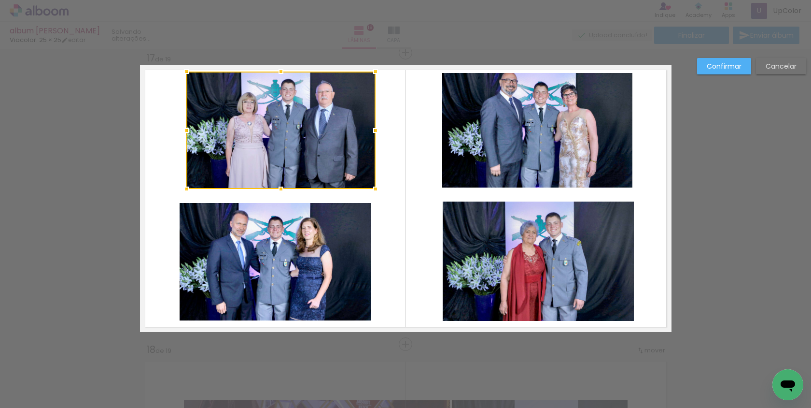
click at [430, 149] on quentale-layouter at bounding box center [406, 198] width 532 height 267
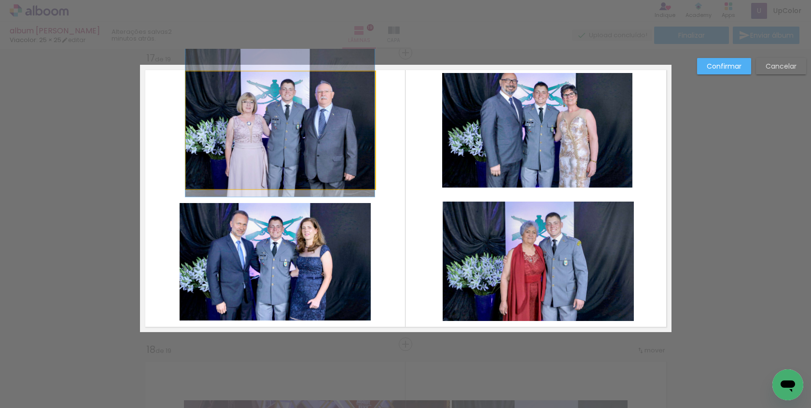
drag, startPoint x: 342, startPoint y: 129, endPoint x: 326, endPoint y: 129, distance: 15.9
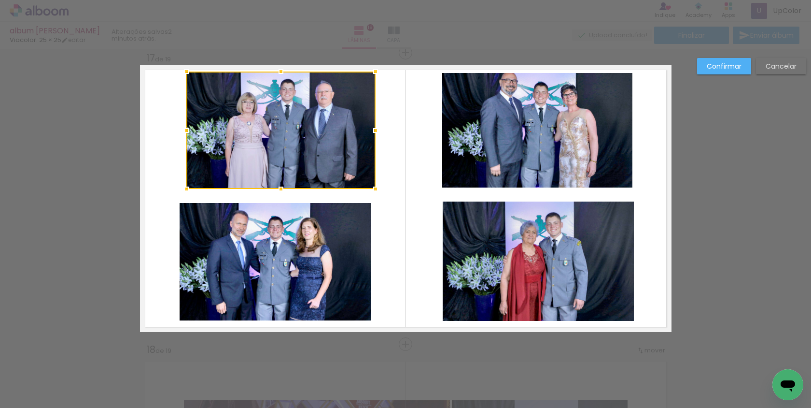
click at [369, 129] on div at bounding box center [375, 130] width 19 height 19
click at [401, 135] on quentale-layouter at bounding box center [406, 198] width 532 height 267
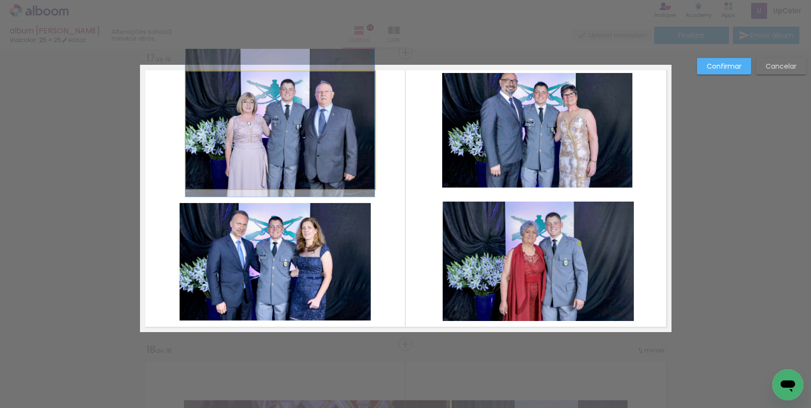
drag, startPoint x: 320, startPoint y: 135, endPoint x: 311, endPoint y: 135, distance: 9.7
click at [310, 135] on album-spread "17 de 19" at bounding box center [406, 198] width 532 height 267
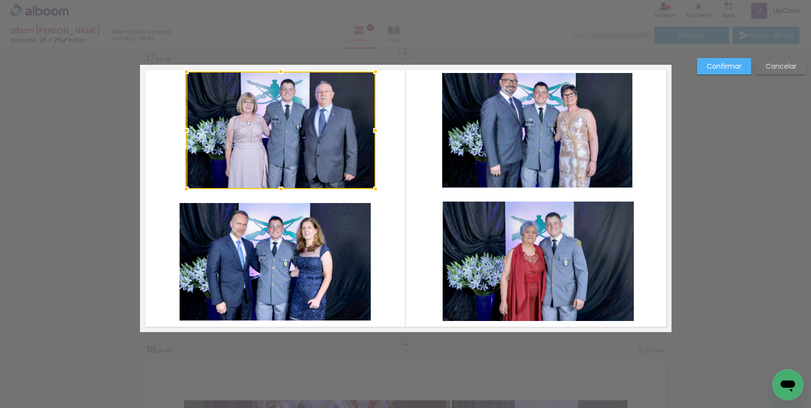
click at [311, 135] on div at bounding box center [280, 129] width 189 height 117
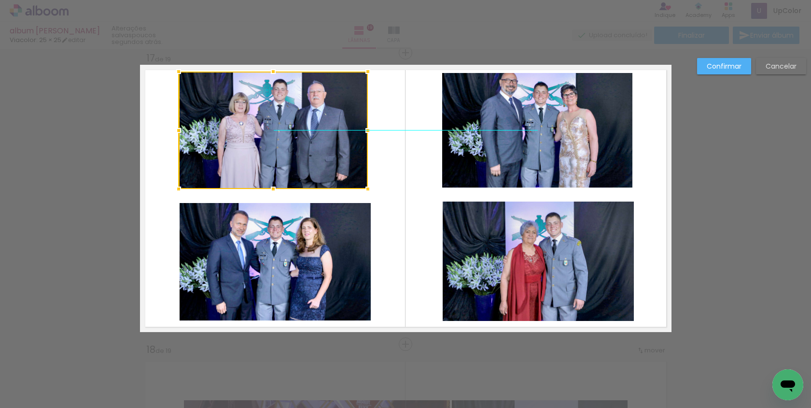
drag, startPoint x: 311, startPoint y: 135, endPoint x: 303, endPoint y: 135, distance: 7.3
click at [303, 135] on div at bounding box center [273, 129] width 189 height 117
click at [324, 221] on quentale-photo at bounding box center [275, 261] width 191 height 117
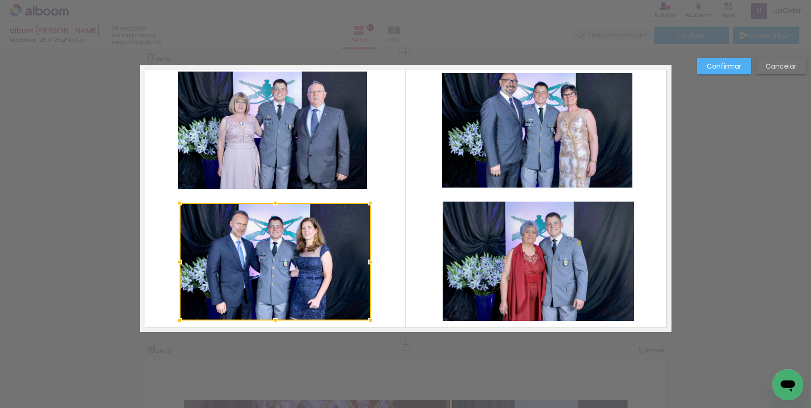
click at [371, 174] on quentale-layouter at bounding box center [406, 198] width 532 height 267
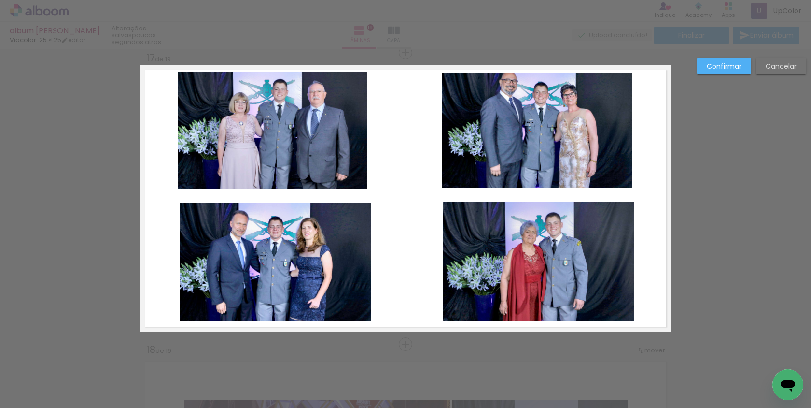
click at [354, 183] on quentale-photo at bounding box center [272, 129] width 189 height 117
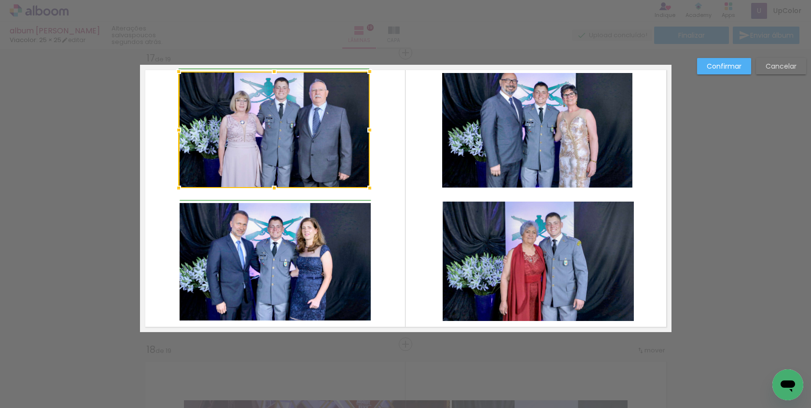
click at [369, 186] on div at bounding box center [369, 187] width 19 height 19
click at [409, 225] on quentale-layouter at bounding box center [406, 198] width 532 height 267
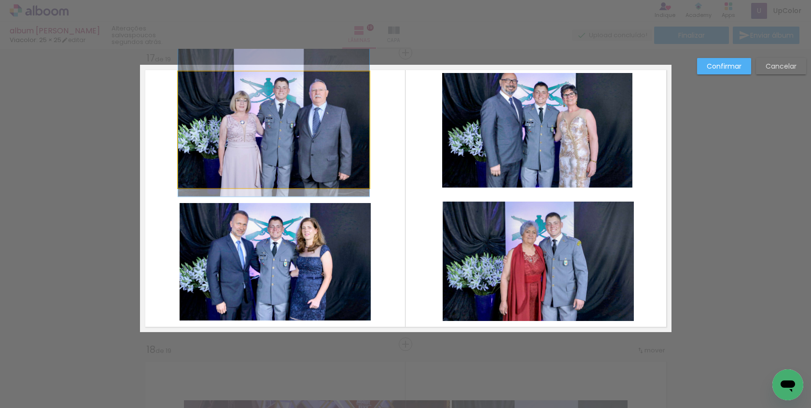
click at [327, 140] on album-spread "17 de 19" at bounding box center [406, 198] width 532 height 267
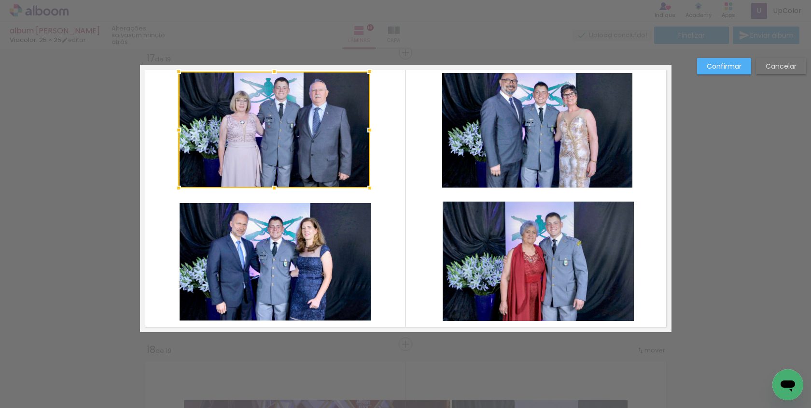
click at [408, 117] on quentale-layouter at bounding box center [406, 198] width 532 height 267
click at [350, 127] on div at bounding box center [274, 129] width 191 height 116
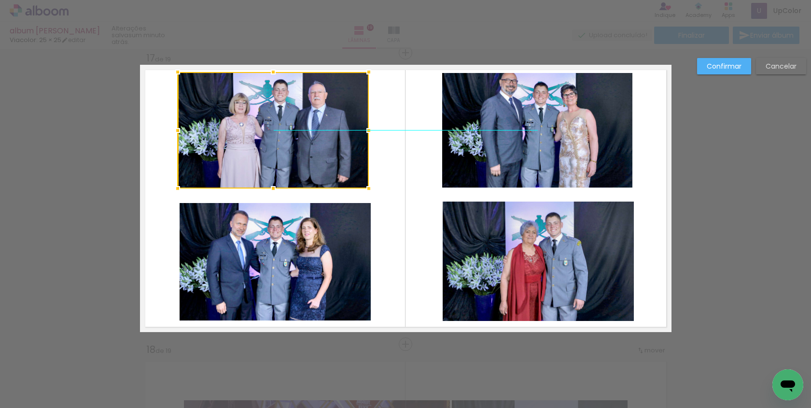
click at [349, 127] on div at bounding box center [273, 130] width 191 height 116
click at [428, 121] on quentale-layouter at bounding box center [406, 198] width 532 height 267
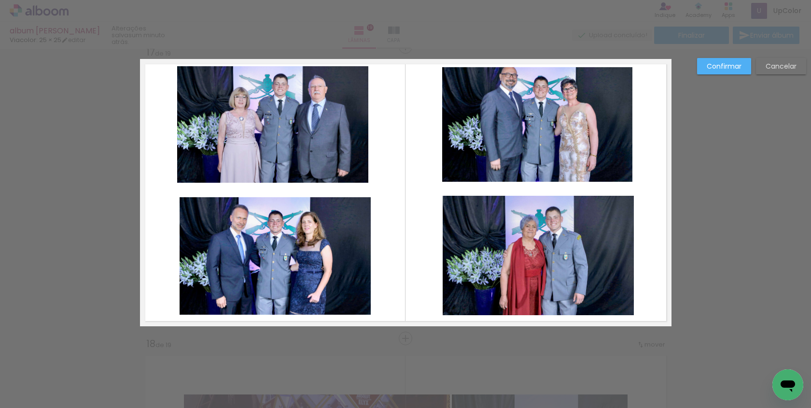
scroll to position [4679, 0]
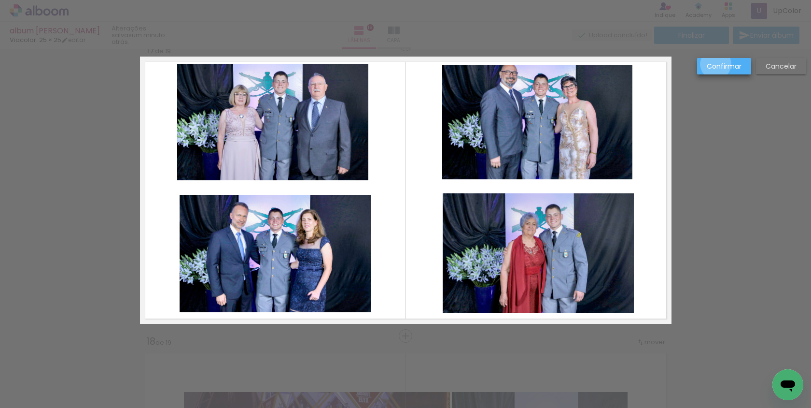
click at [0, 0] on slot "Confirmar" at bounding box center [0, 0] width 0 height 0
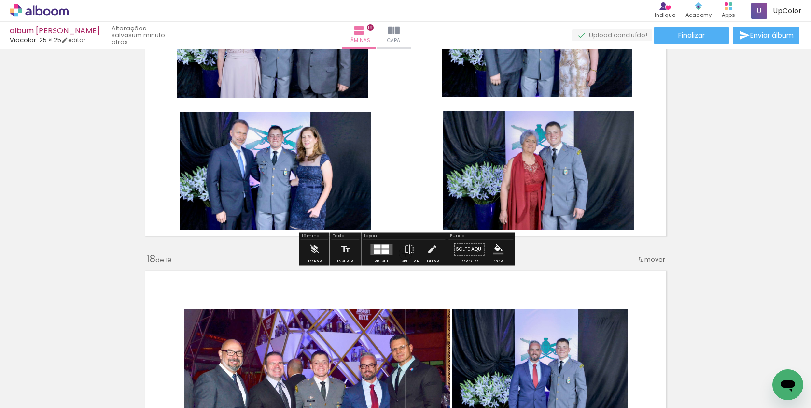
scroll to position [4762, 0]
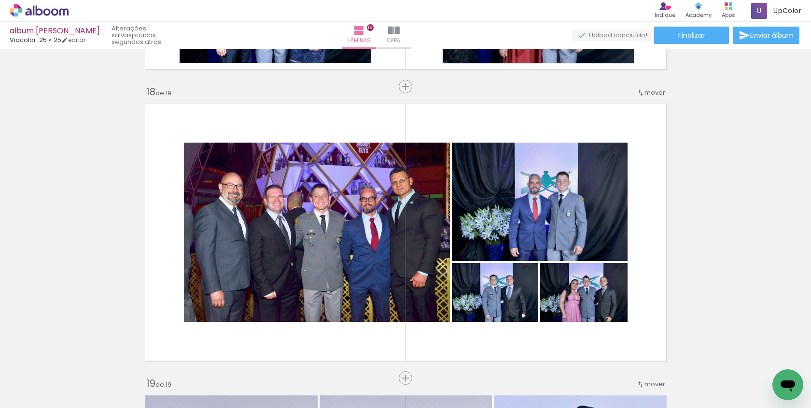
scroll to position [4929, 0]
